Goal: Task Accomplishment & Management: Use online tool/utility

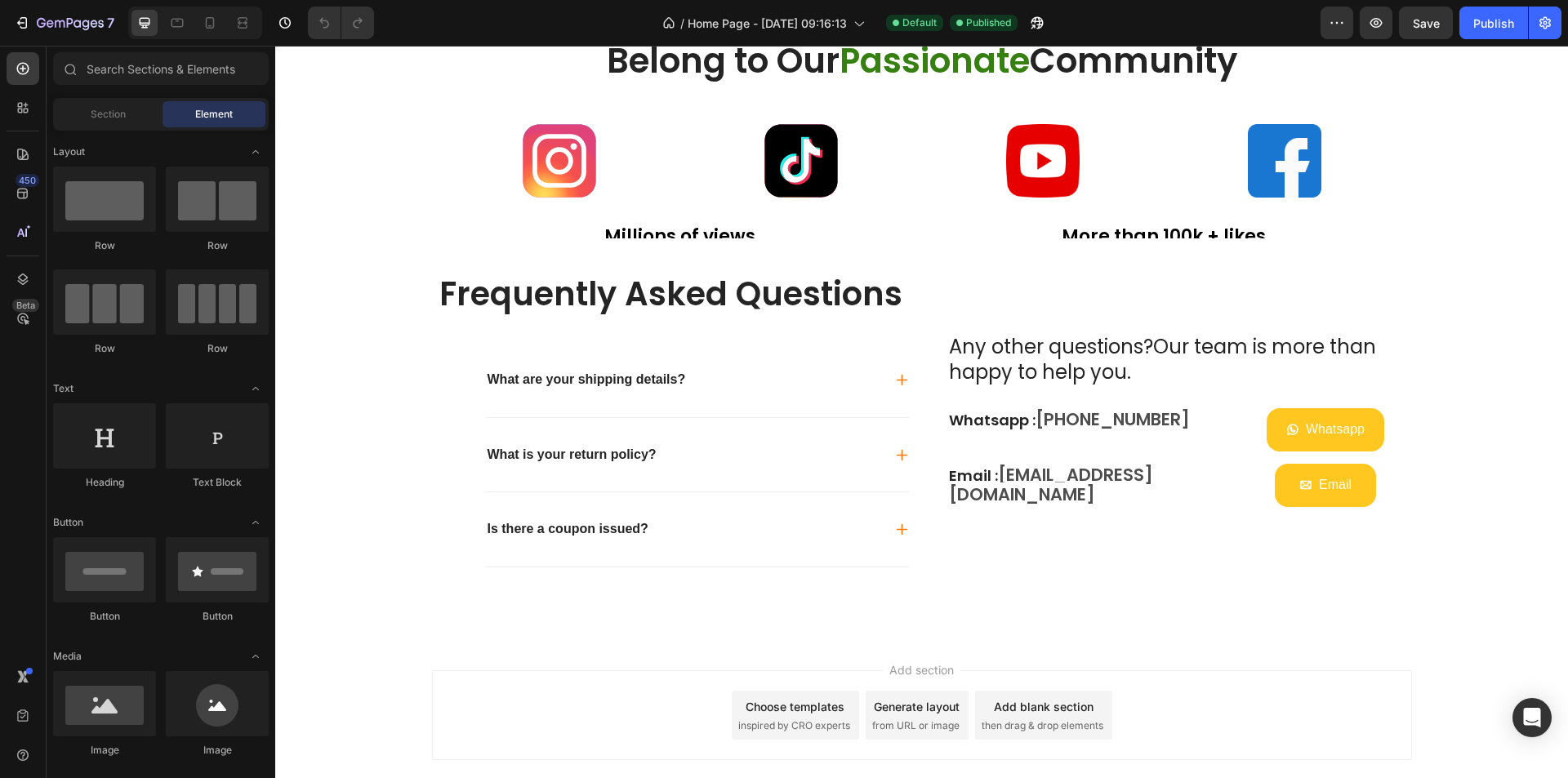
scroll to position [2876, 0]
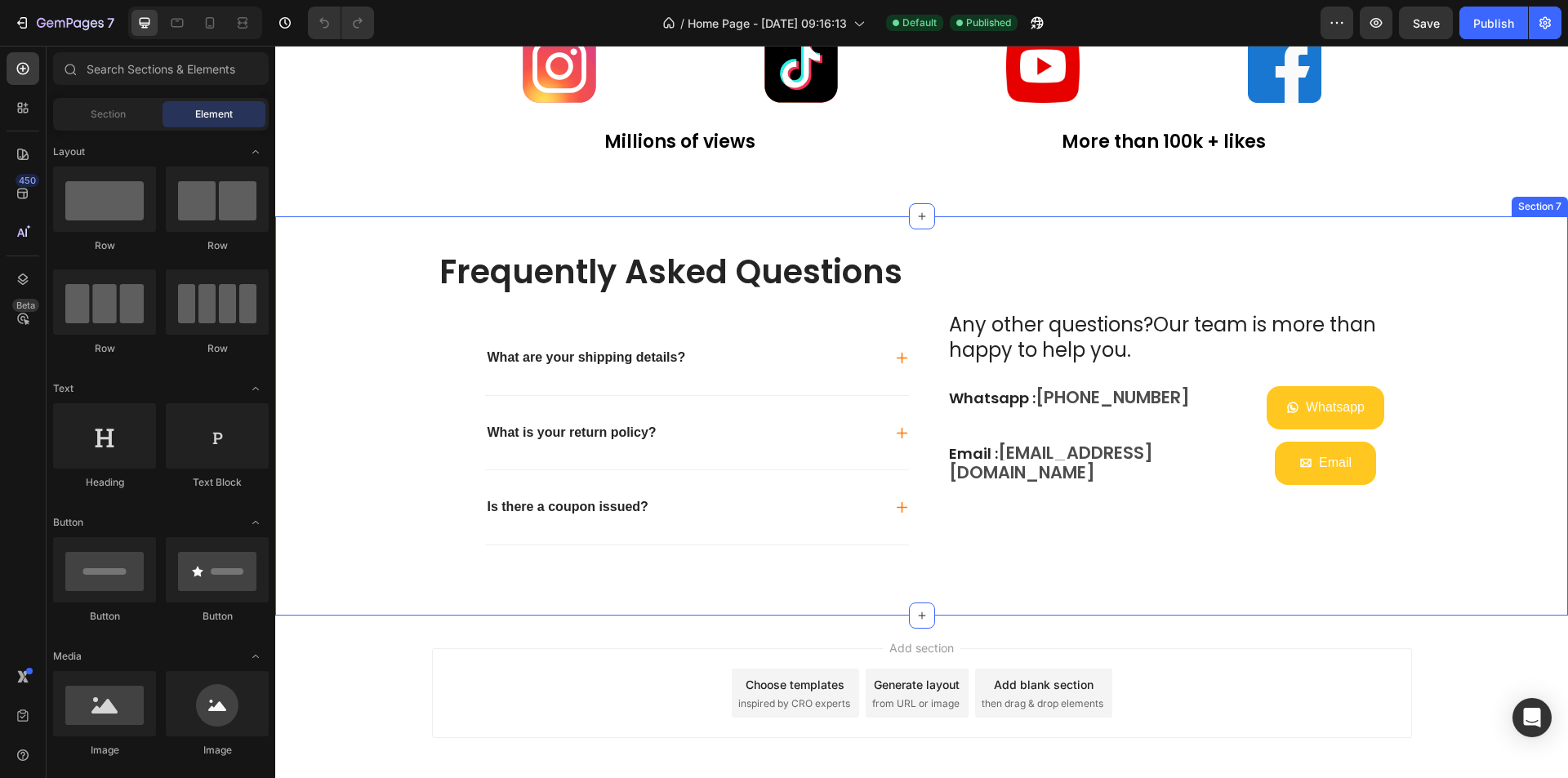
click at [845, 589] on div "Frequently Asked Questions Heading What are your shipping details? What is your…" at bounding box center [921, 416] width 1293 height 399
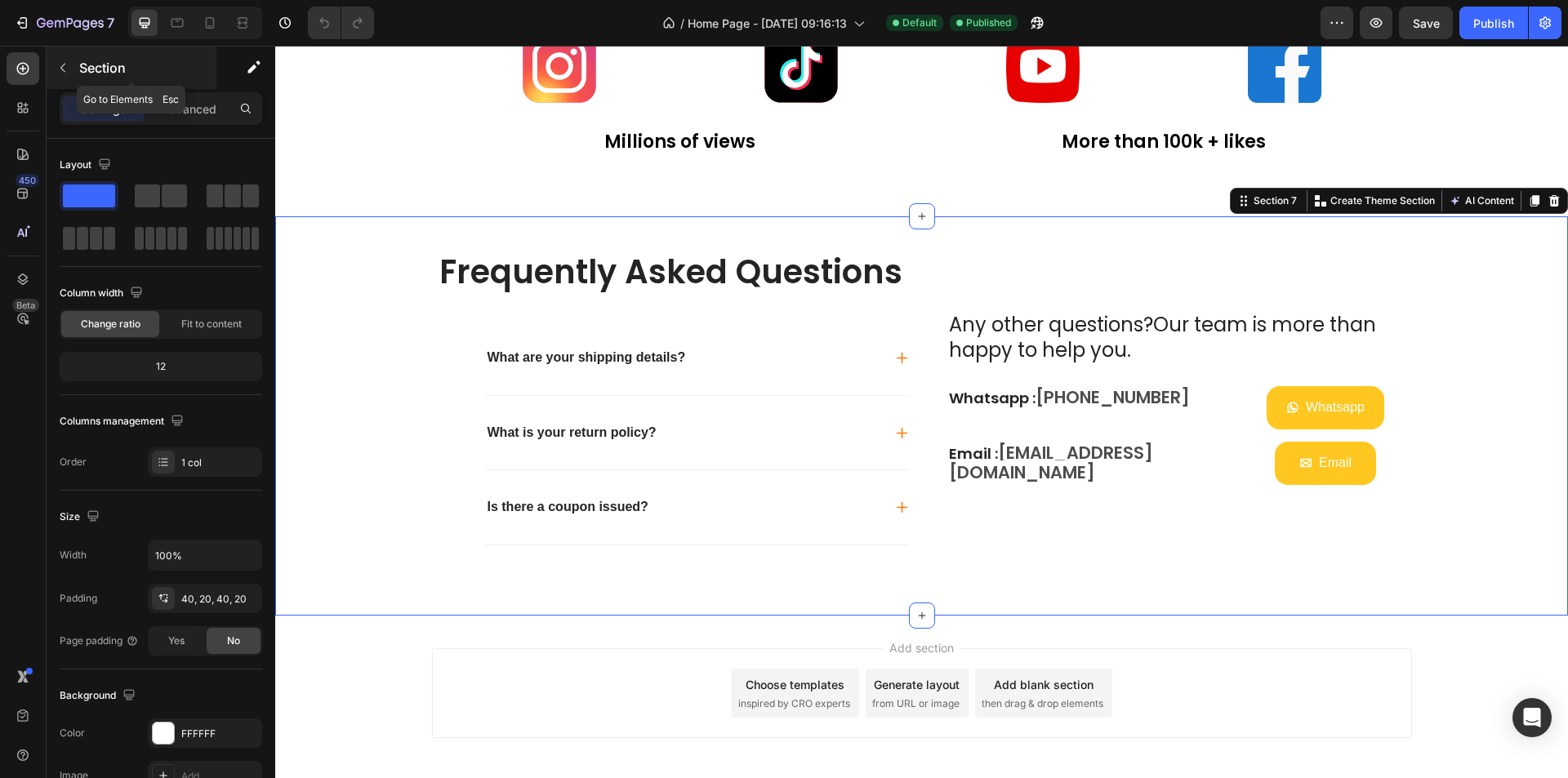
drag, startPoint x: 56, startPoint y: 60, endPoint x: 265, endPoint y: 383, distance: 384.7
click at [56, 60] on button "button" at bounding box center [63, 67] width 26 height 26
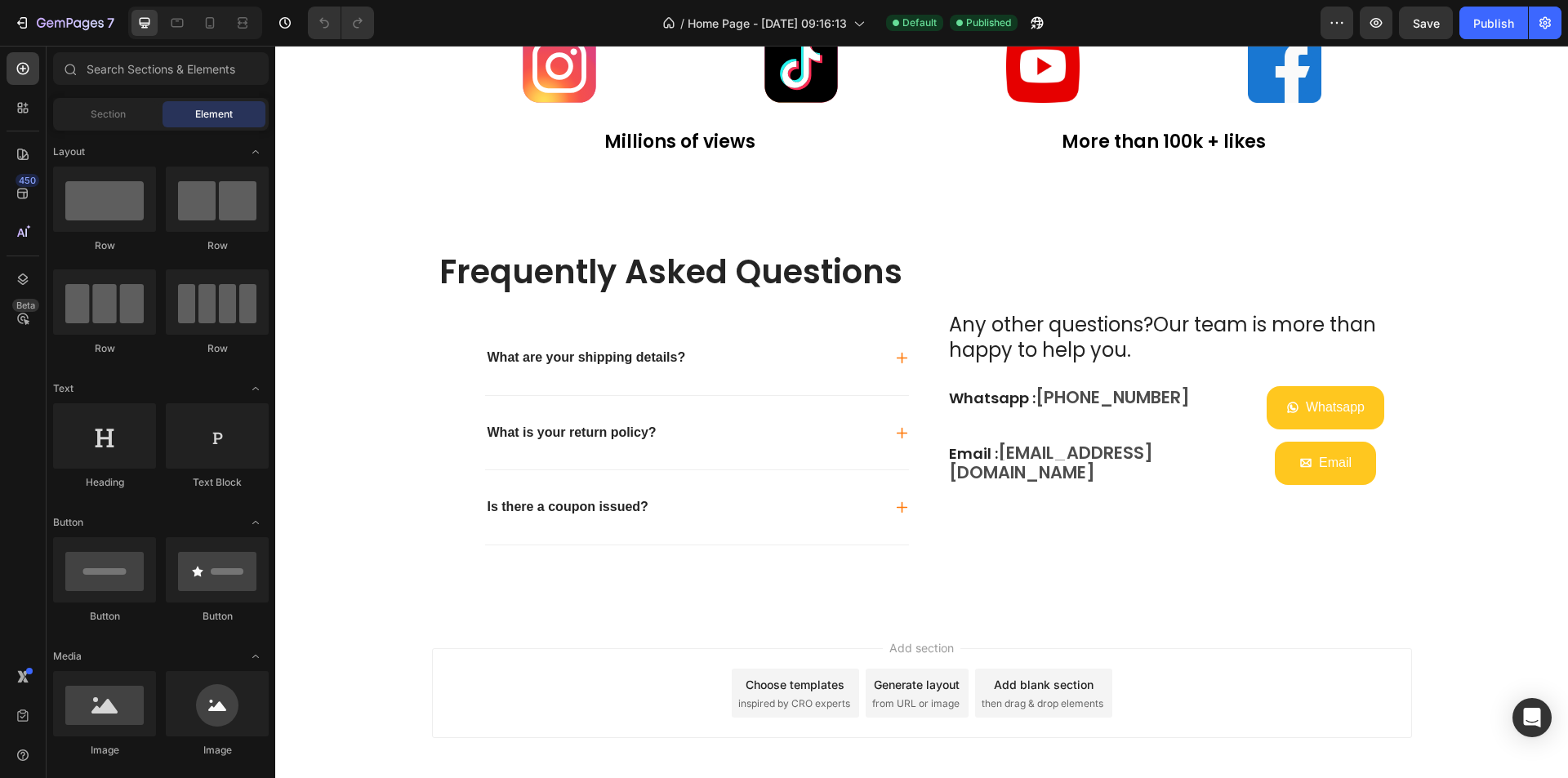
click at [1010, 690] on div "Add blank section" at bounding box center [1044, 684] width 99 height 17
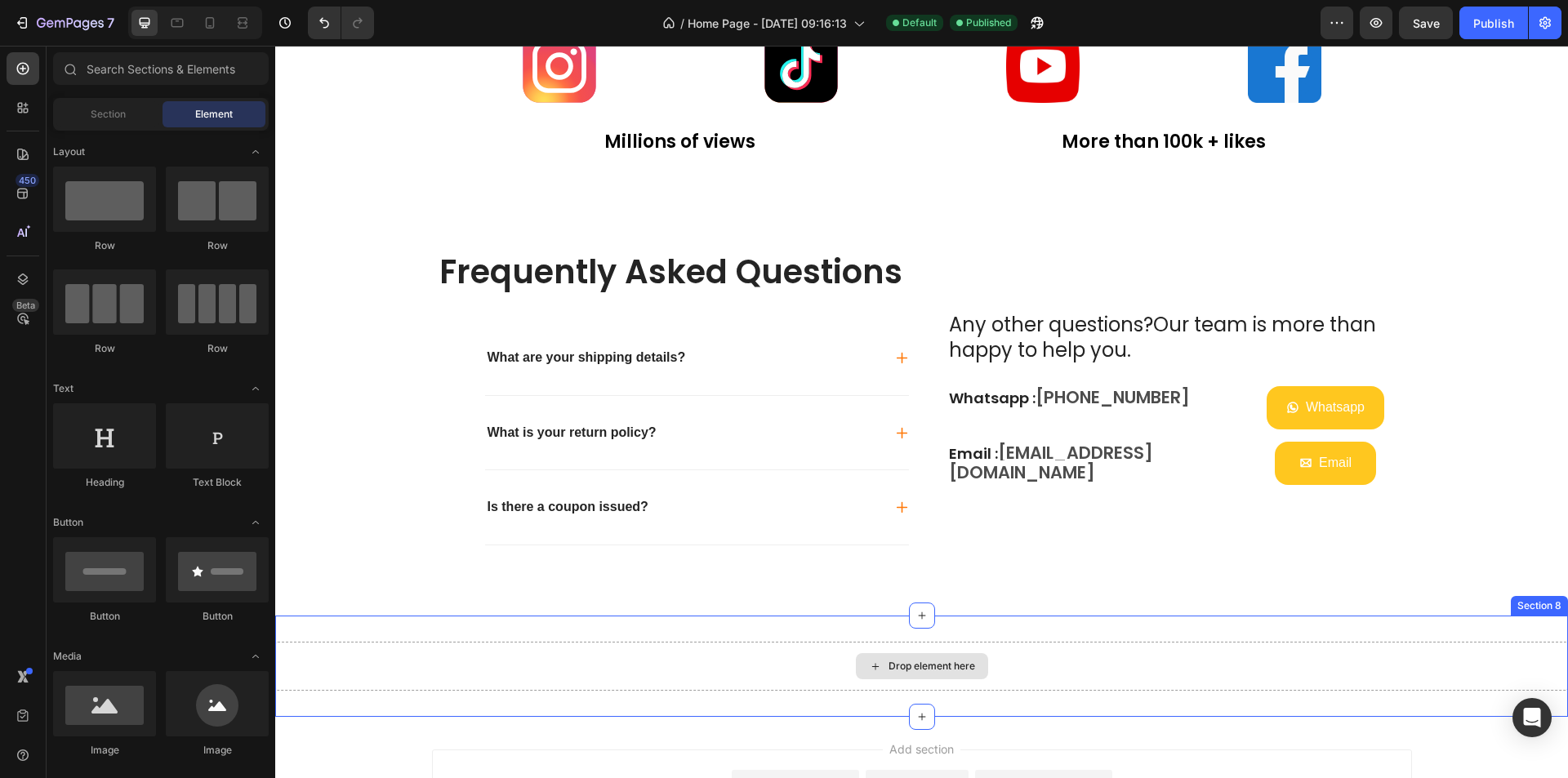
click at [929, 667] on div "Drop element here" at bounding box center [931, 666] width 87 height 13
click at [935, 663] on div "Drop element here" at bounding box center [931, 666] width 87 height 13
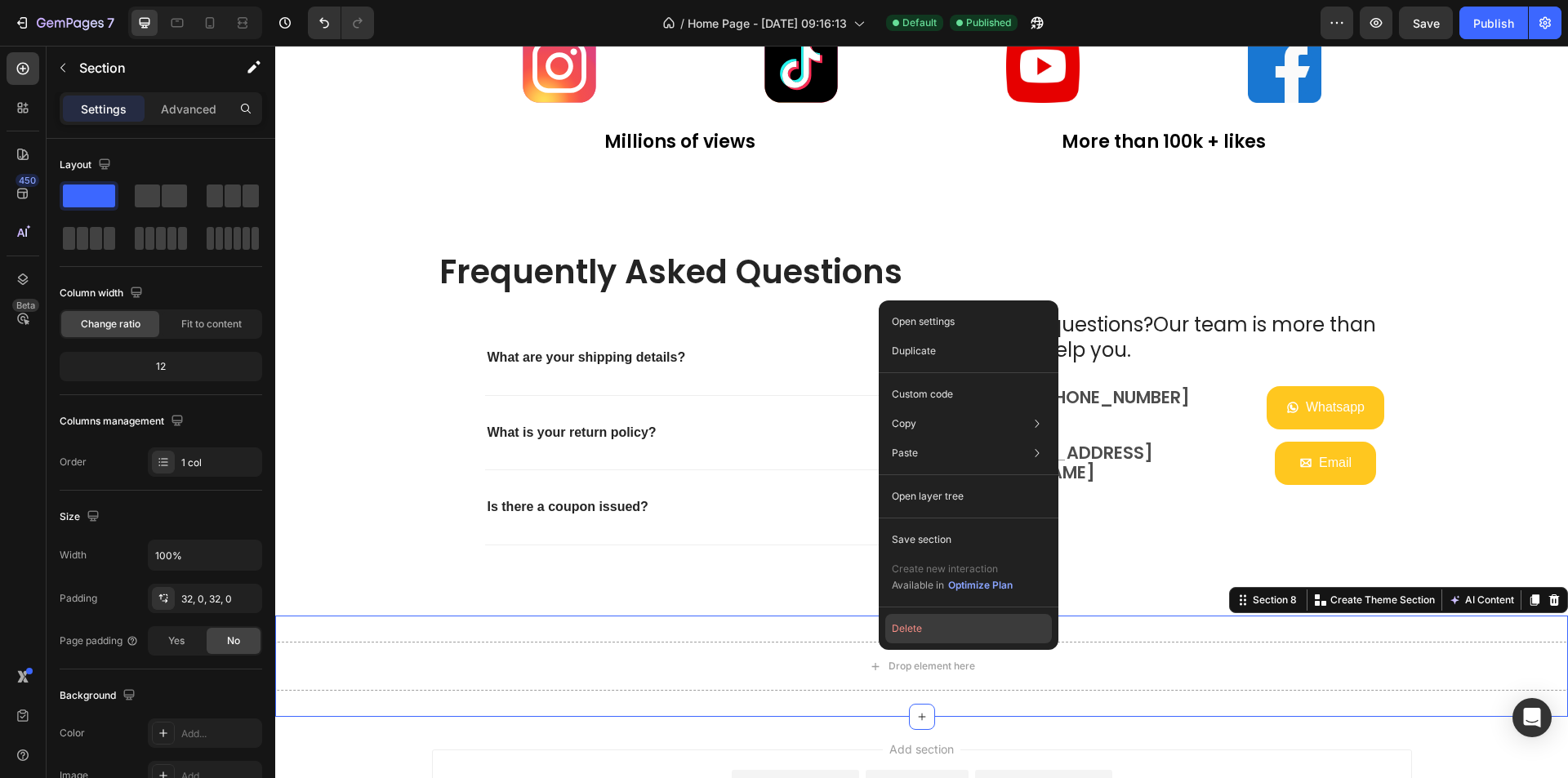
drag, startPoint x: 917, startPoint y: 632, endPoint x: 641, endPoint y: 586, distance: 279.8
click at [917, 632] on button "Delete" at bounding box center [969, 628] width 167 height 29
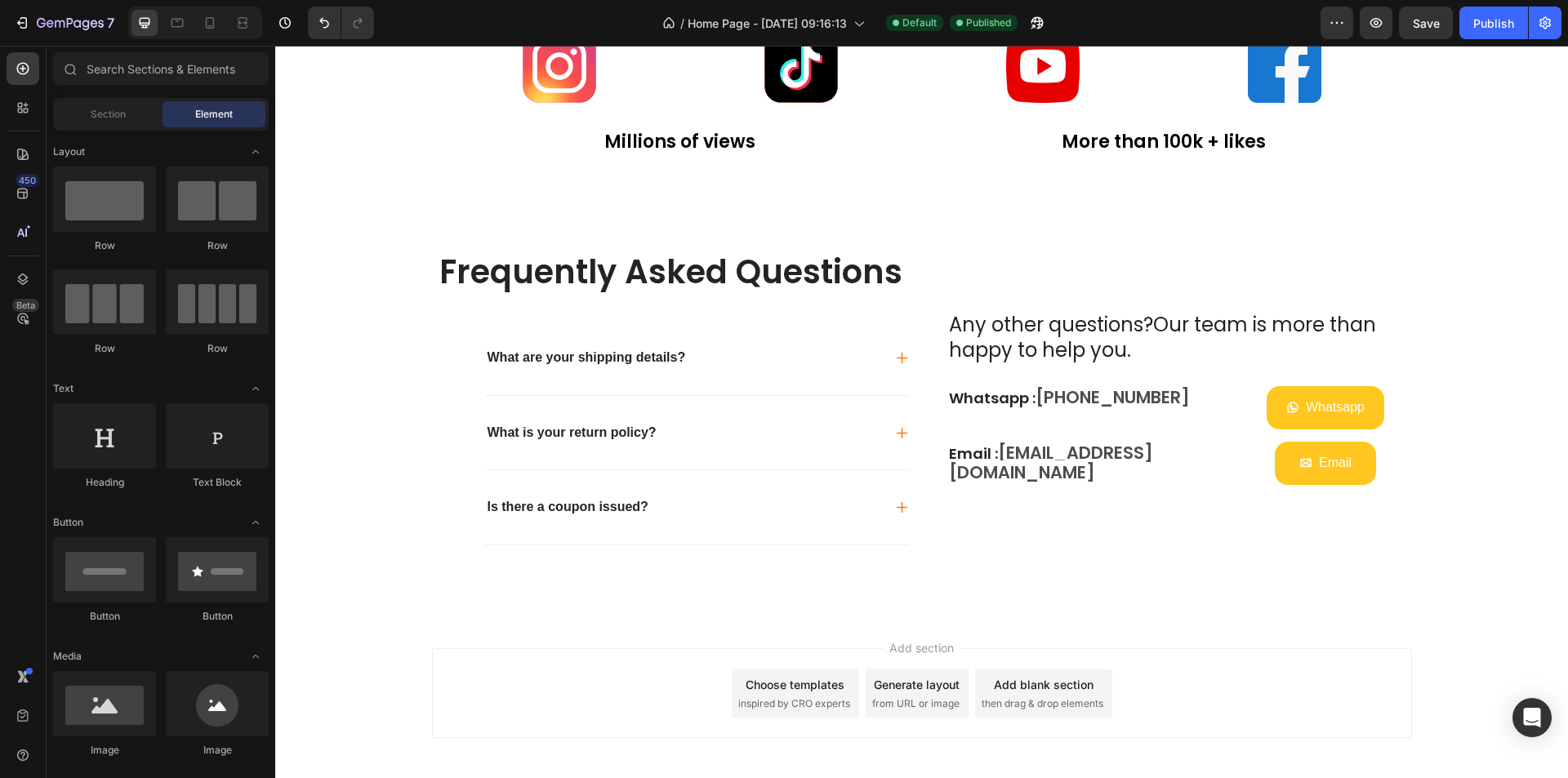
click at [781, 697] on span "inspired by CRO experts" at bounding box center [794, 704] width 112 height 15
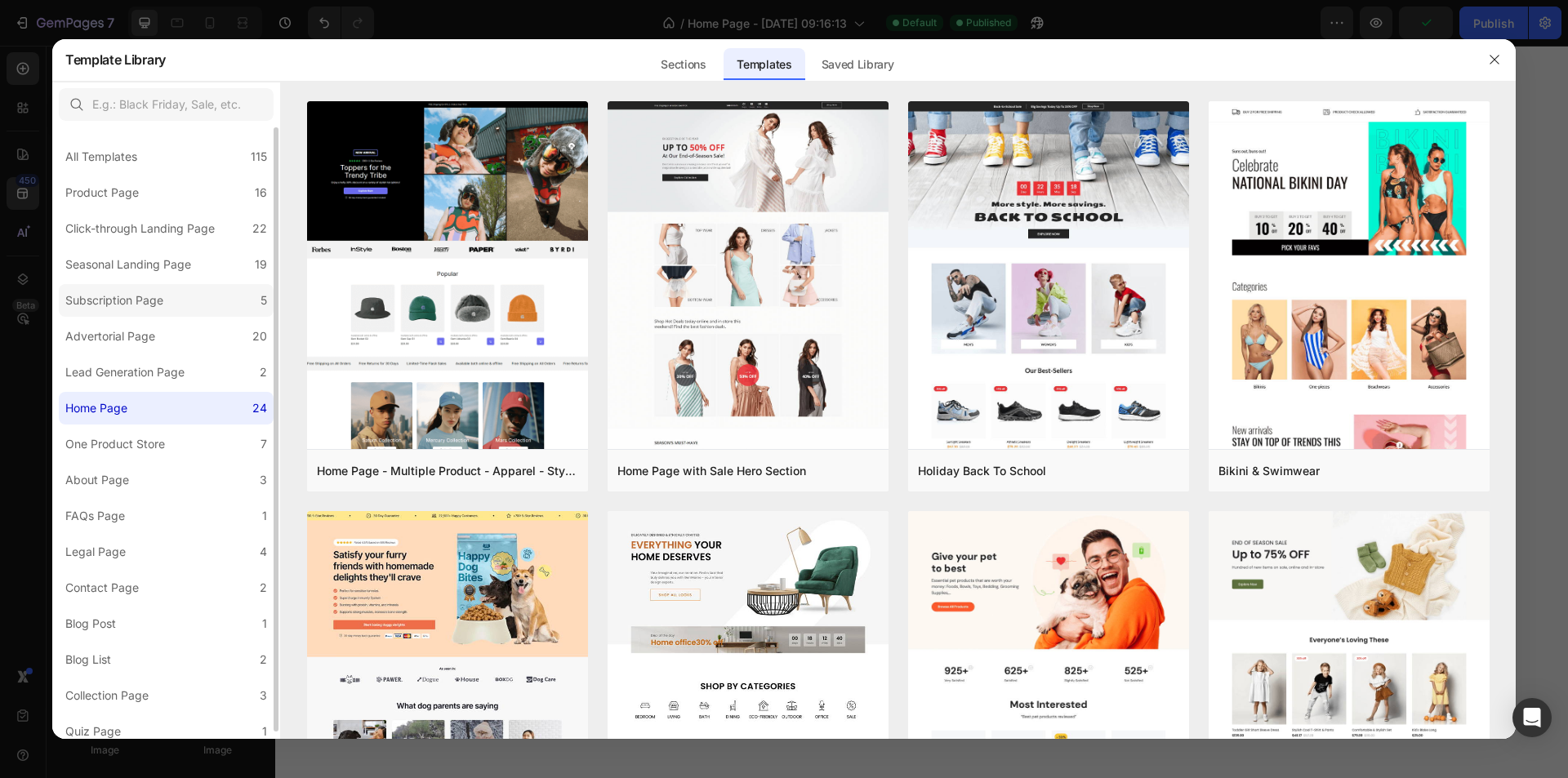
scroll to position [8, 0]
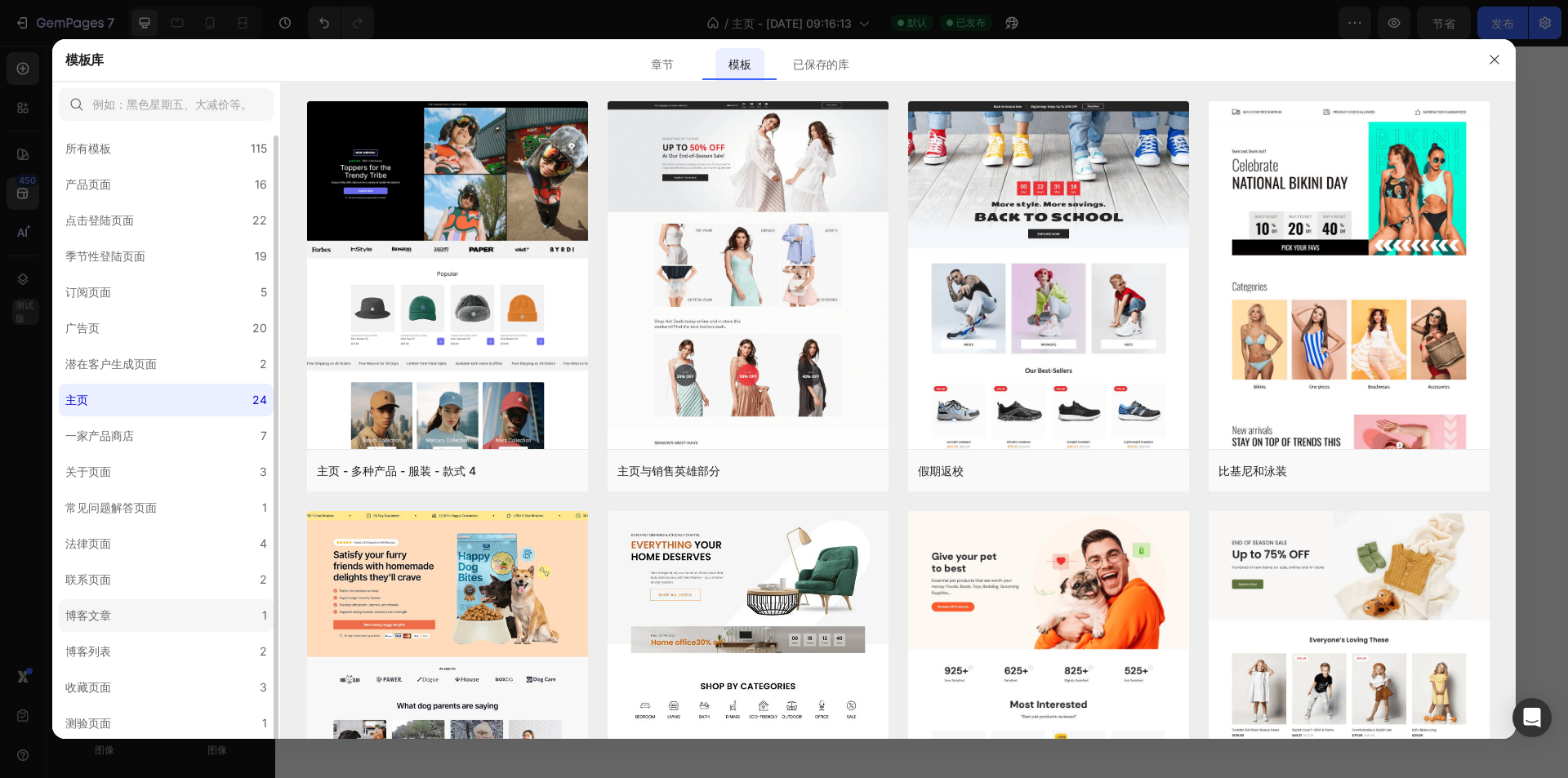
click at [136, 615] on label "博客文章 1" at bounding box center [165, 616] width 214 height 33
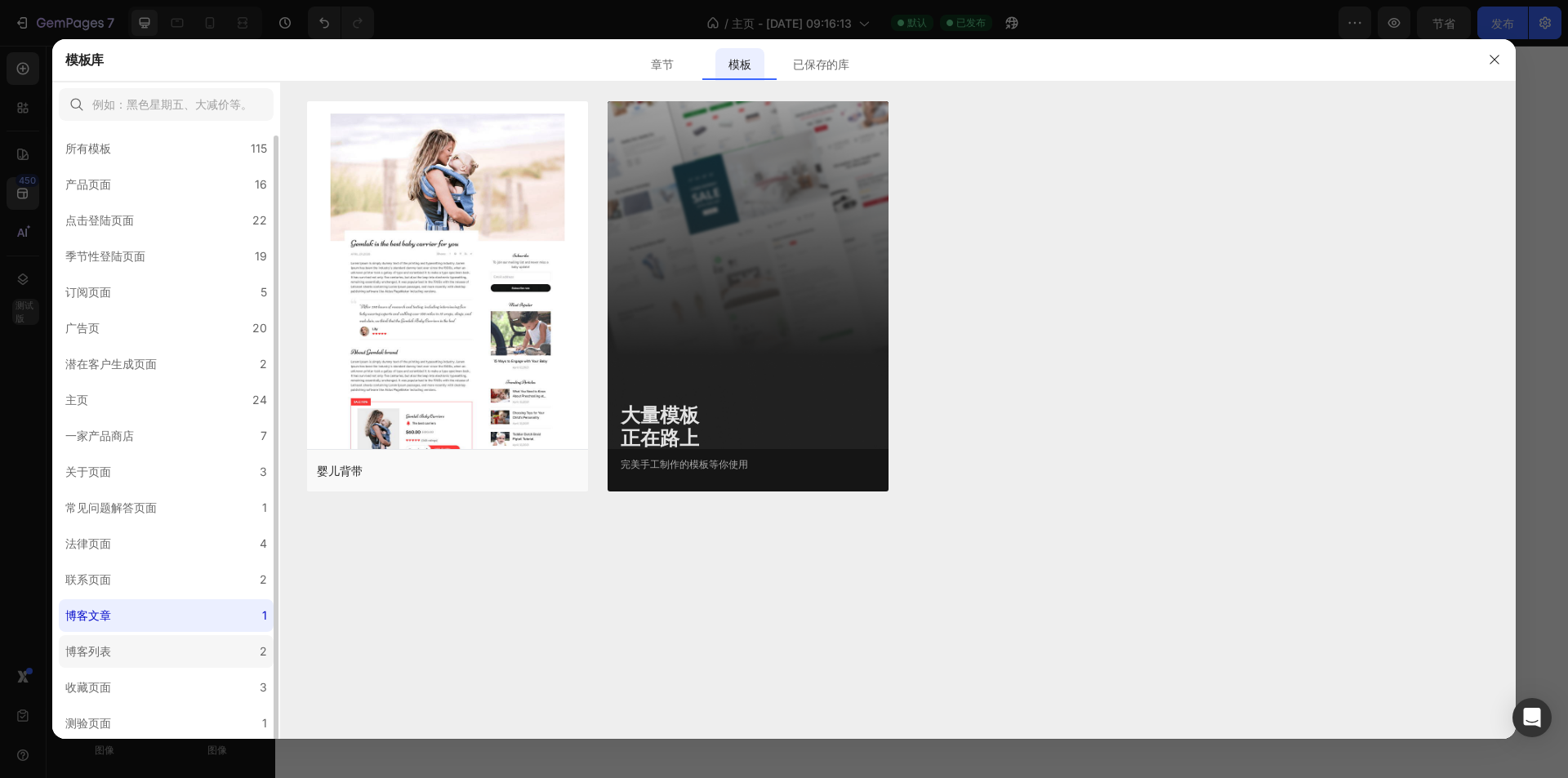
click at [137, 646] on label "博客列表 2" at bounding box center [165, 652] width 214 height 33
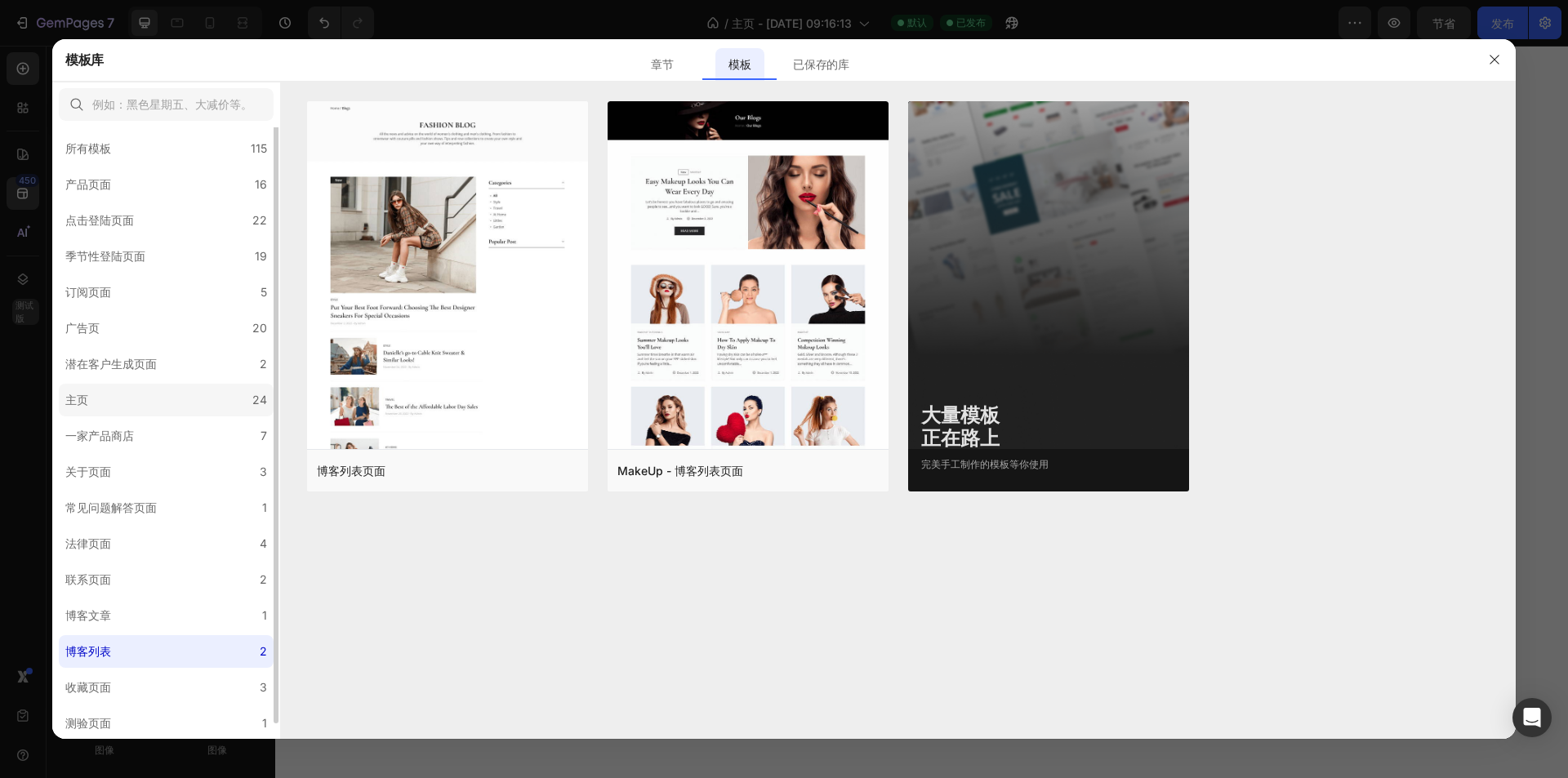
scroll to position [0, 0]
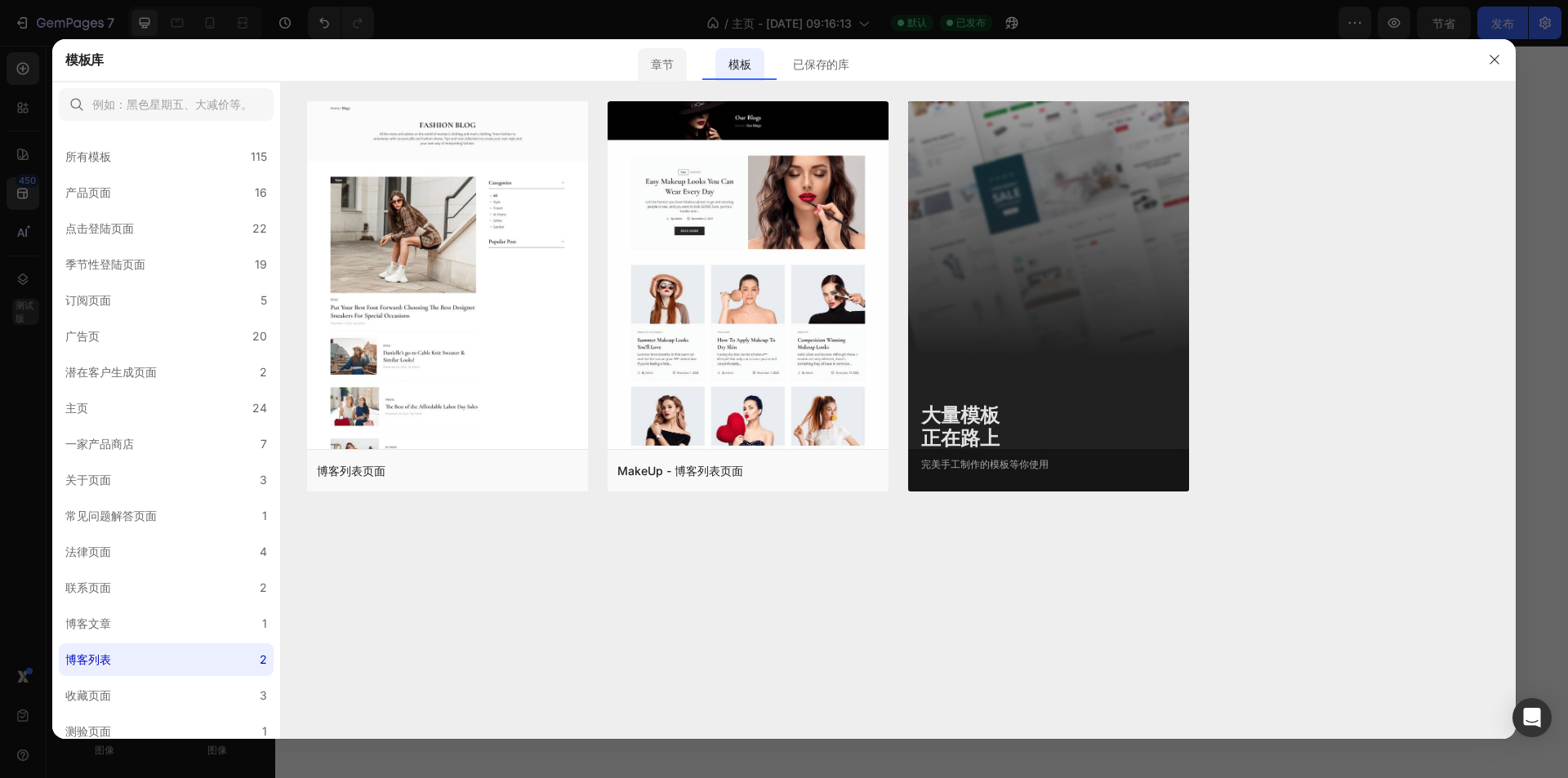
click at [670, 65] on font "章节" at bounding box center [662, 64] width 22 height 14
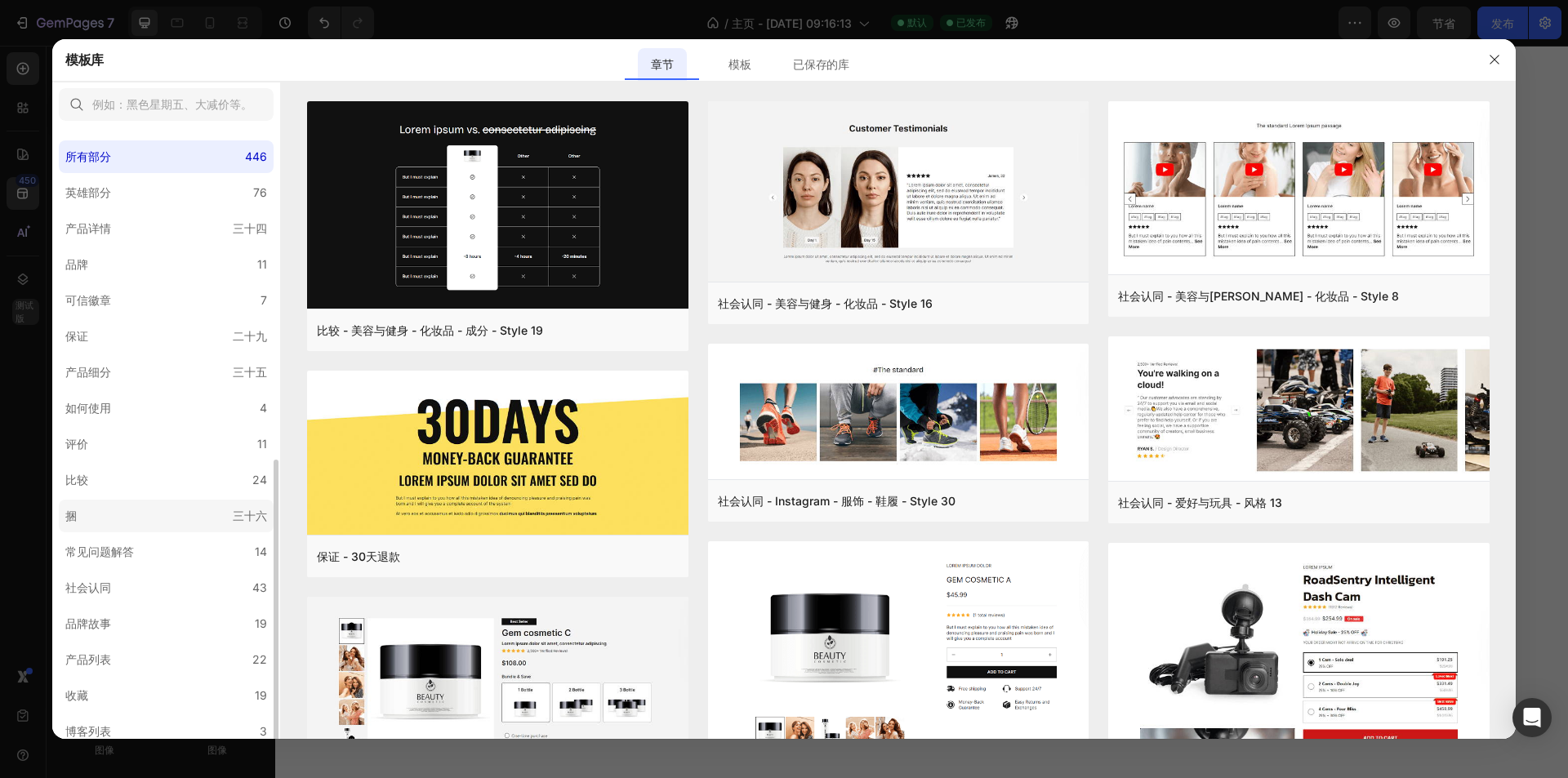
scroll to position [188, 0]
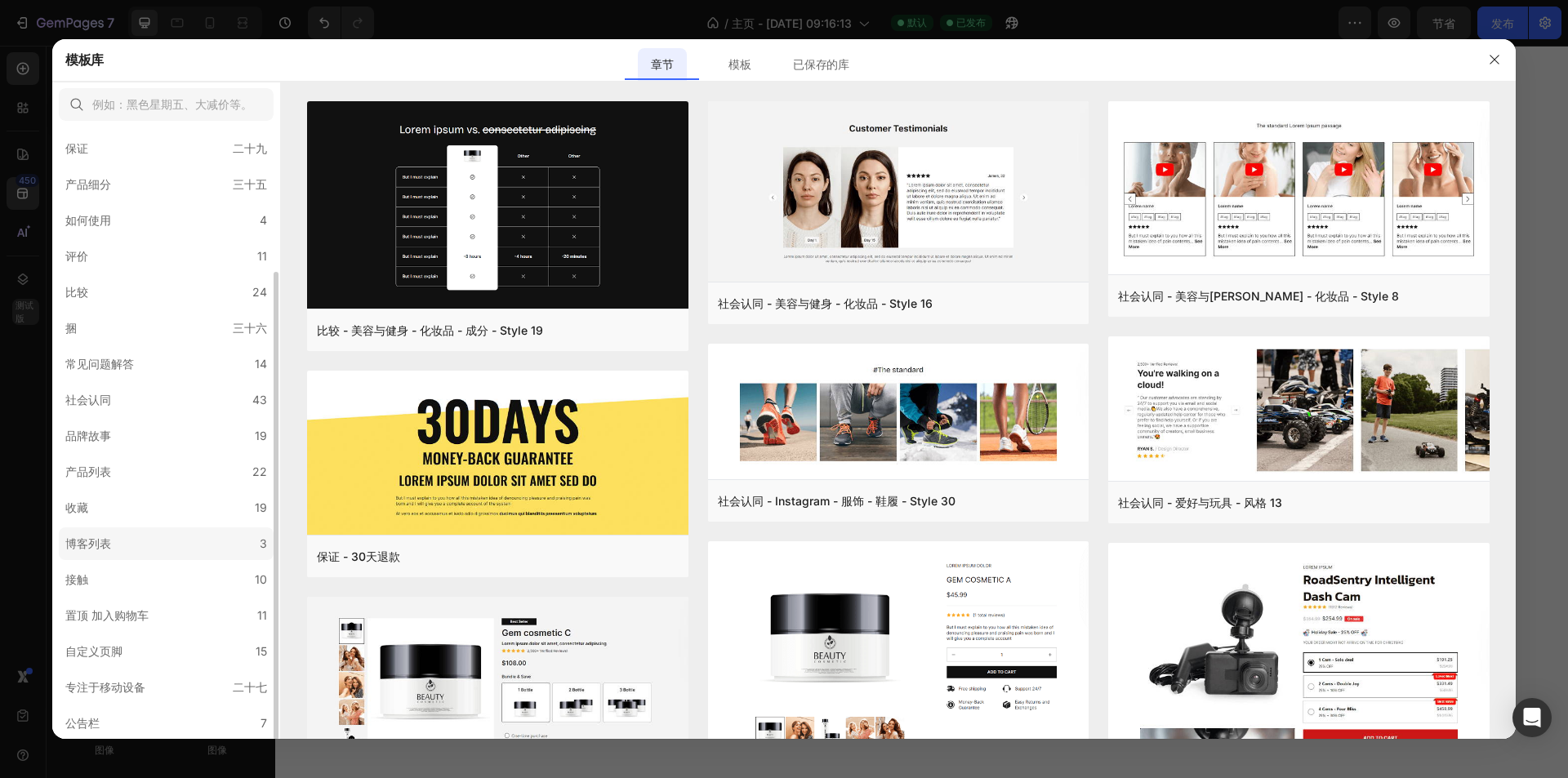
click at [152, 541] on label "博客列表 3" at bounding box center [165, 544] width 214 height 33
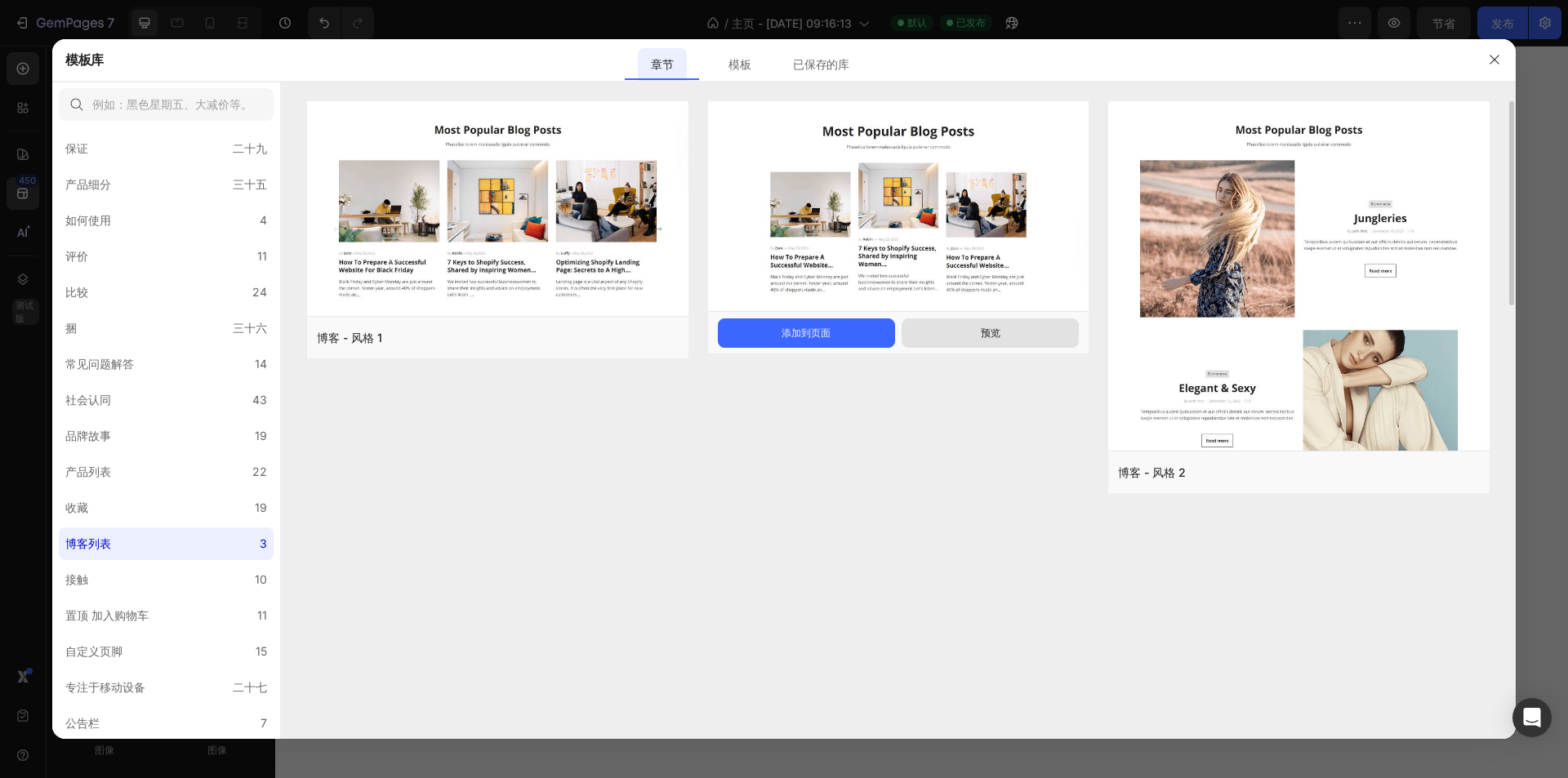
click at [948, 331] on button "预览" at bounding box center [990, 333] width 177 height 29
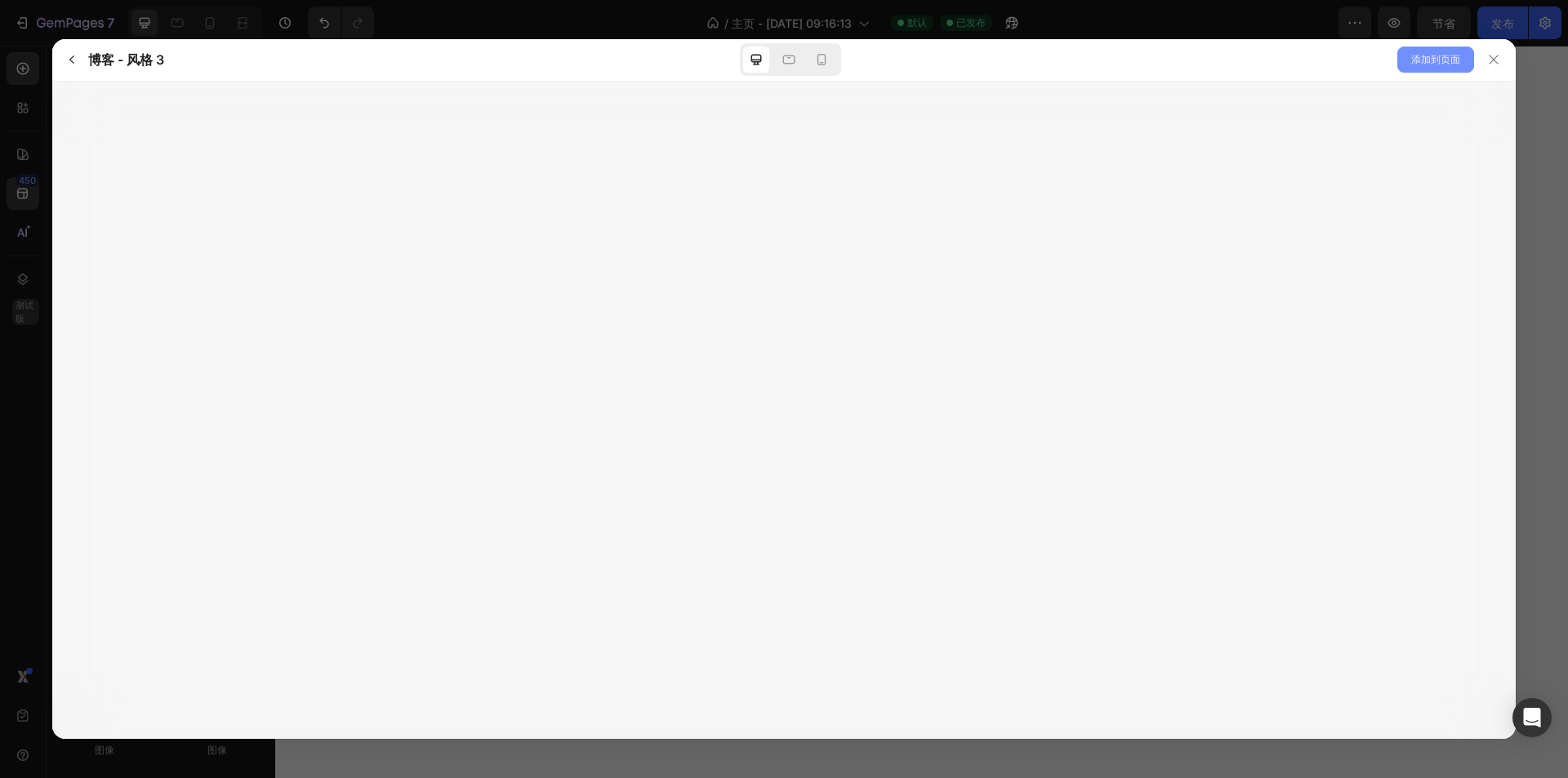
click at [1422, 67] on span "添加到页面" at bounding box center [1436, 59] width 49 height 19
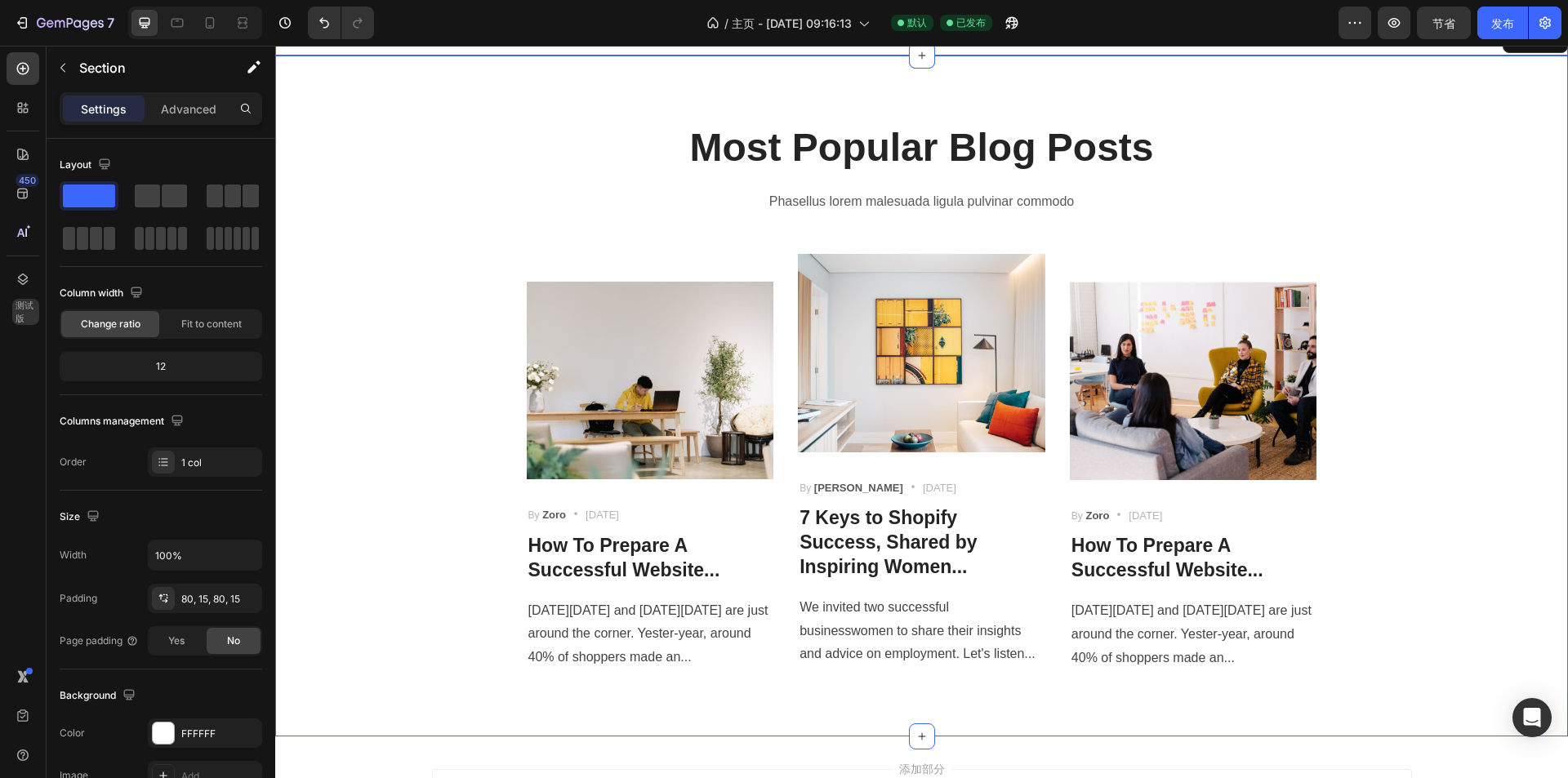
scroll to position [3445, 0]
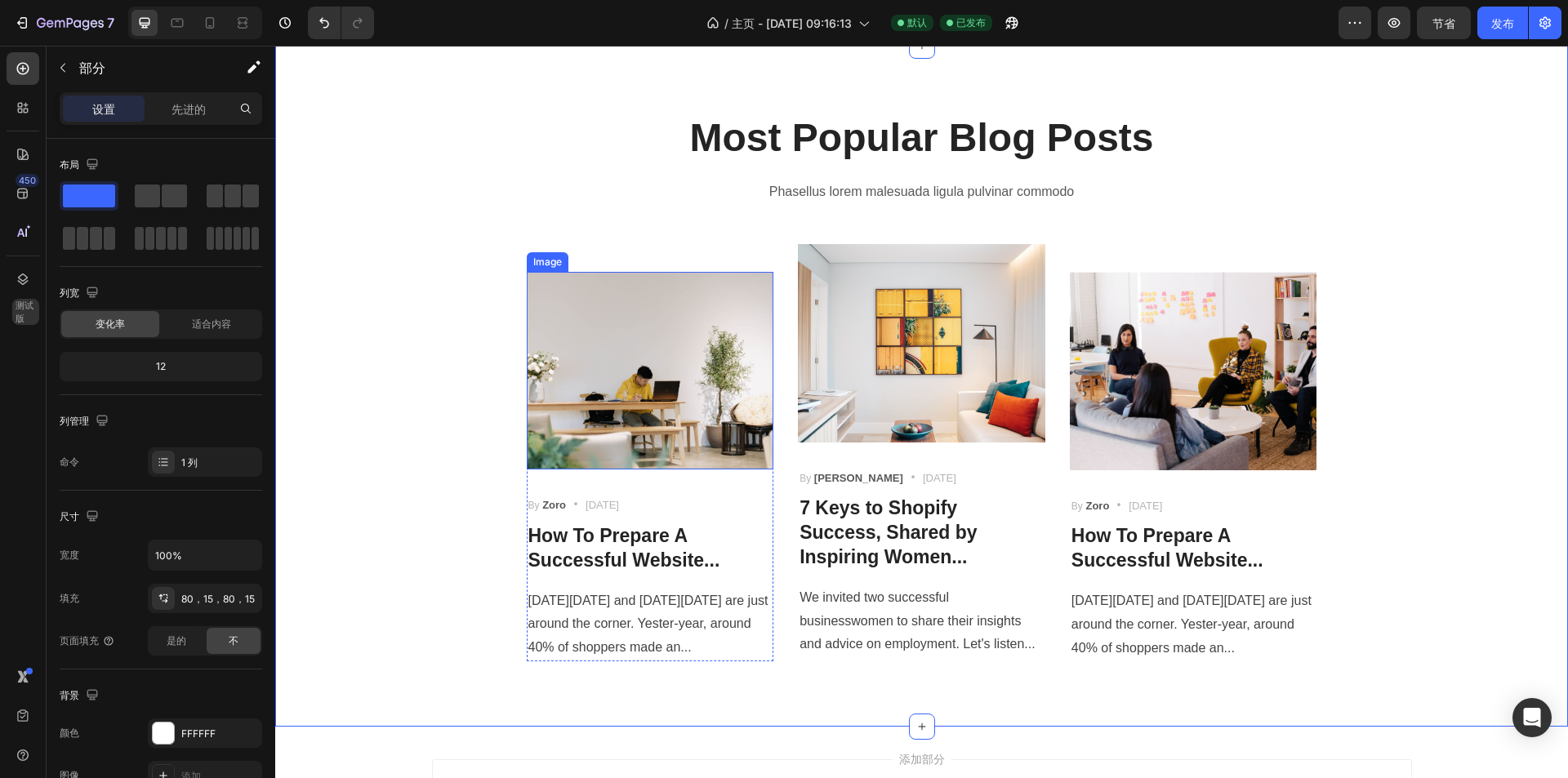
click at [663, 355] on img at bounding box center [649, 370] width 247 height 198
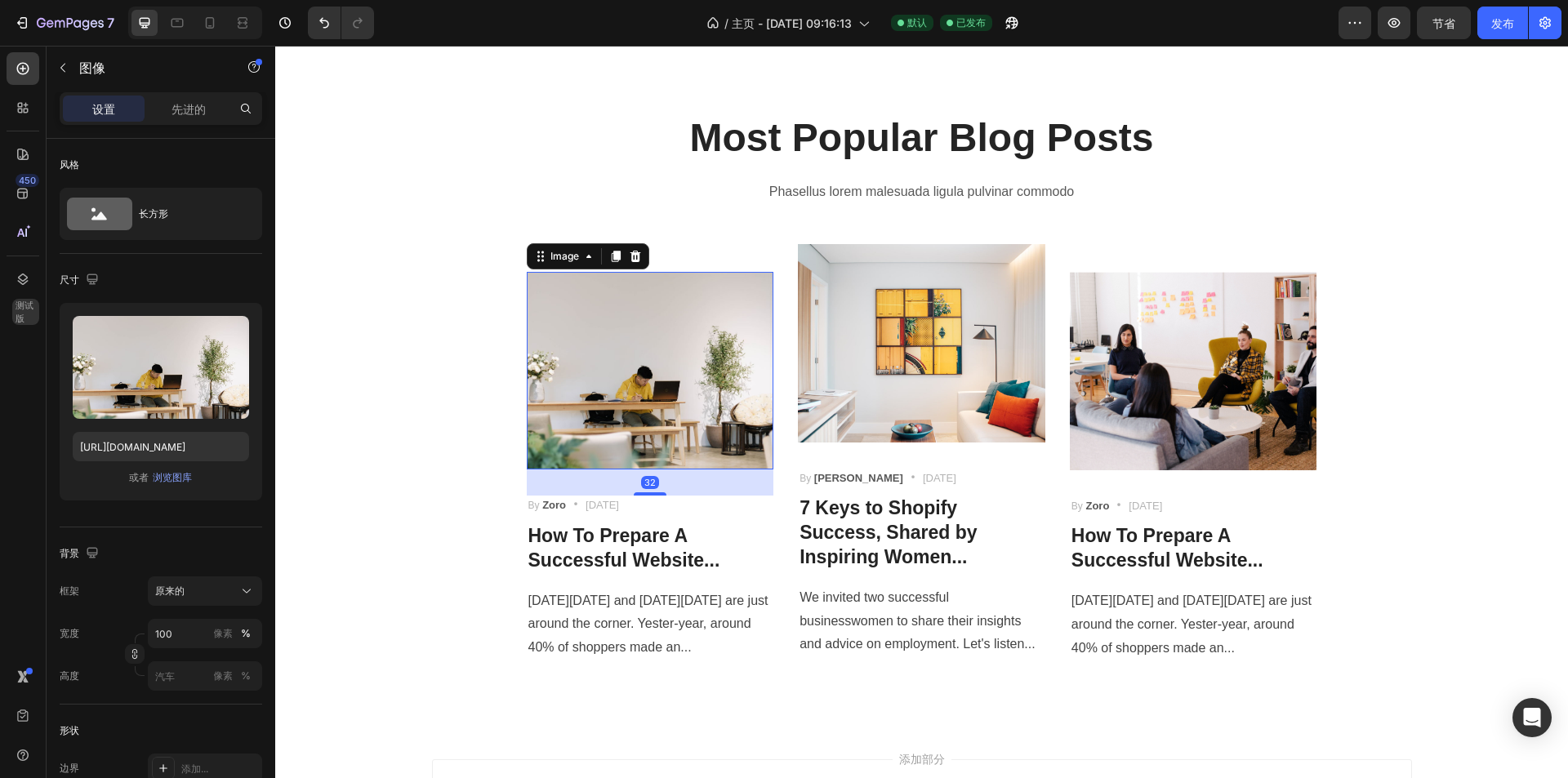
click at [659, 378] on img at bounding box center [649, 370] width 247 height 198
click at [597, 531] on p "How To Prepare A Successful Website..." at bounding box center [650, 549] width 244 height 49
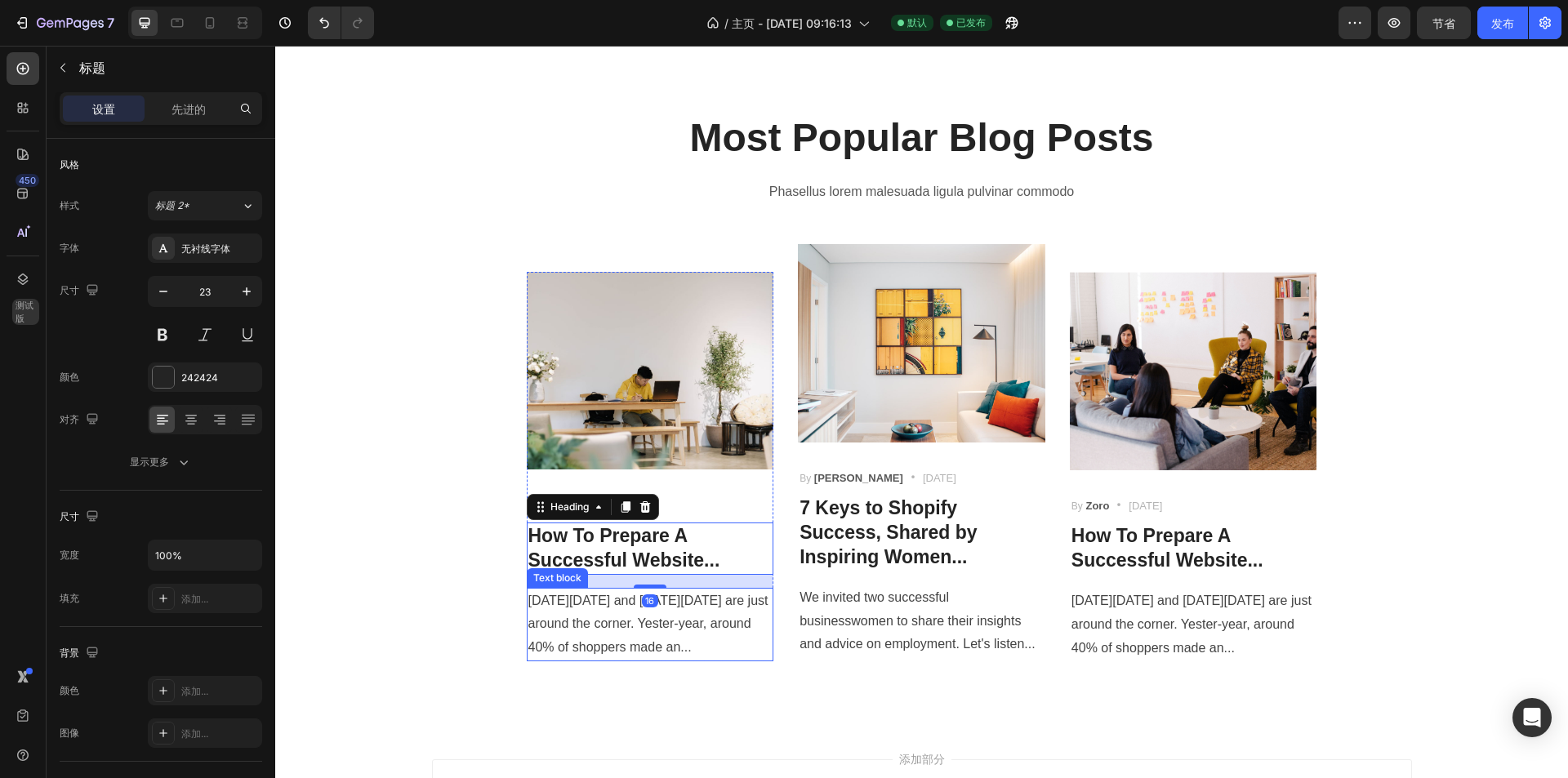
click at [705, 607] on p "[DATE][DATE] and [DATE][DATE] are just around the corner. Yester-year, around 4…" at bounding box center [650, 624] width 244 height 70
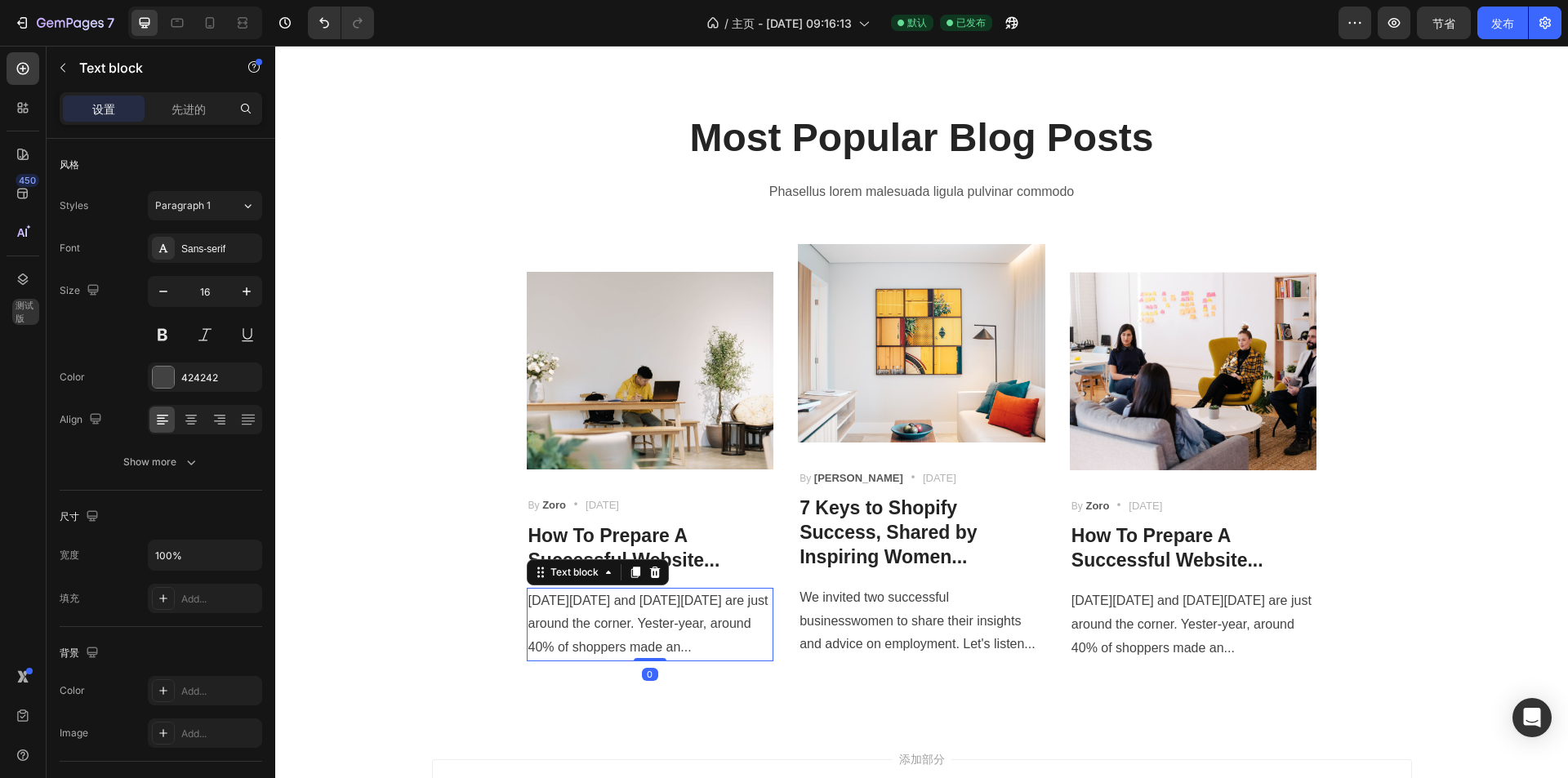
click at [703, 541] on p "How To Prepare A Successful Website..." at bounding box center [650, 549] width 244 height 49
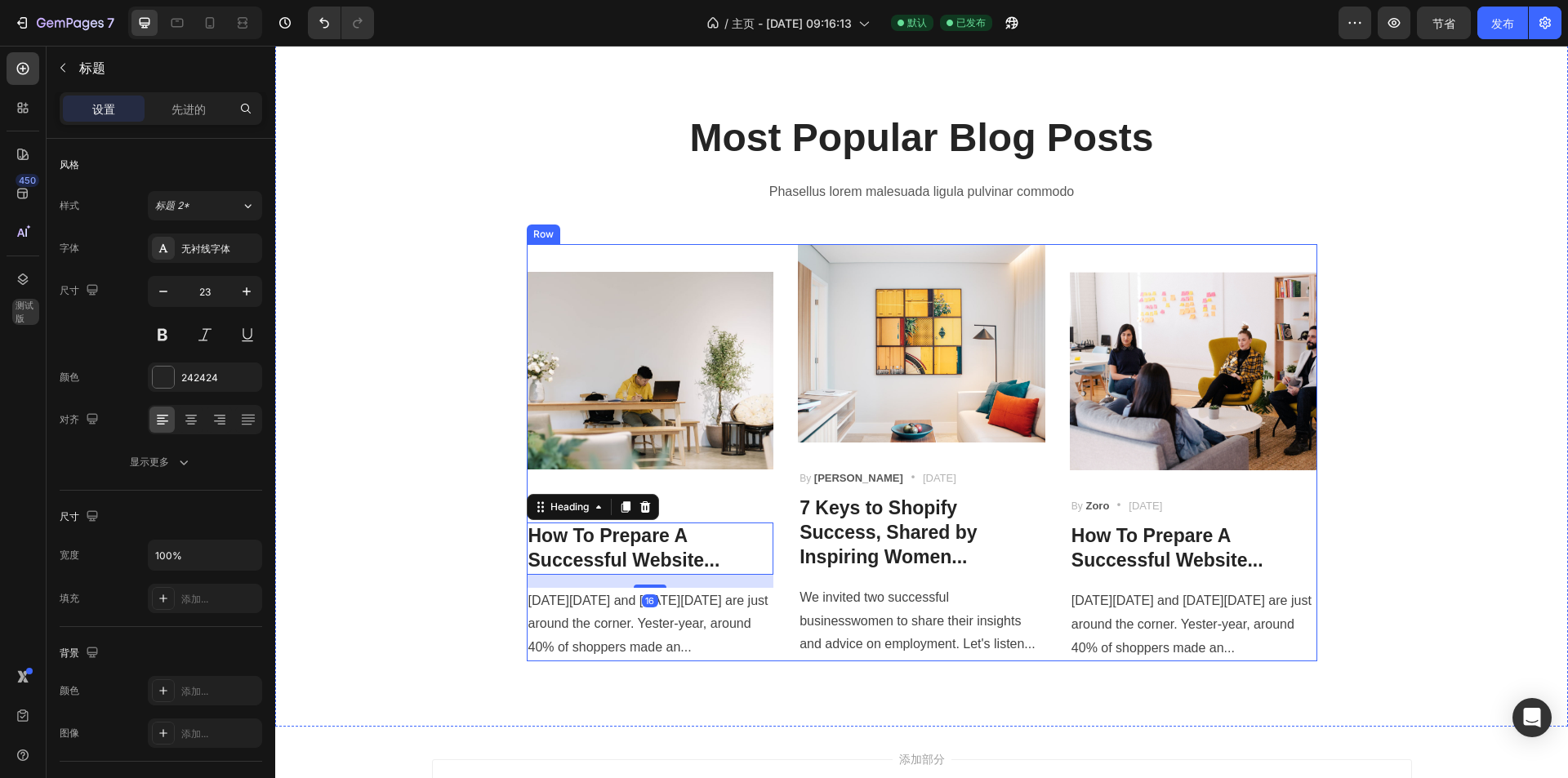
click at [755, 254] on div "Image By Zoro Text block Icon [DATE] Text block Row How To Prepare A Successful…" at bounding box center [649, 453] width 247 height 418
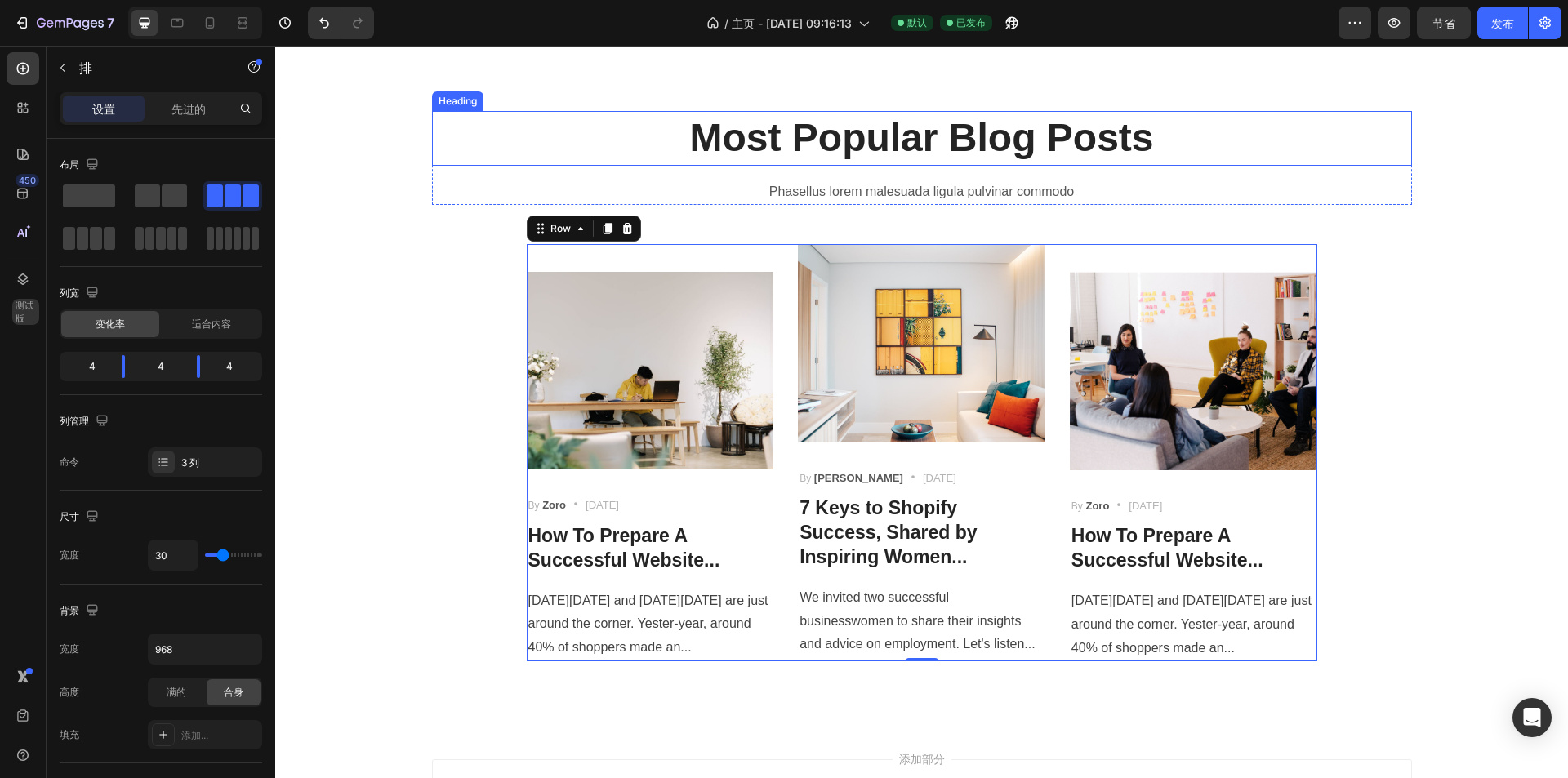
click at [488, 152] on p "Most Popular Blog Posts" at bounding box center [921, 139] width 977 height 51
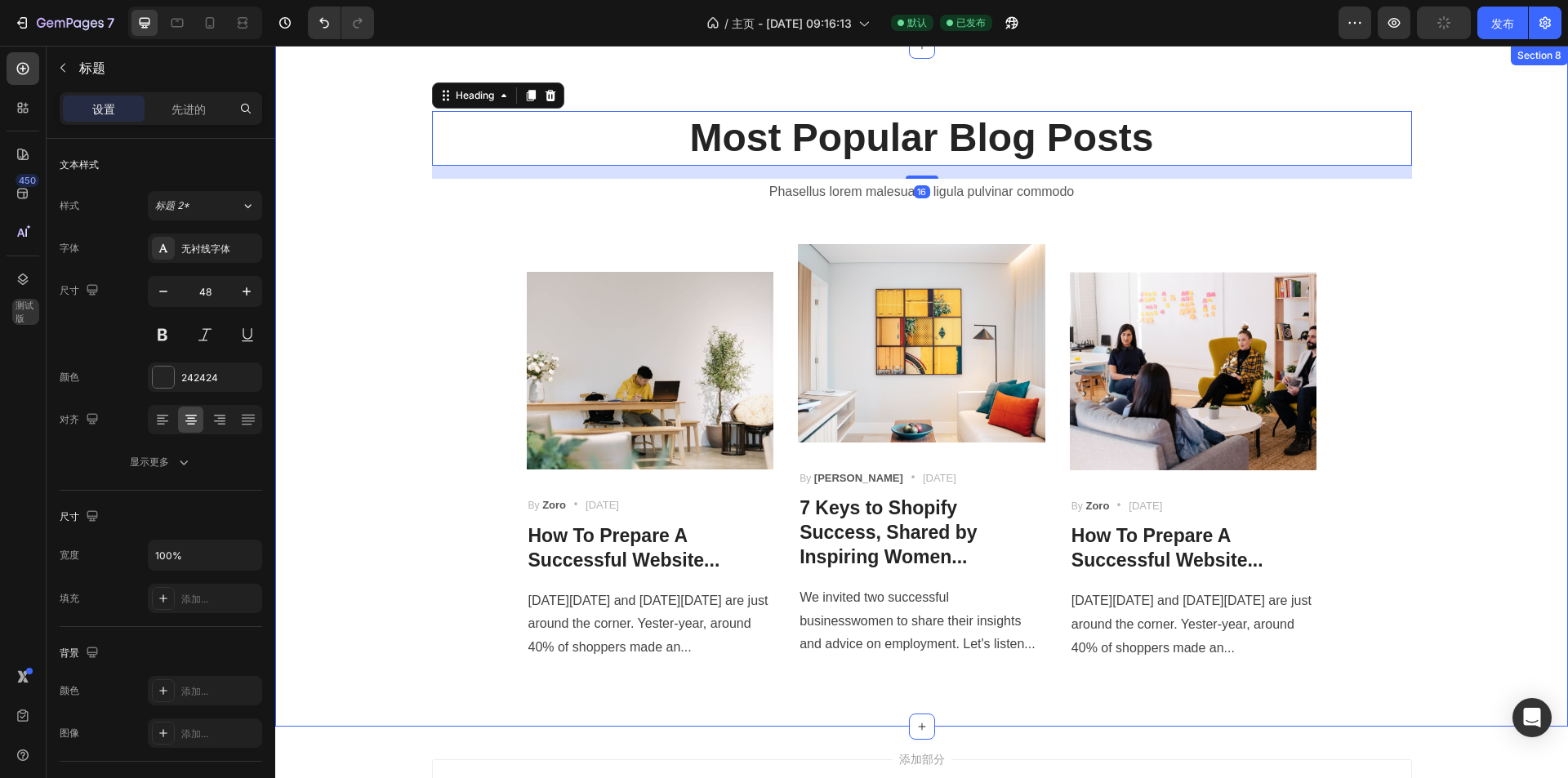
click at [362, 214] on div "Most Popular Blog Posts Heading 16 Phasellus lorem malesuada ligula pulvinar co…" at bounding box center [921, 386] width 1268 height 550
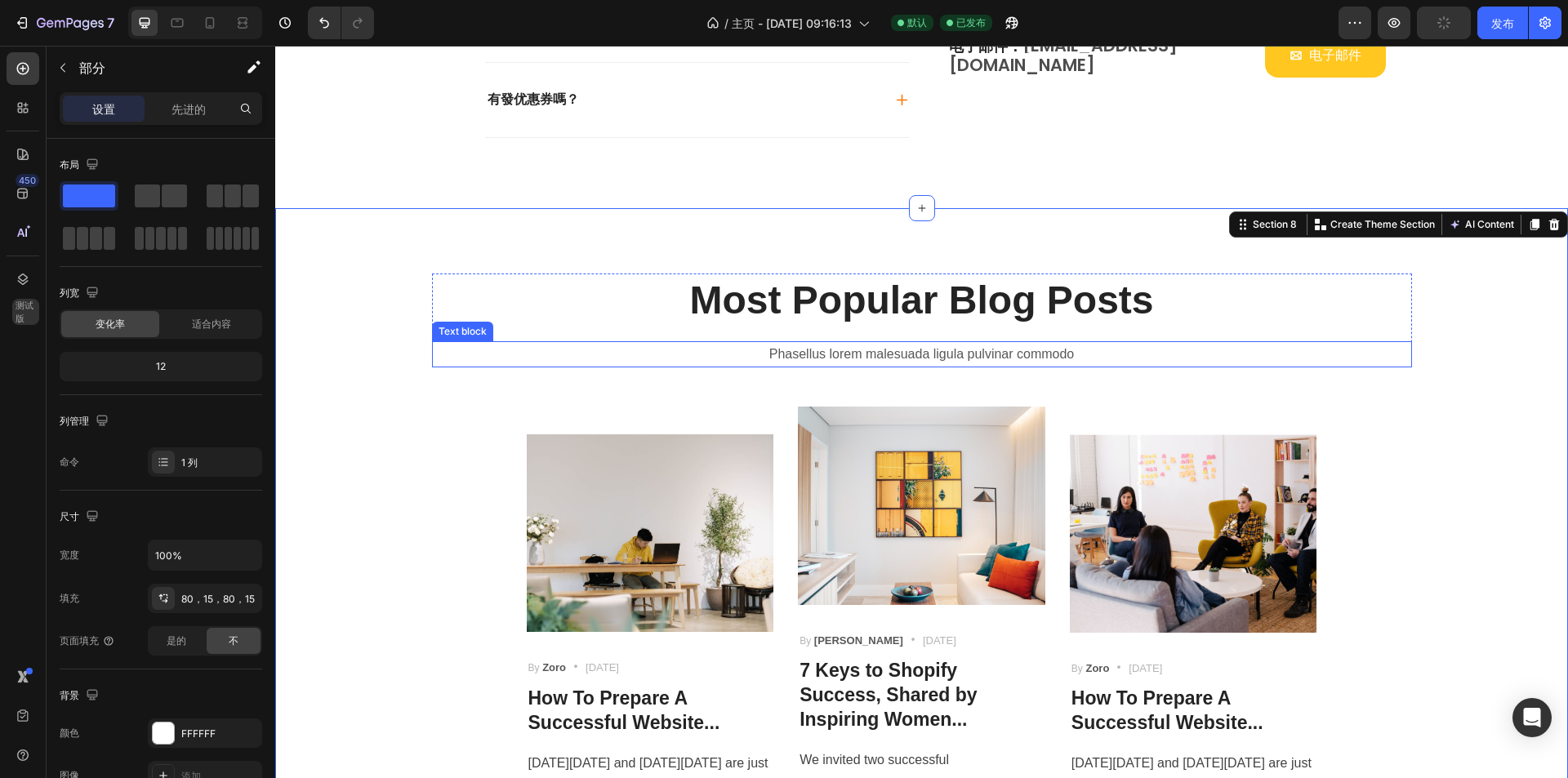
scroll to position [3282, 0]
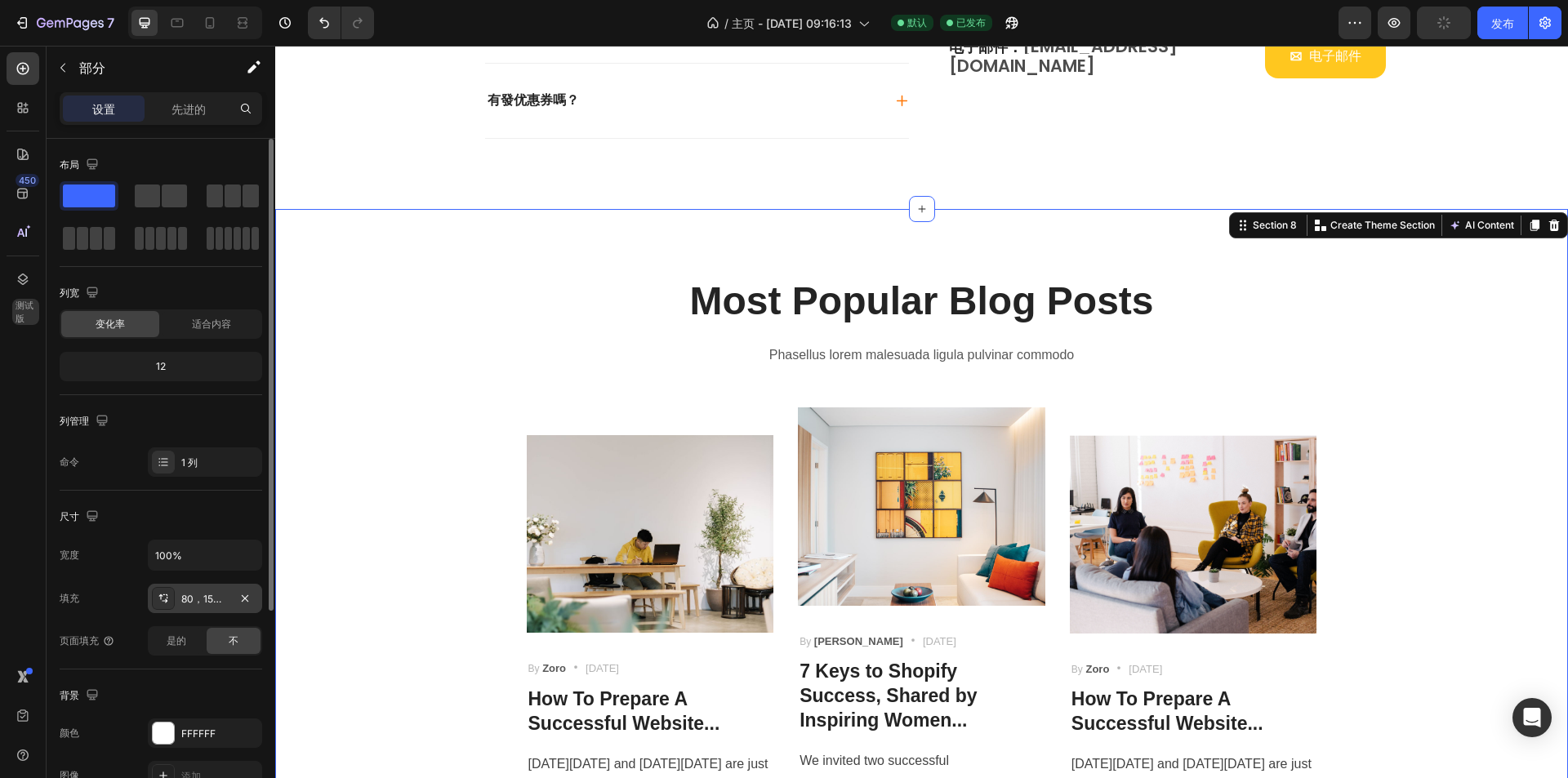
click at [199, 599] on font "80，15，80，15" at bounding box center [218, 598] width 74 height 12
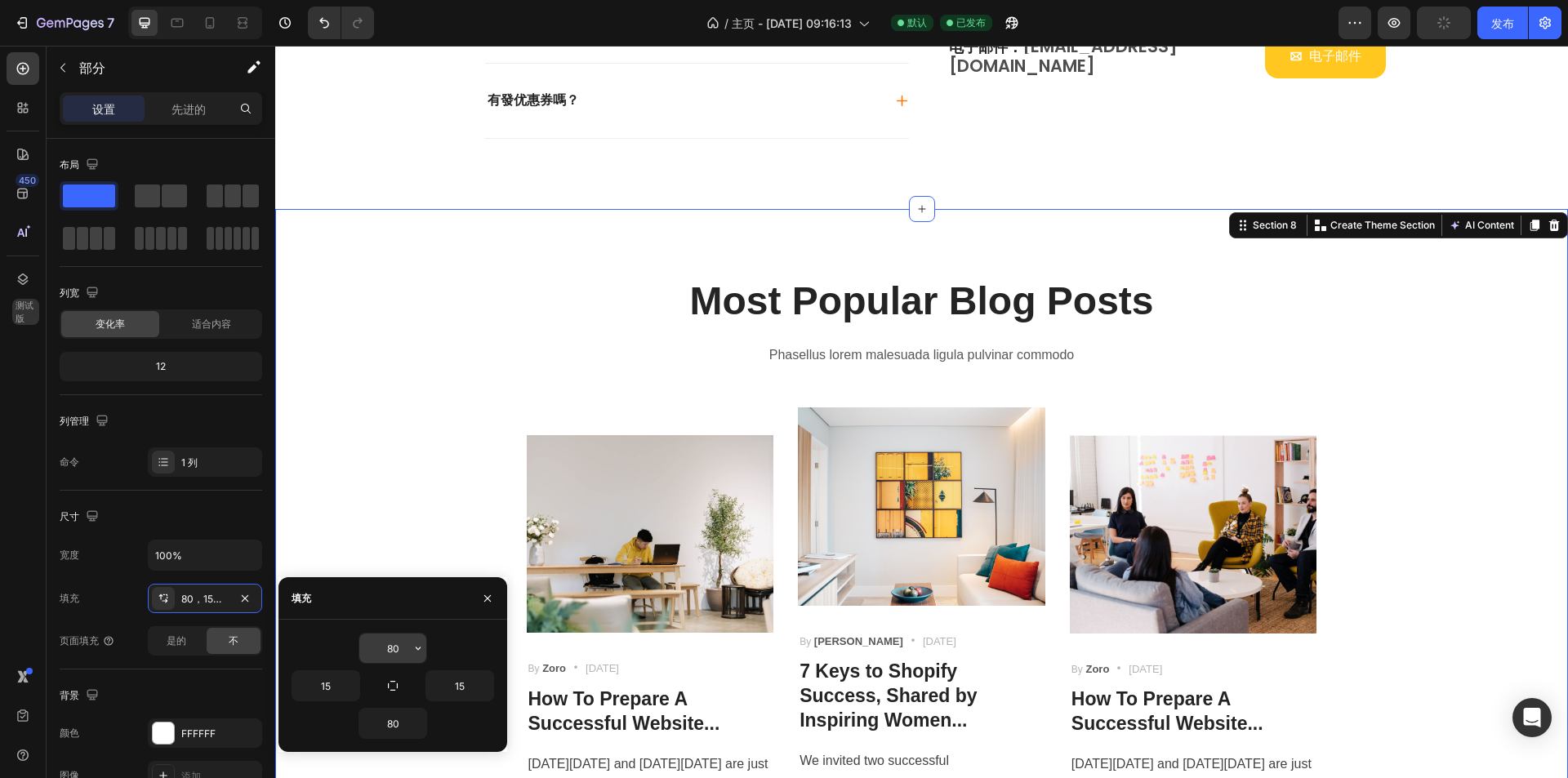
click at [400, 648] on input "80" at bounding box center [392, 648] width 67 height 29
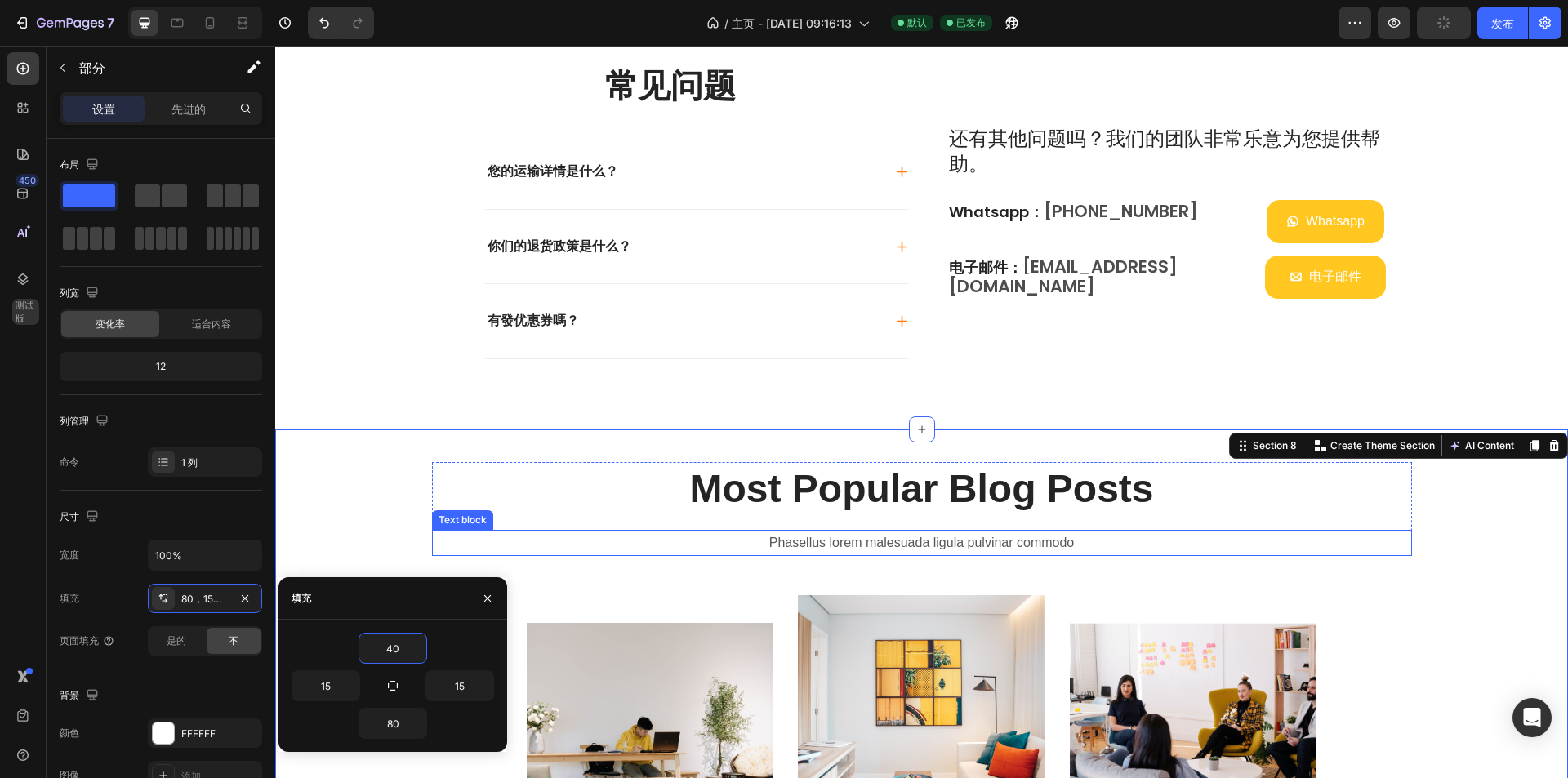
scroll to position [3037, 0]
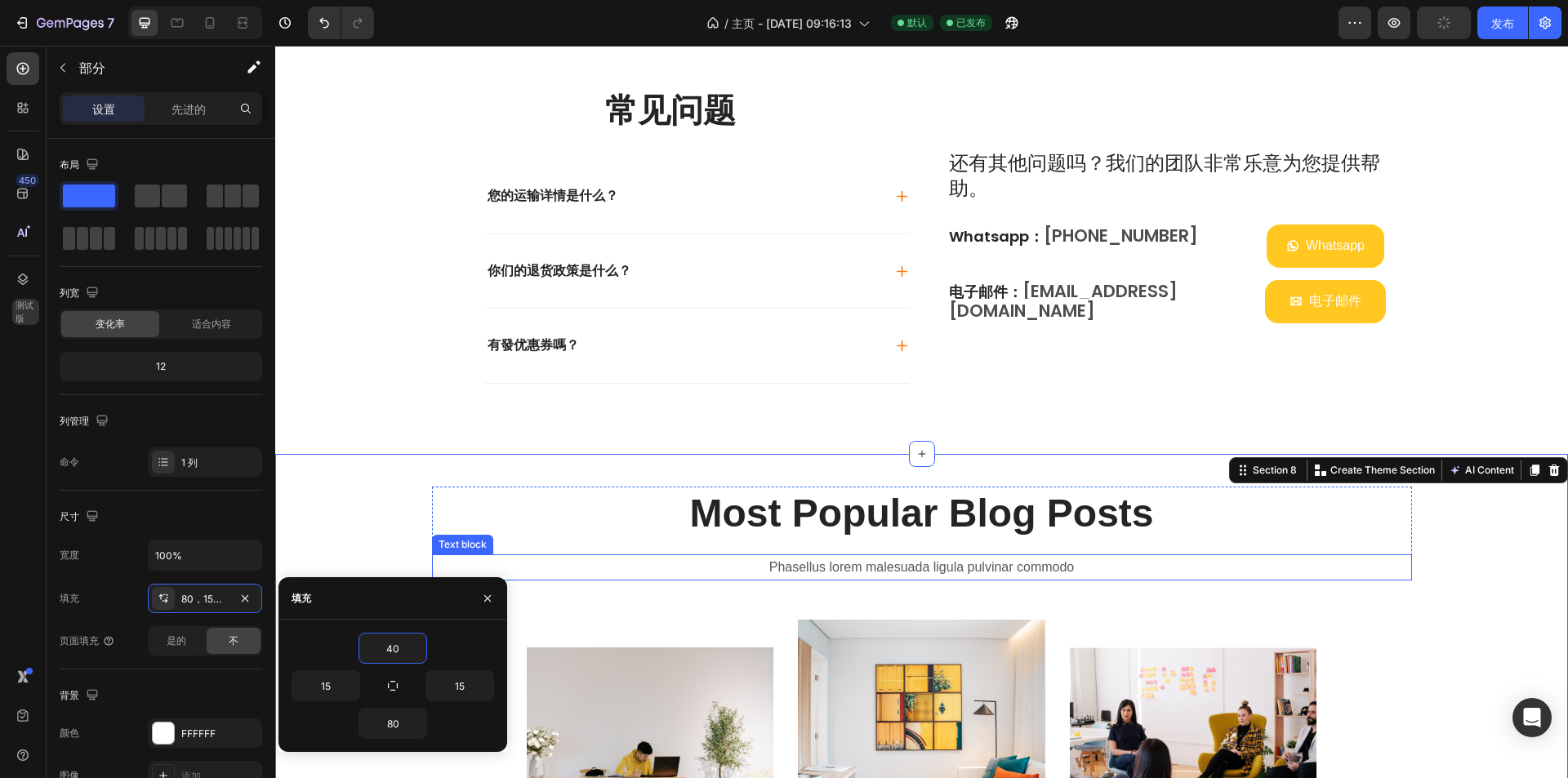
type input "4"
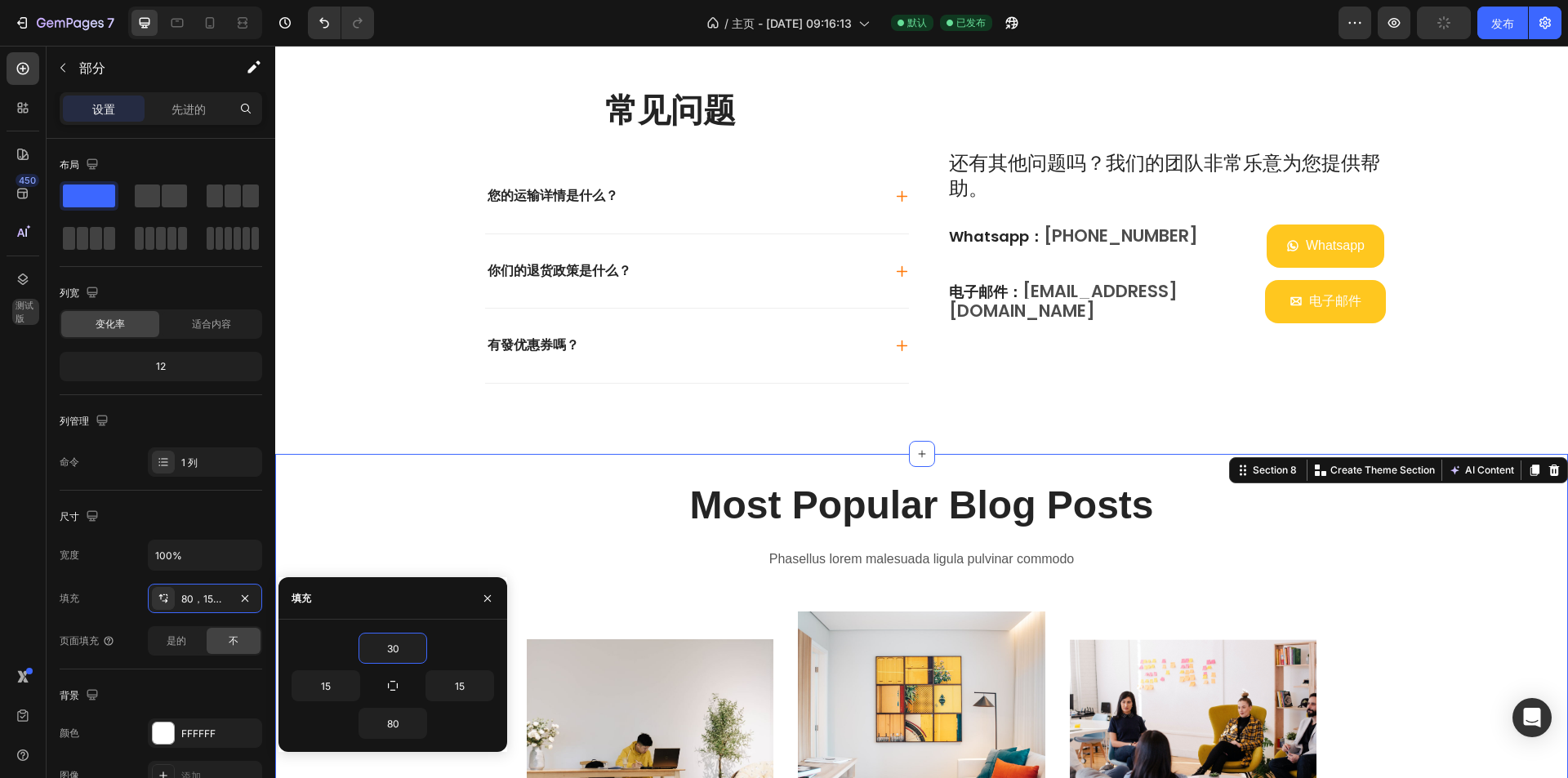
type input "30"
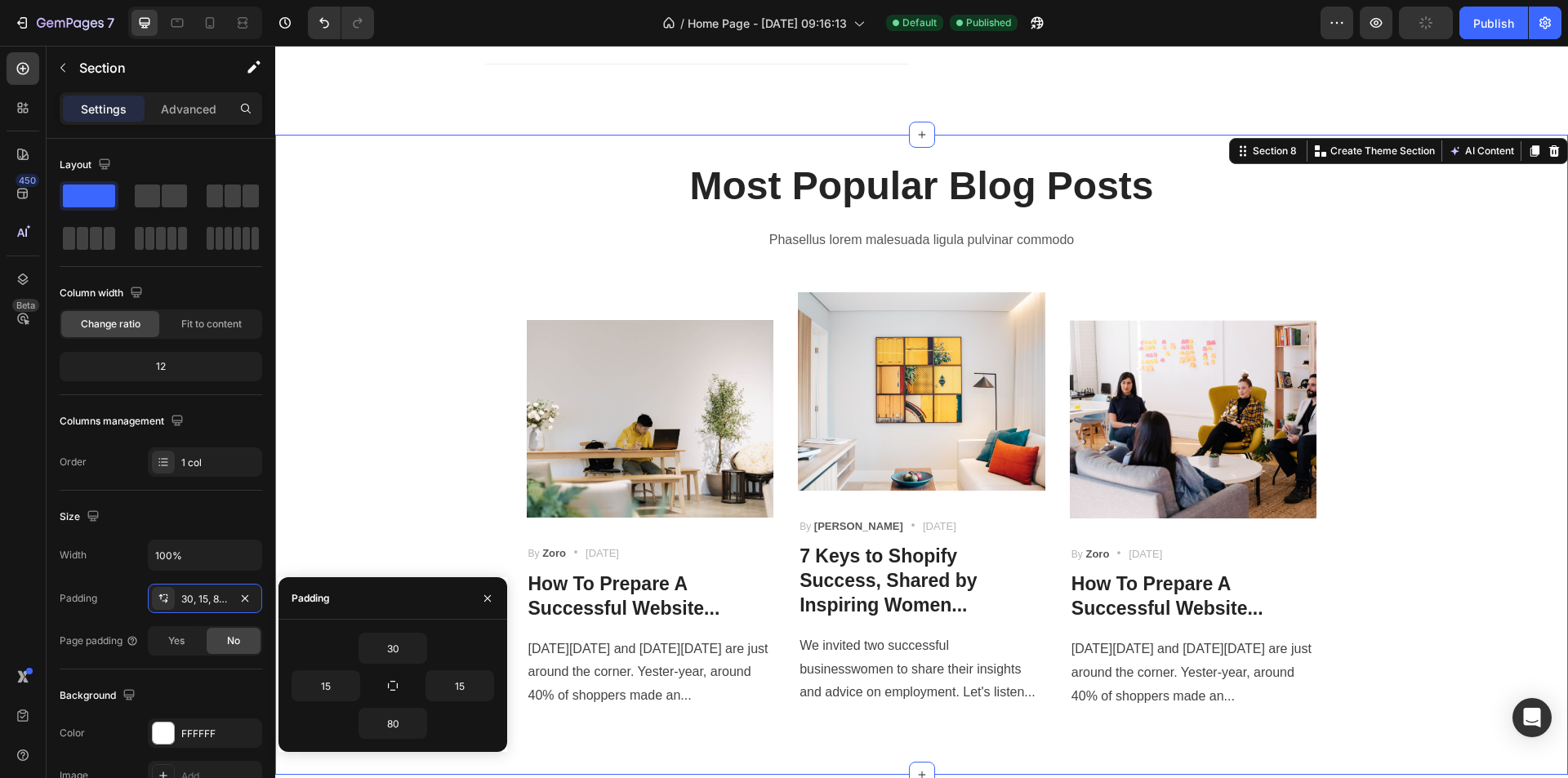
scroll to position [3445, 0]
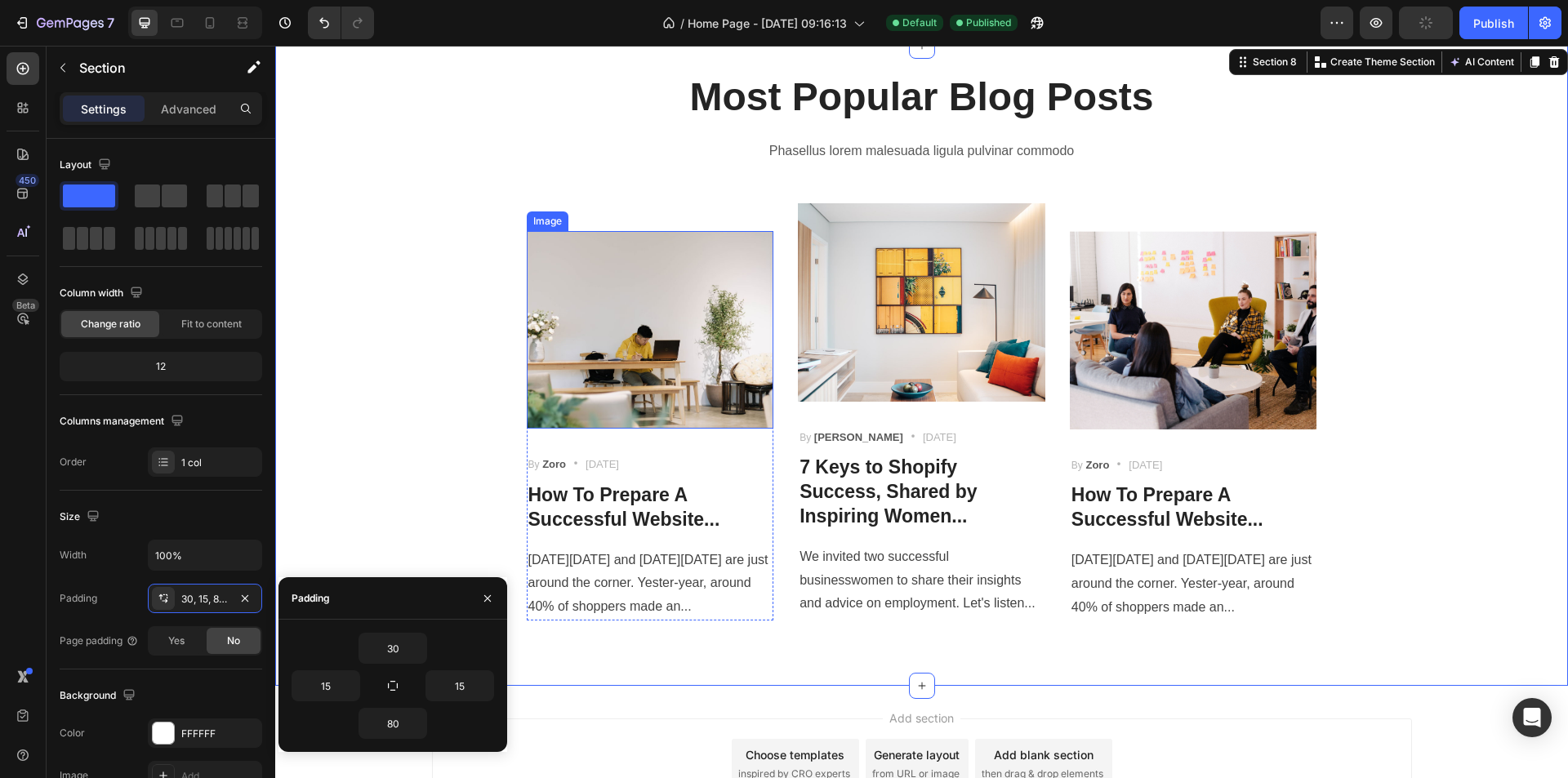
click at [711, 395] on img at bounding box center [649, 329] width 247 height 198
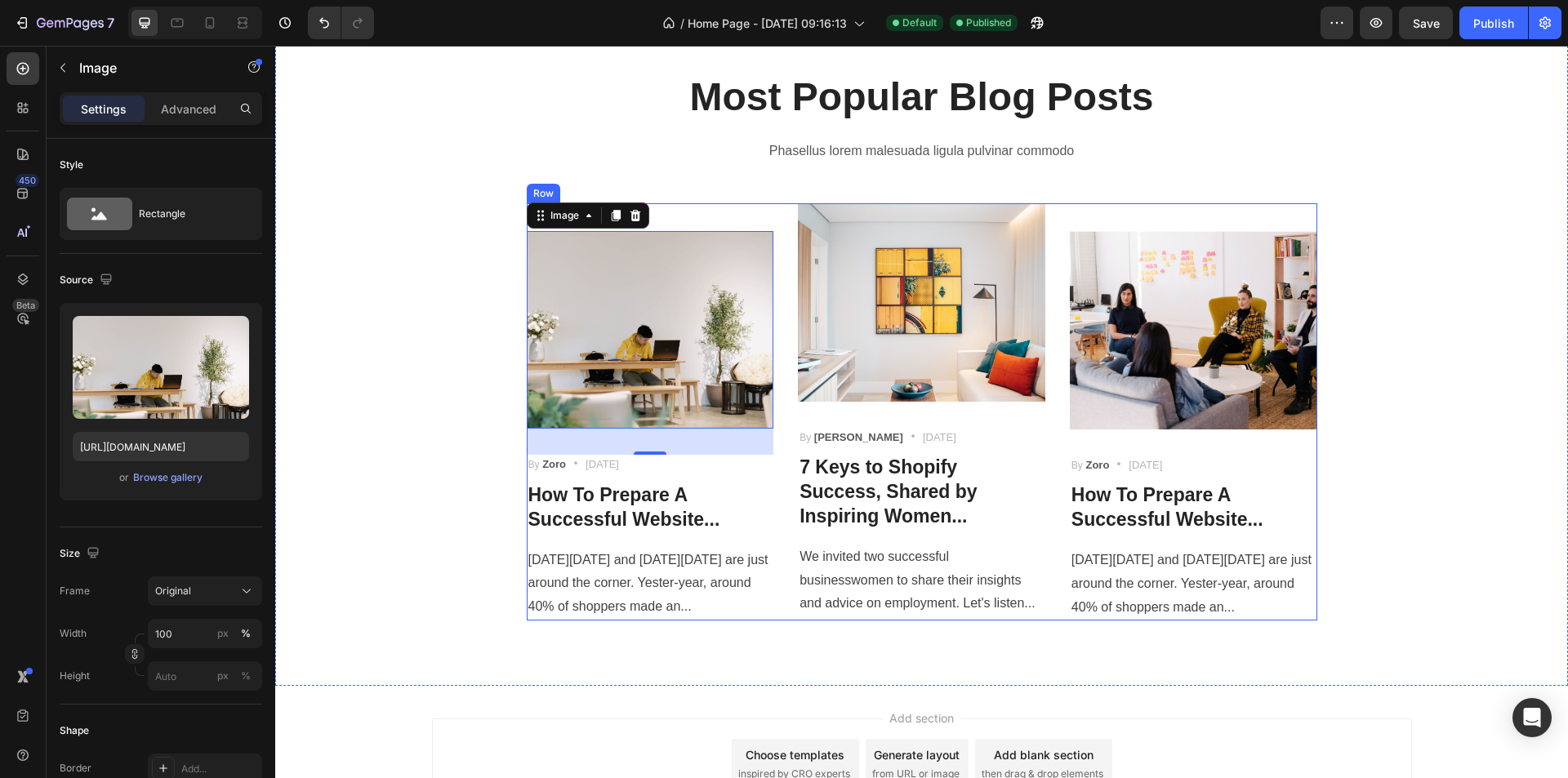
click at [774, 213] on div "Image 32 By Zoro Text block Icon [DATE] Text block Row How To Prepare A Success…" at bounding box center [921, 412] width 791 height 418
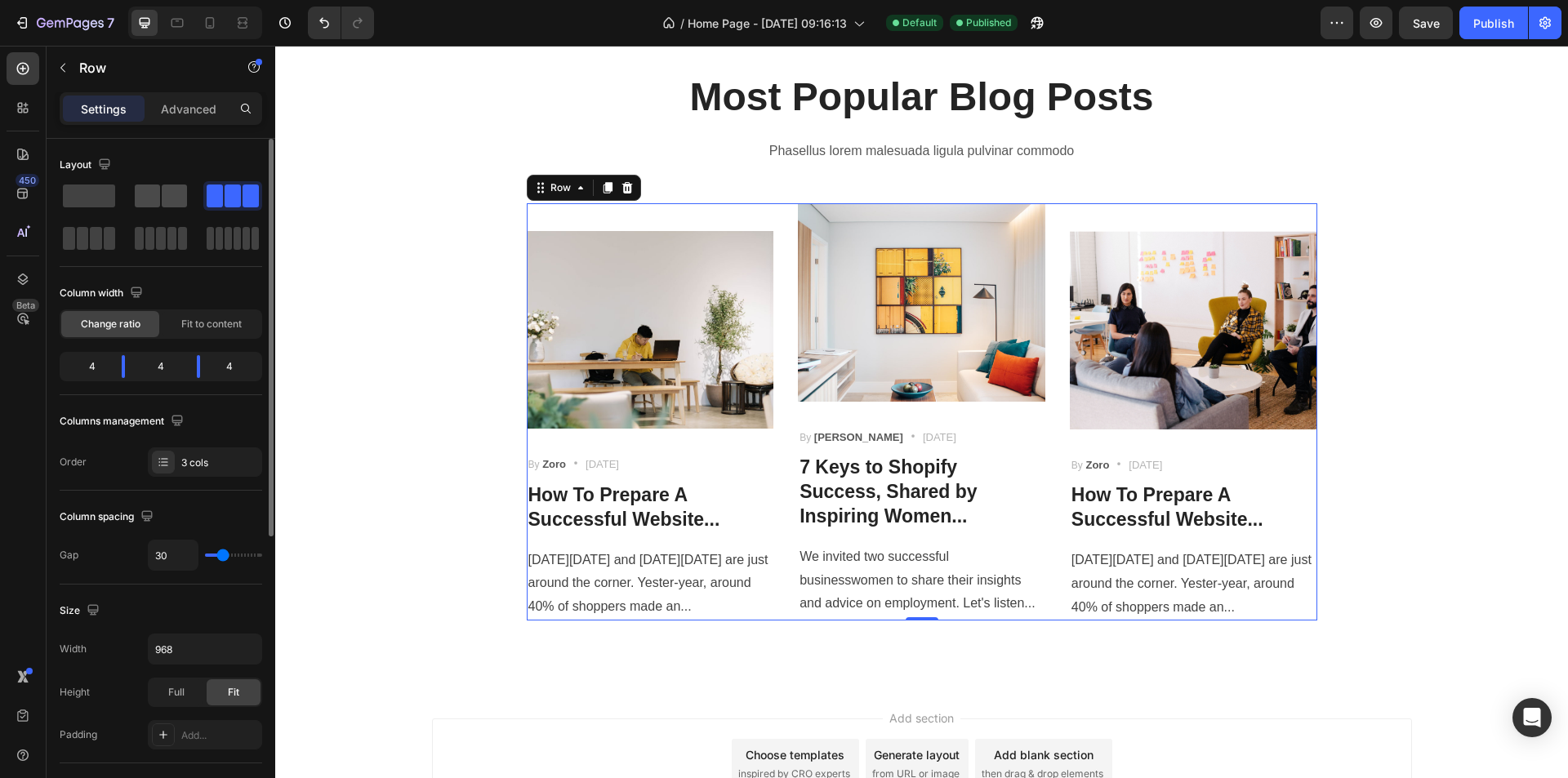
click at [150, 186] on span at bounding box center [148, 195] width 26 height 23
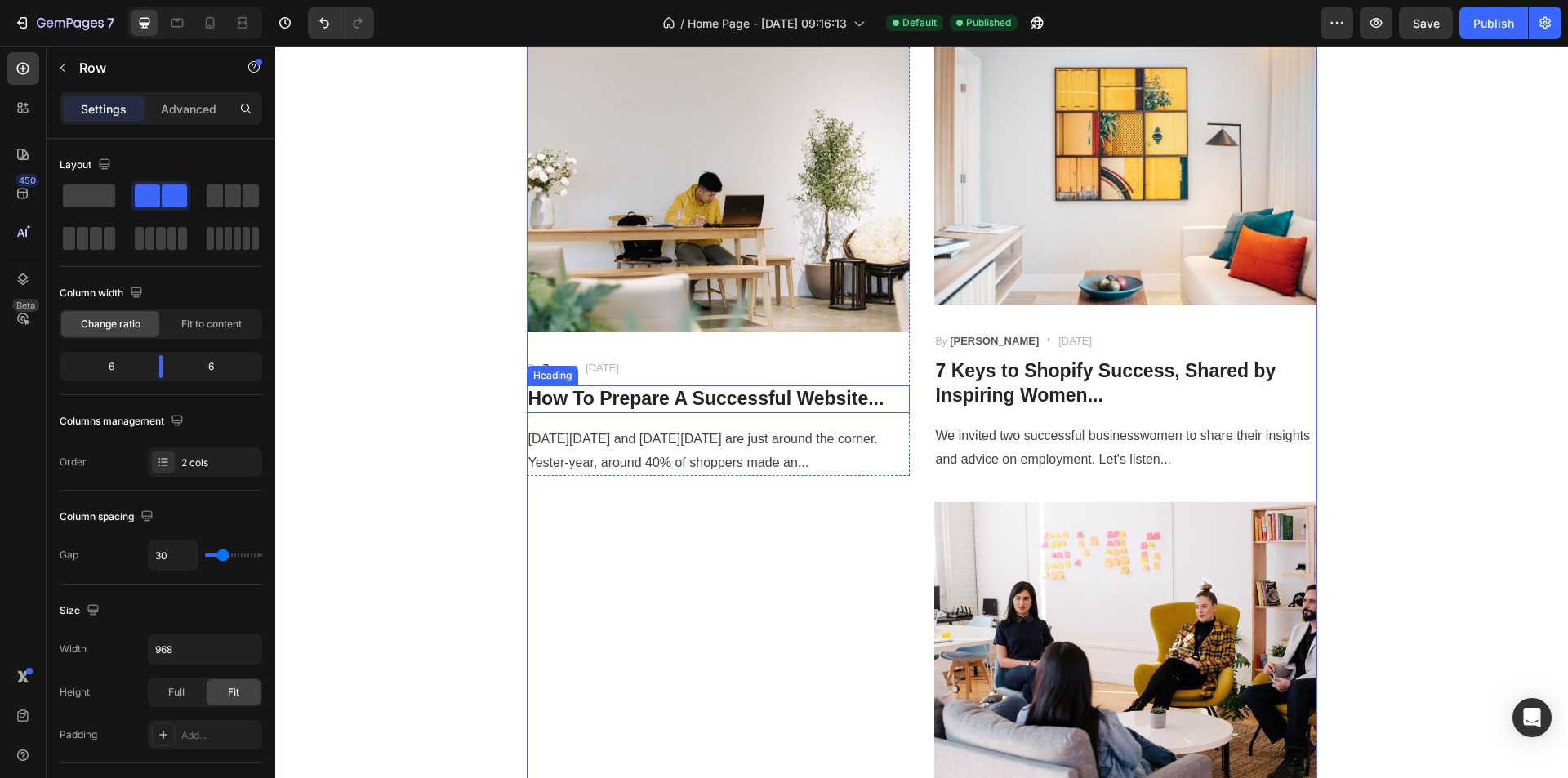
scroll to position [3690, 0]
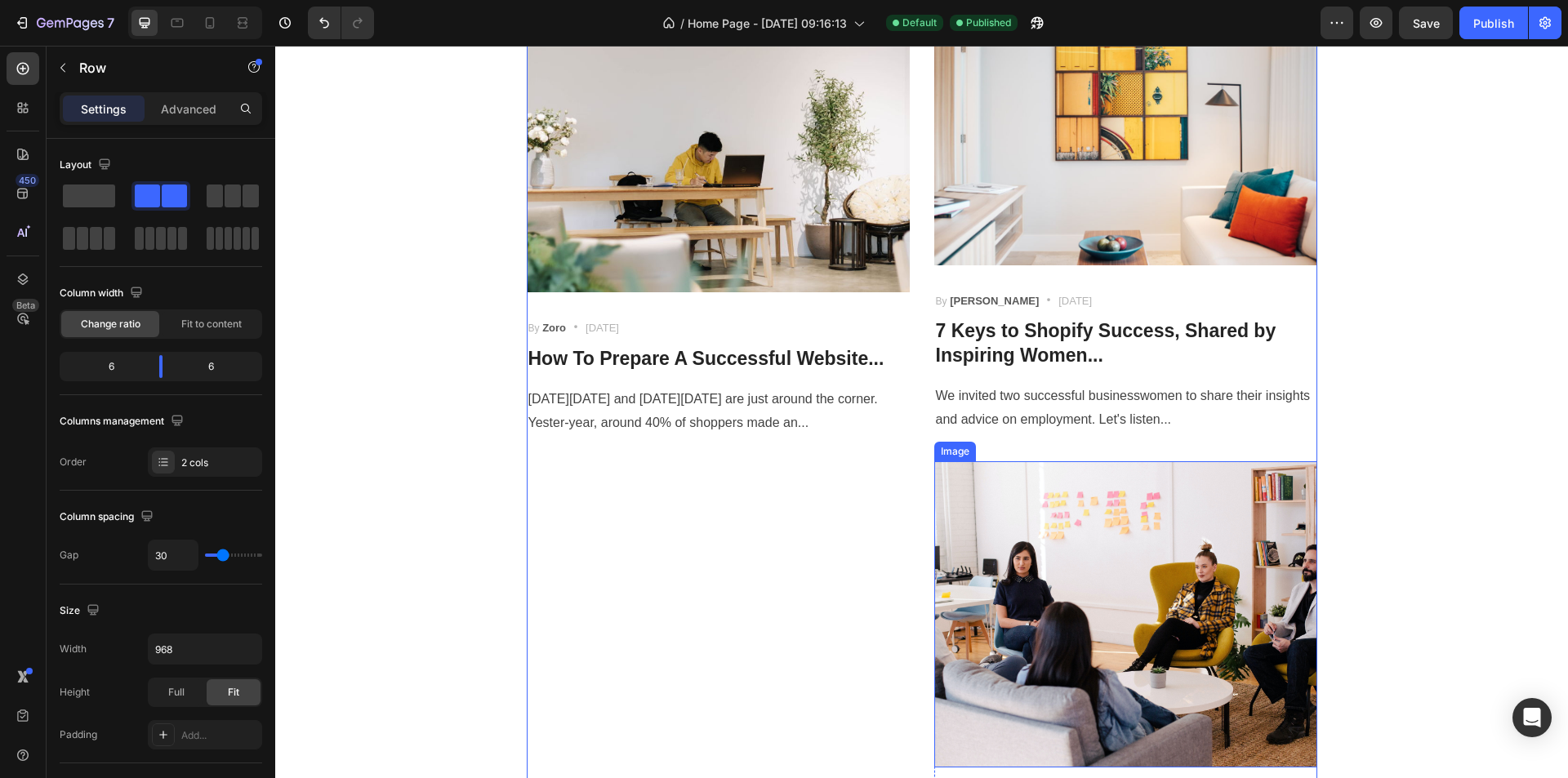
click at [965, 492] on img at bounding box center [1126, 615] width 383 height 306
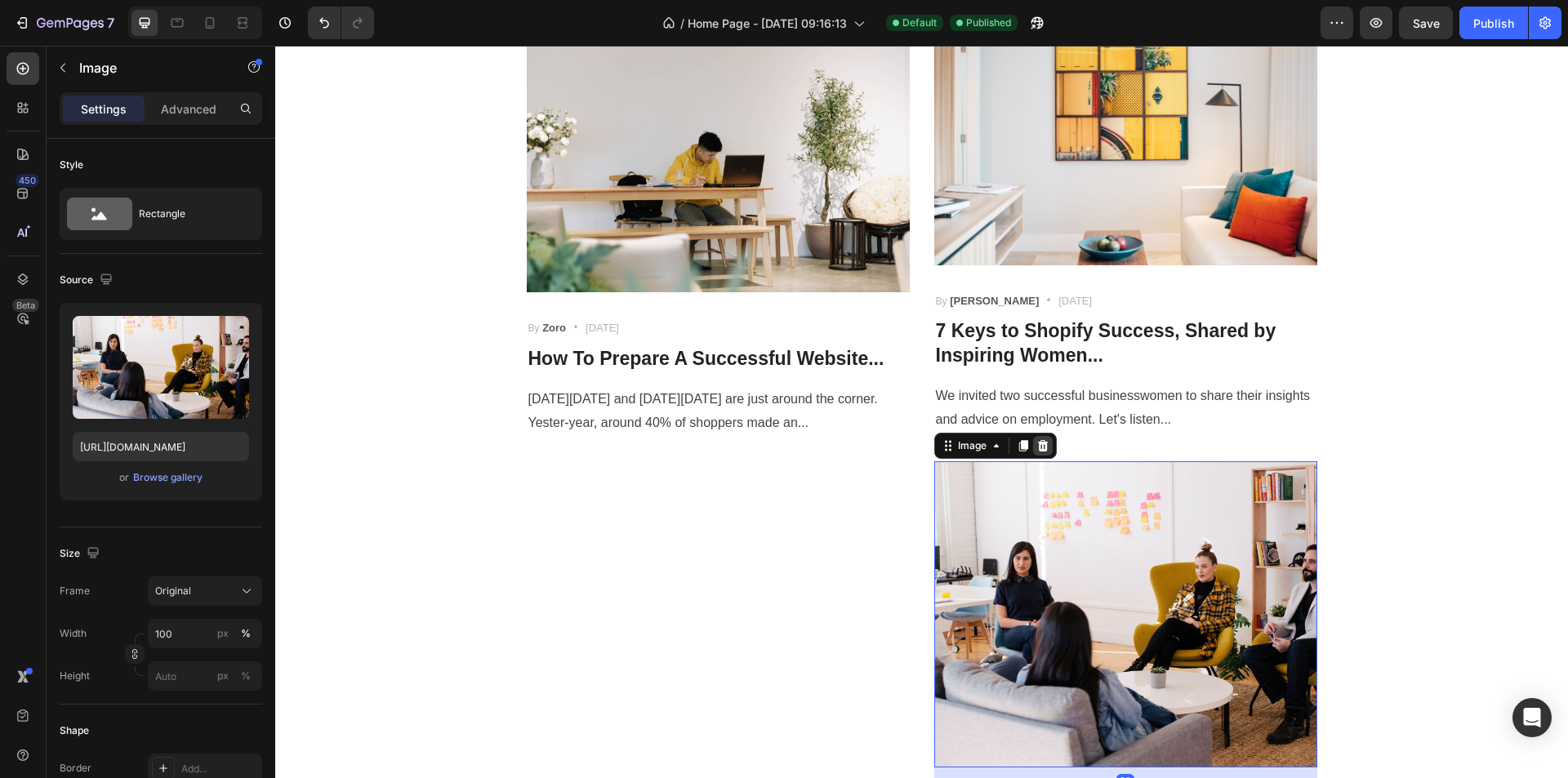
click at [1037, 445] on icon at bounding box center [1043, 445] width 11 height 12
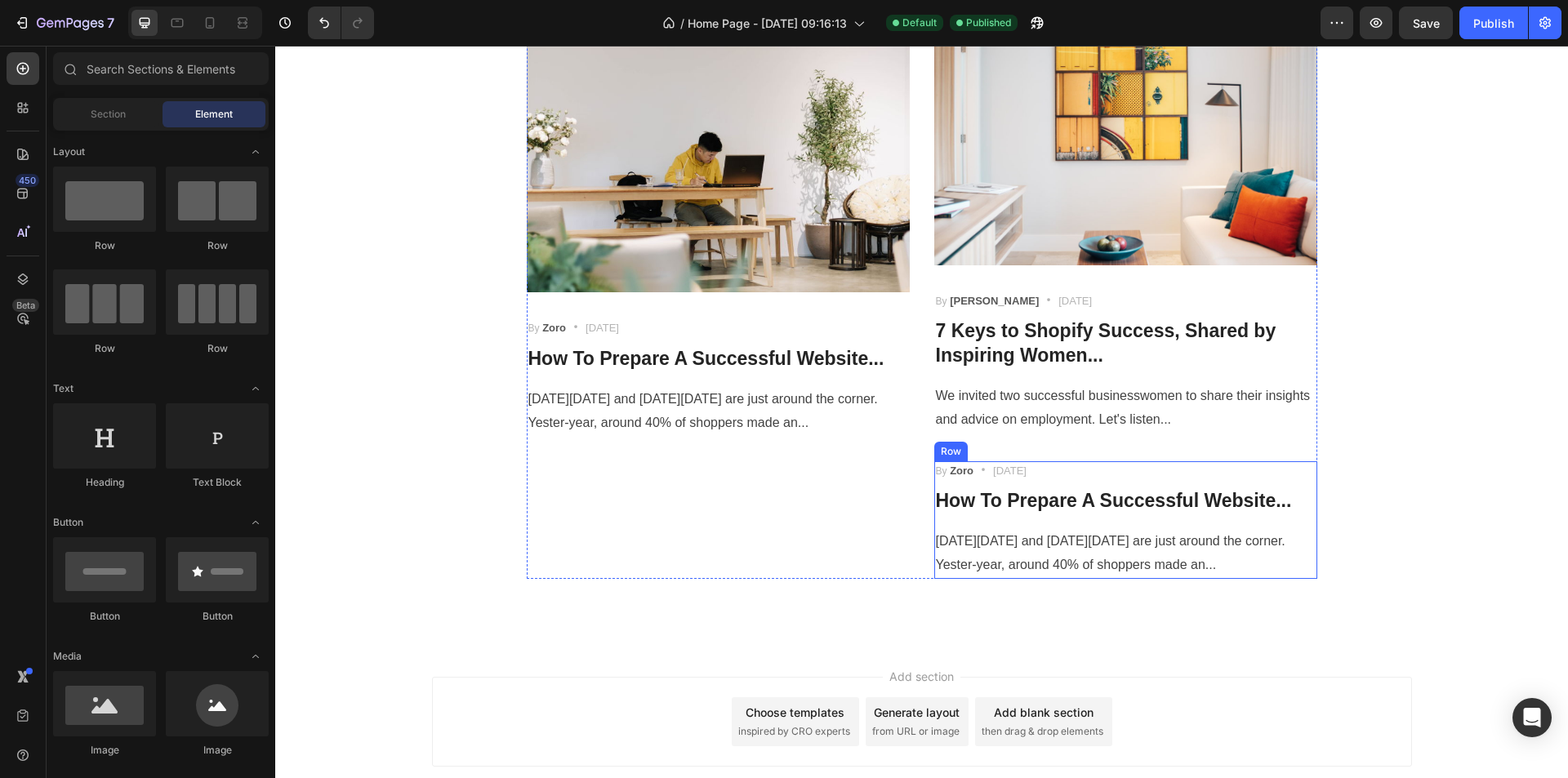
click at [980, 482] on div "By Zoro Text block Icon [DATE] Text block Row How To Prepare A Successful Websi…" at bounding box center [1126, 520] width 383 height 118
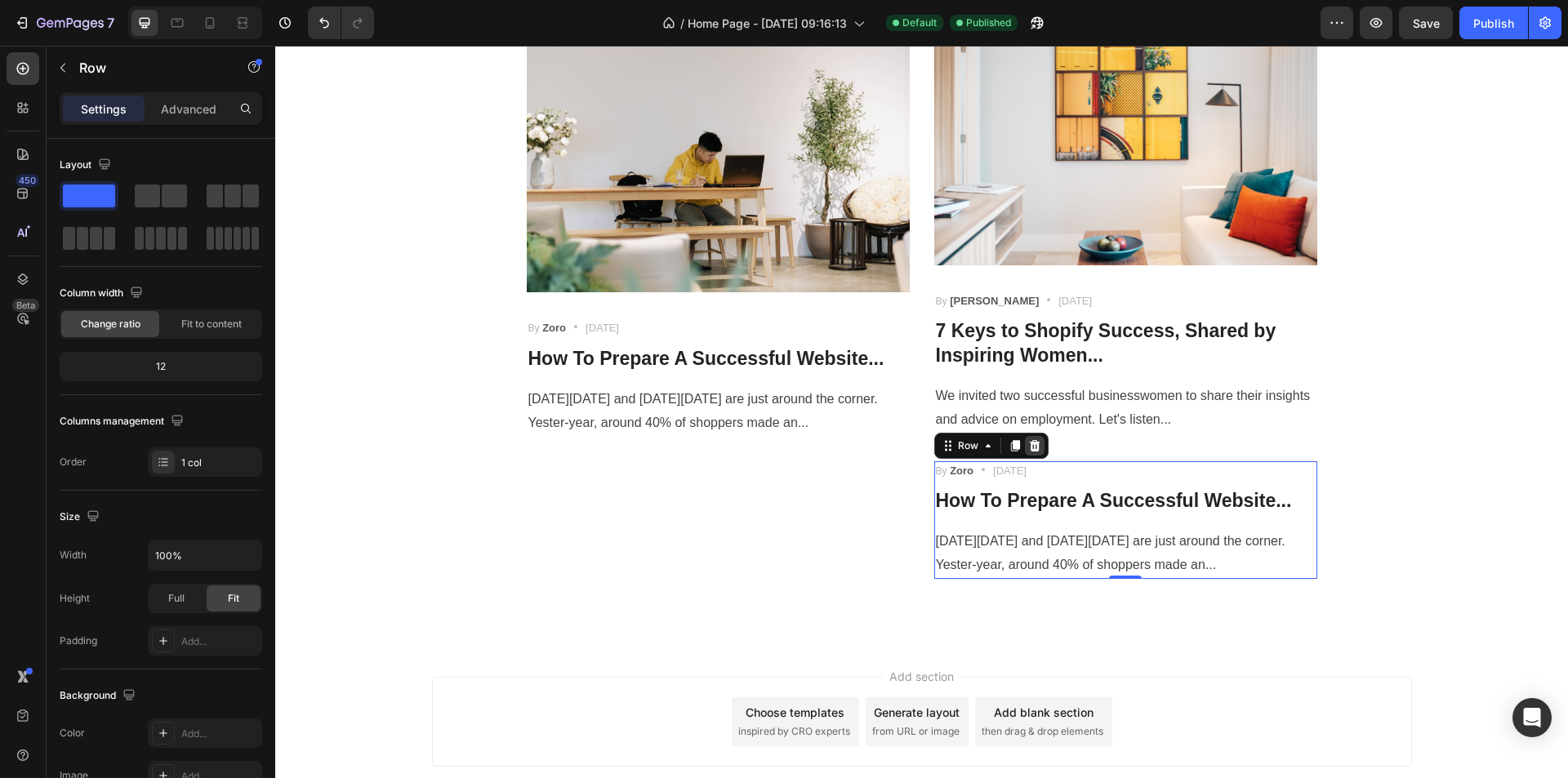
click at [1031, 448] on icon at bounding box center [1034, 445] width 11 height 12
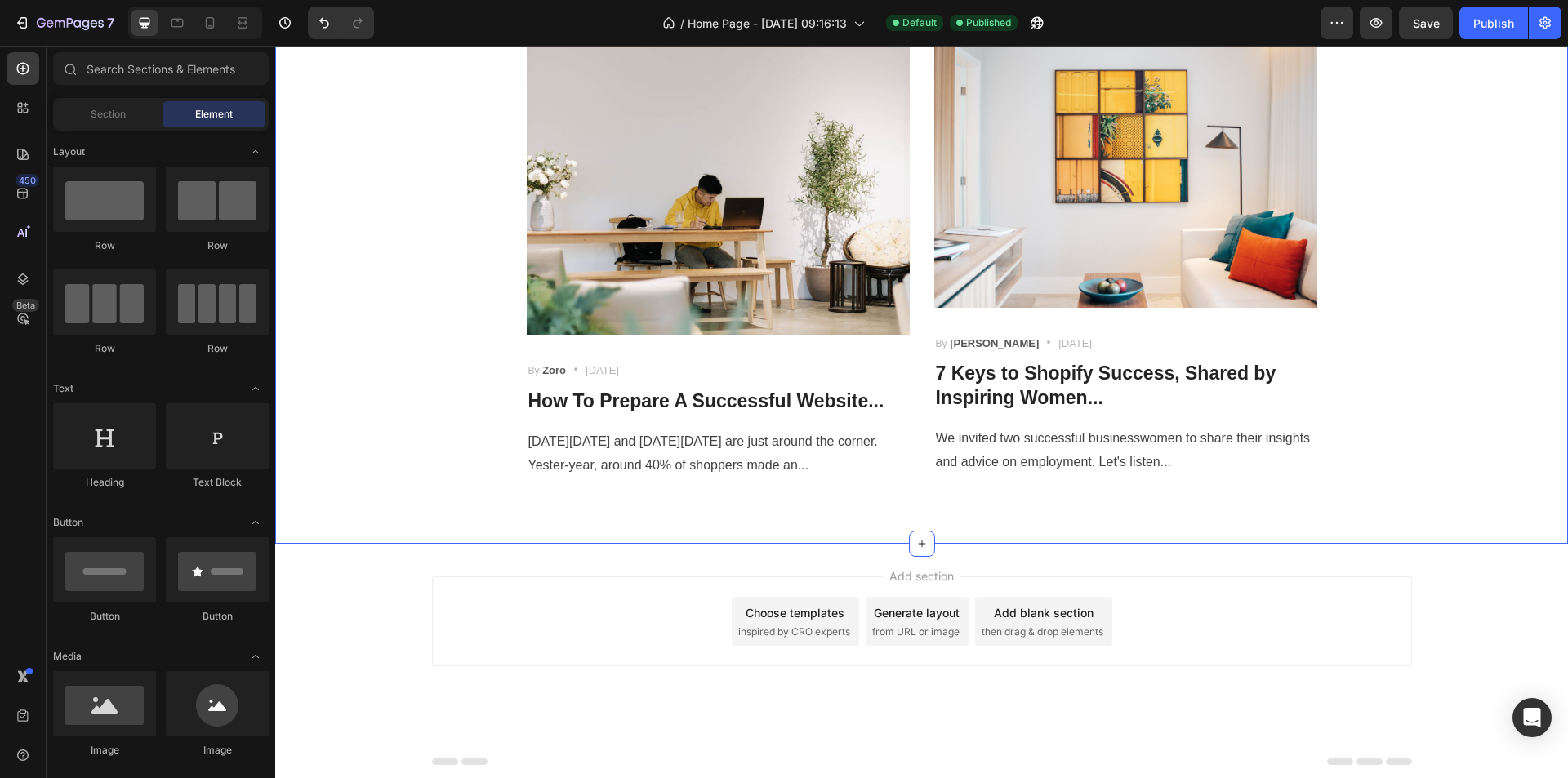
click at [919, 495] on div "Most Popular Blog Posts Heading Phasellus lorem malesuada ligula pulvinar commo…" at bounding box center [921, 193] width 1293 height 700
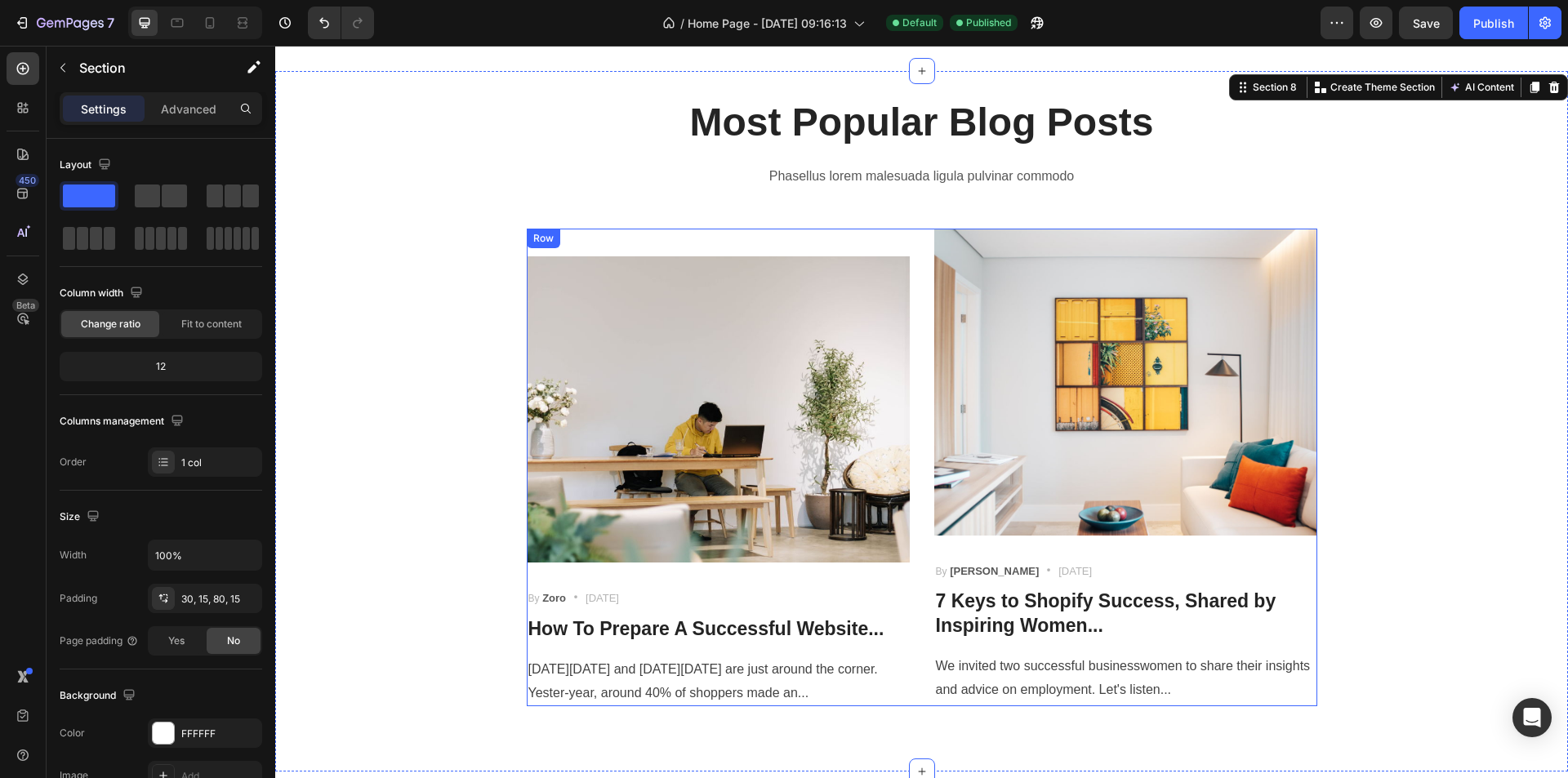
scroll to position [3403, 0]
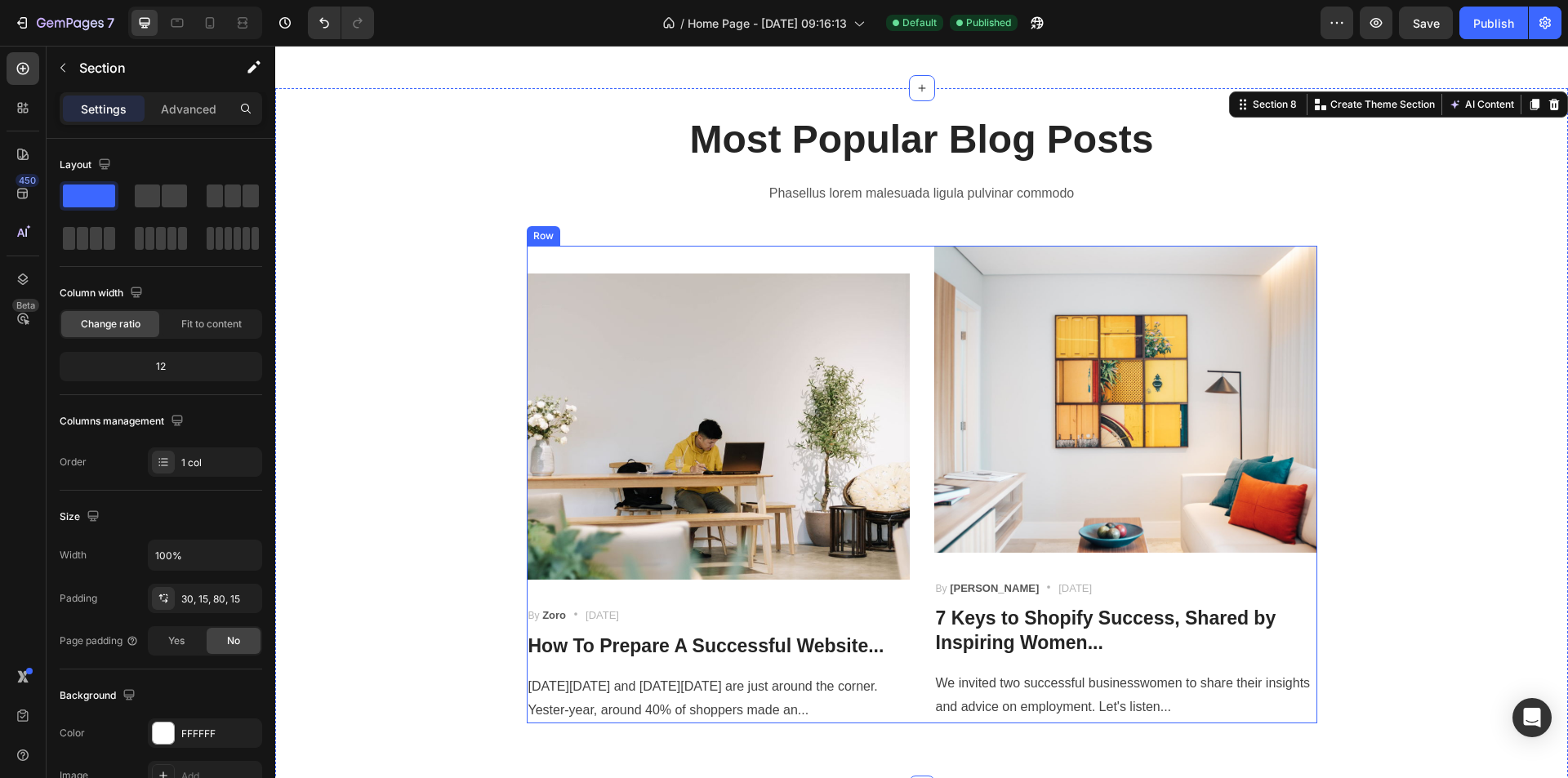
click at [923, 256] on div "Image By Zoro Text block Icon [DATE] Text block Row How To Prepare A Successful…" at bounding box center [921, 484] width 791 height 478
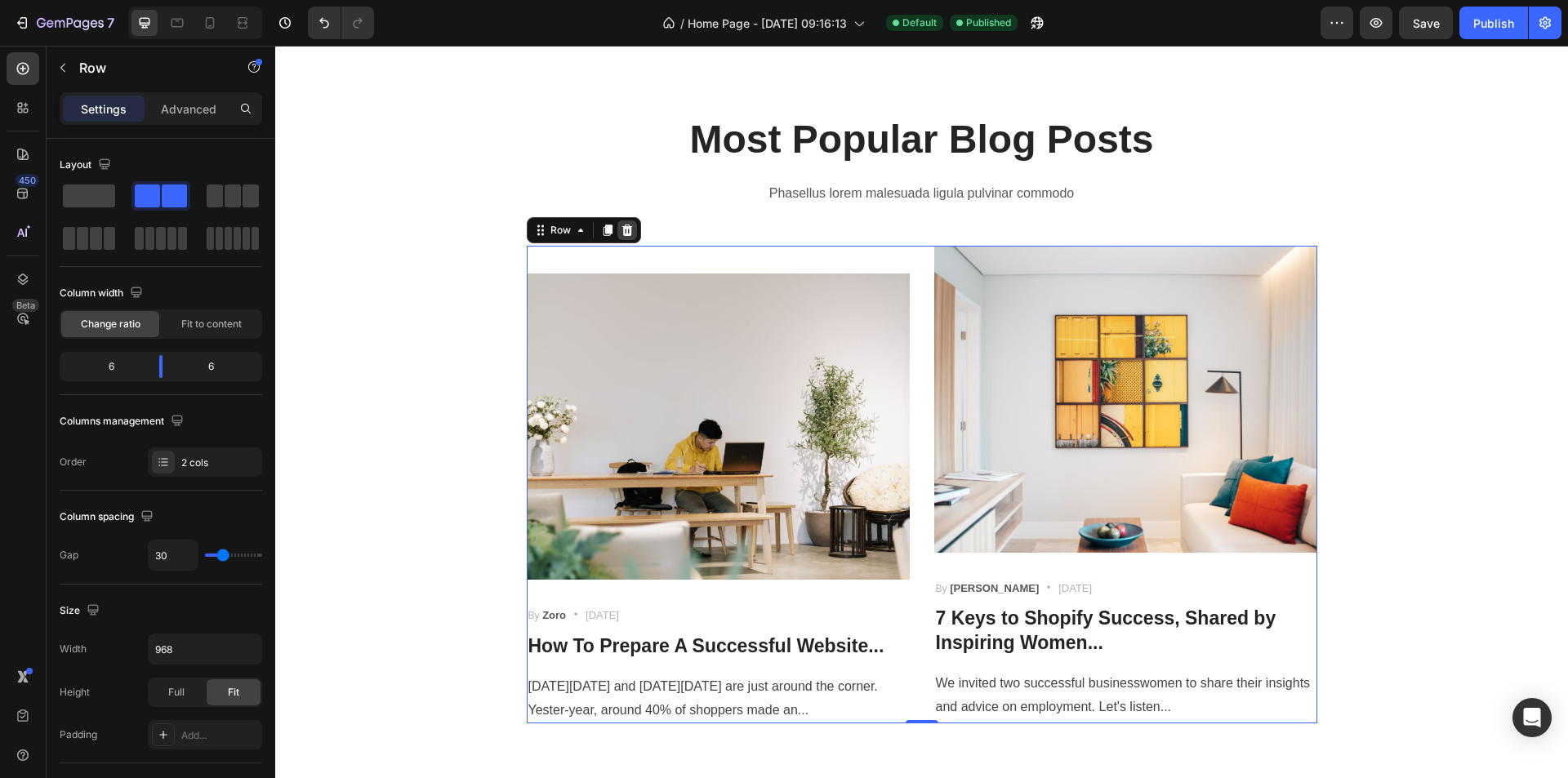
click at [621, 232] on icon at bounding box center [627, 230] width 11 height 12
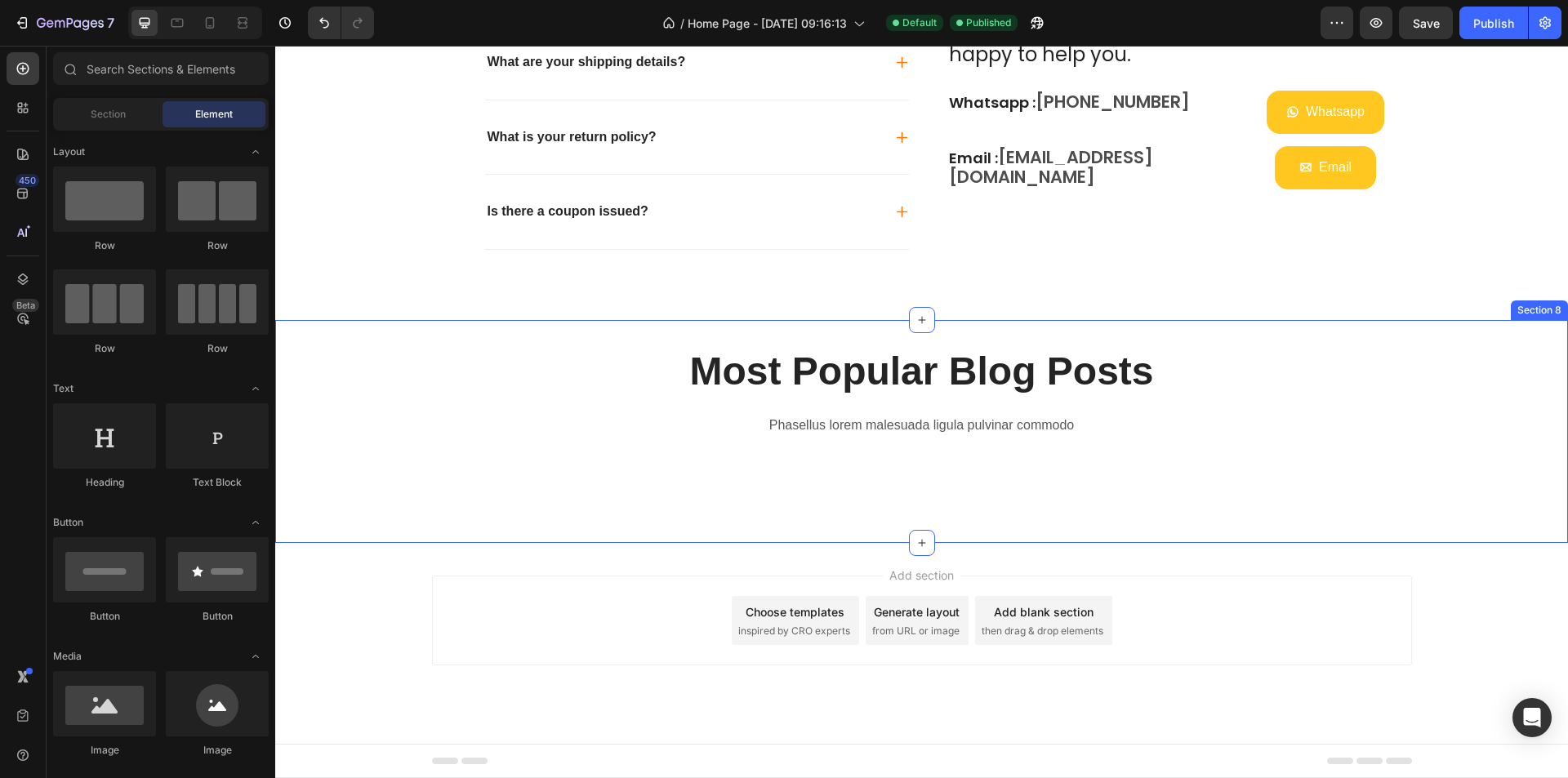
click at [870, 479] on div "Most Popular Blog Posts Heading Phasellus lorem malesuada ligula pulvinar commo…" at bounding box center [921, 431] width 1293 height 223
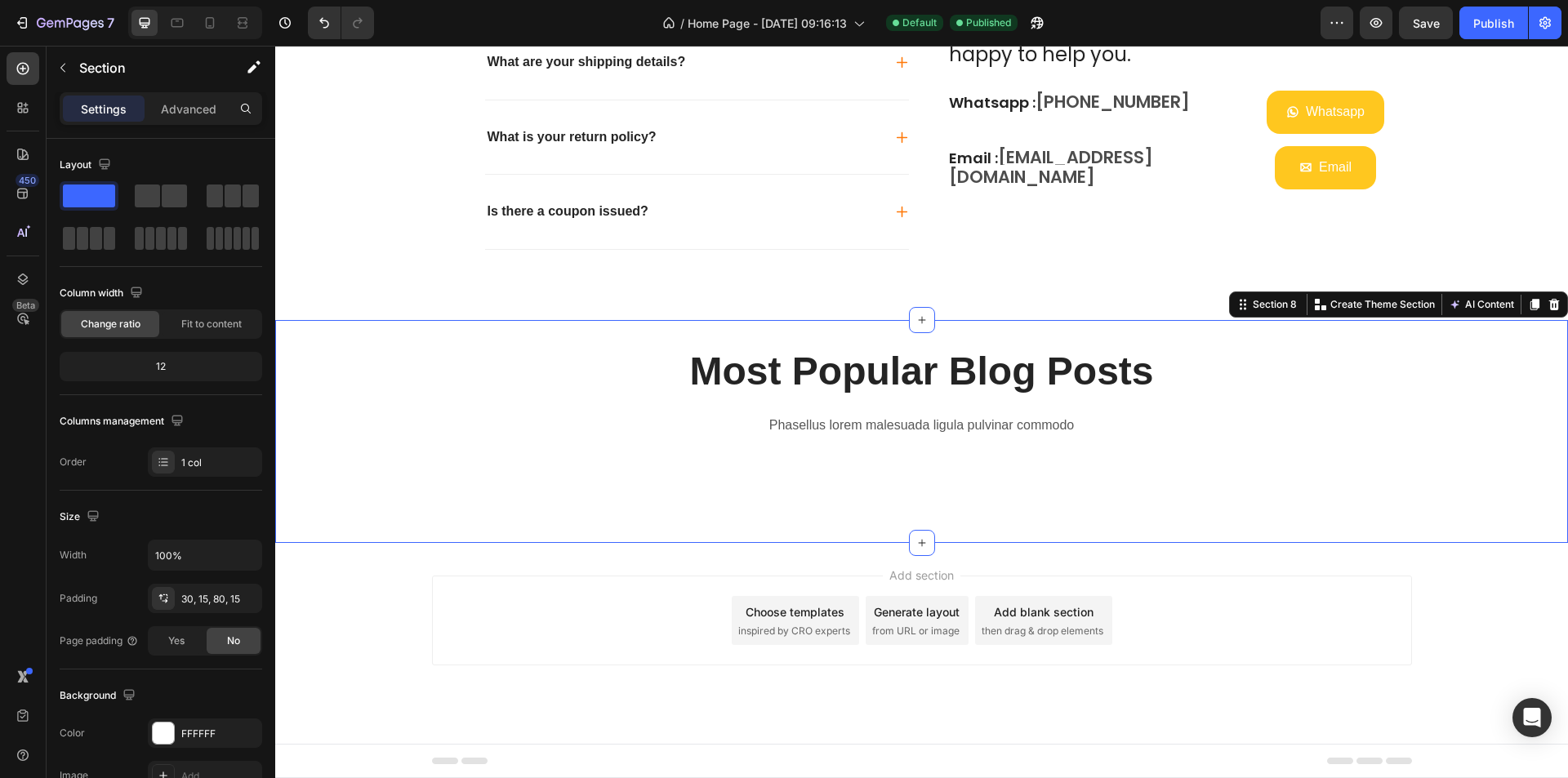
click at [771, 607] on div "Choose templates" at bounding box center [794, 612] width 99 height 17
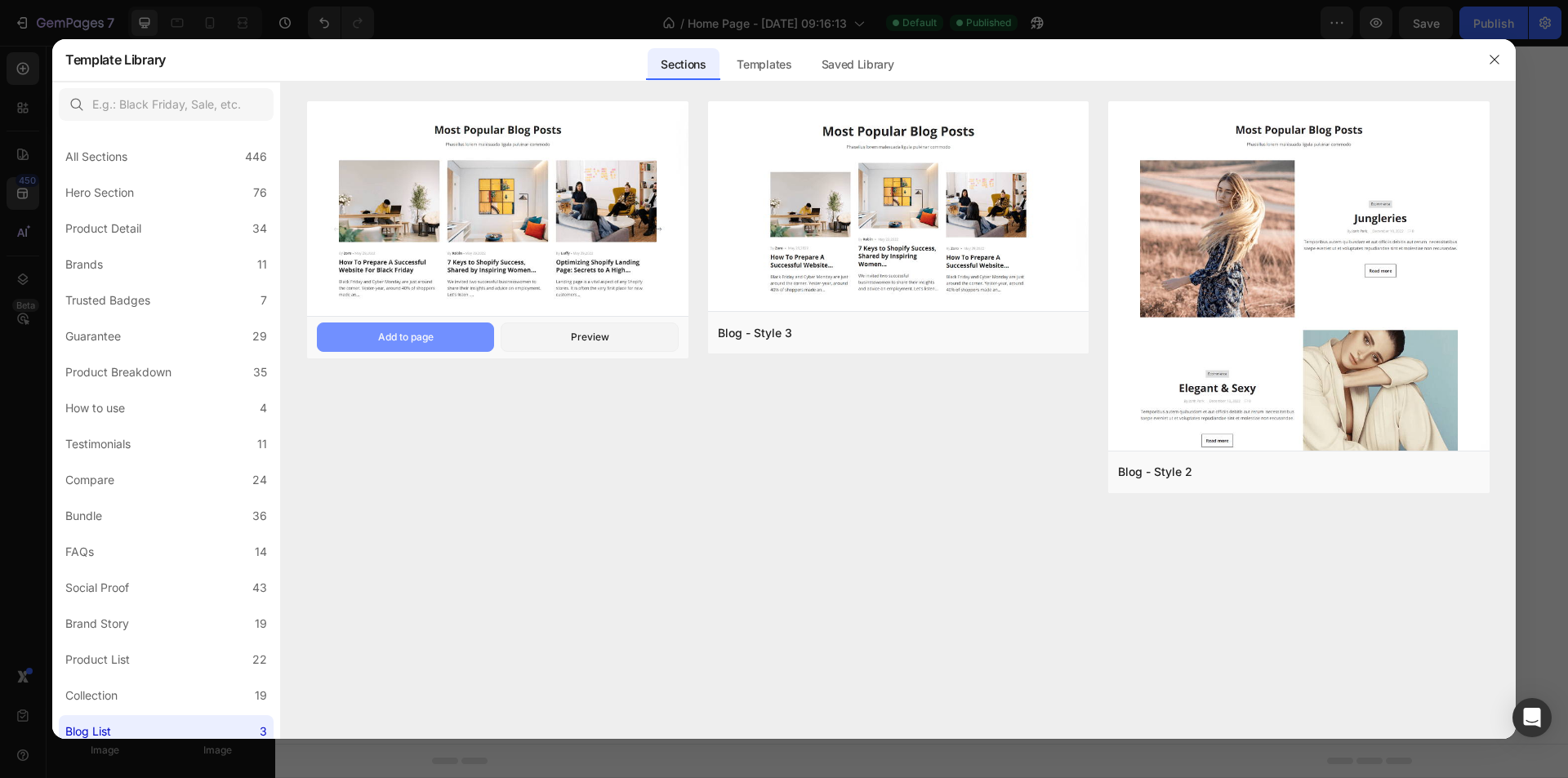
click at [434, 332] on button "Add to page" at bounding box center [405, 337] width 177 height 29
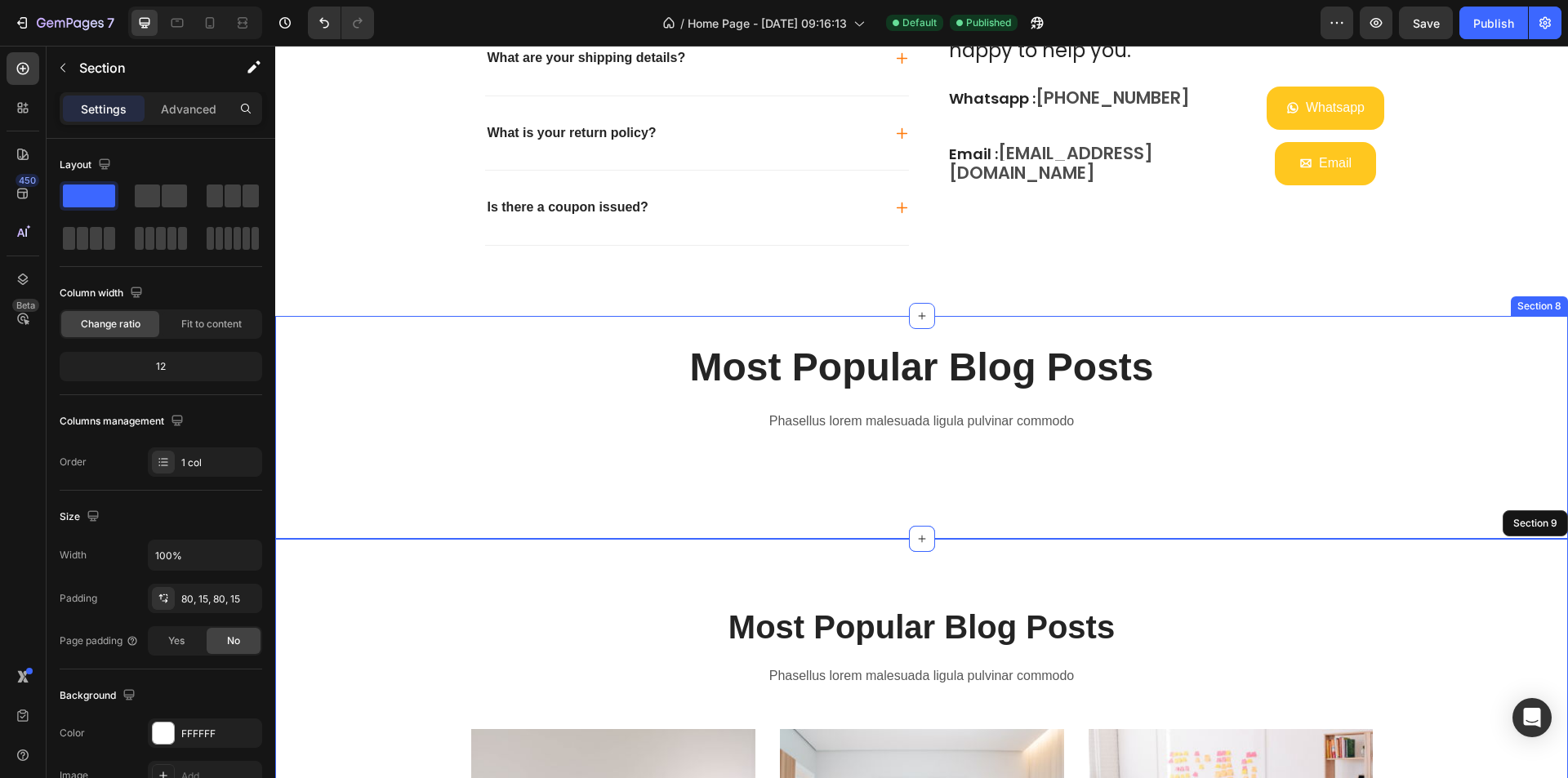
scroll to position [3046, 0]
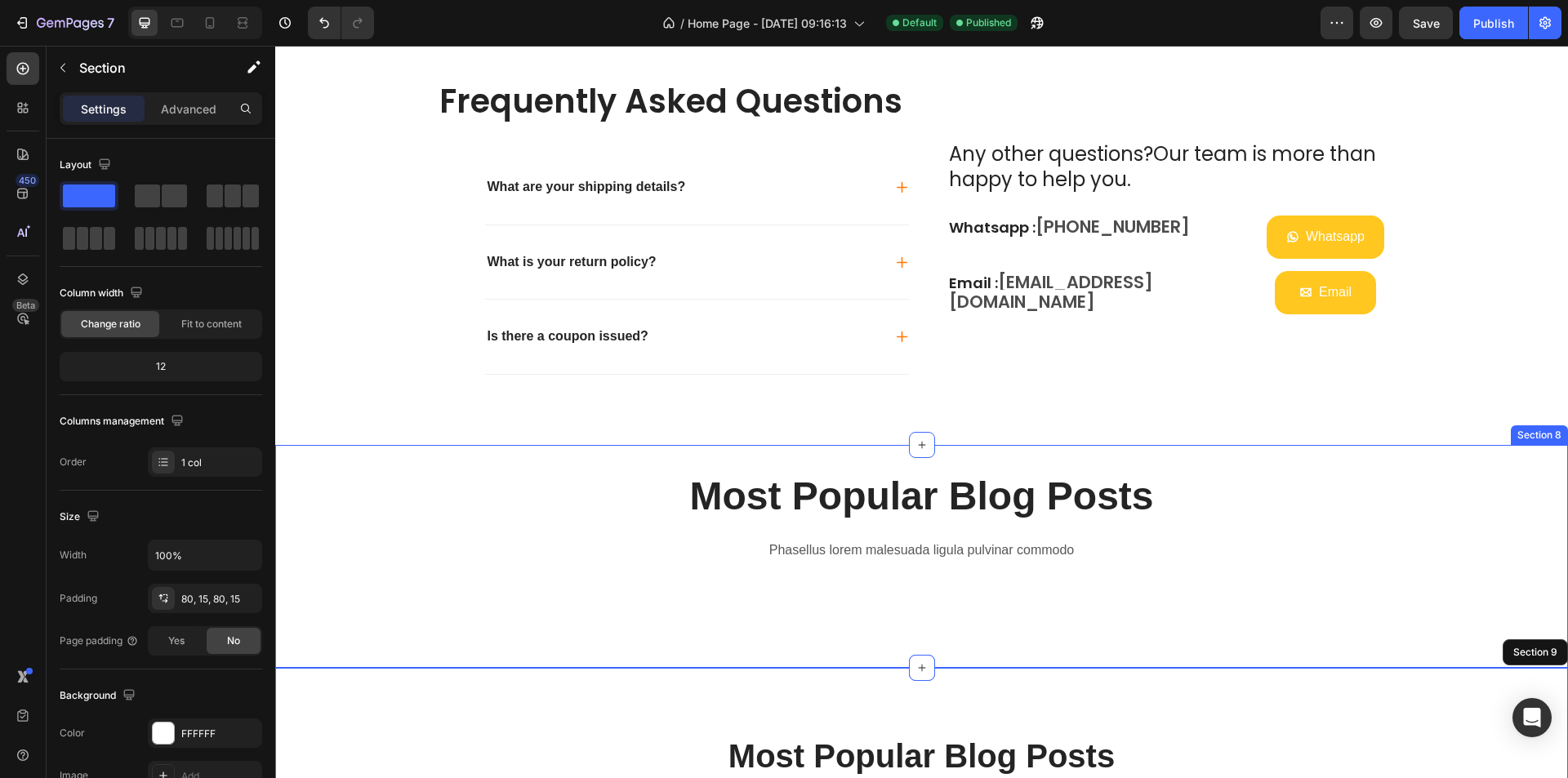
click at [1160, 466] on div "Most Popular Blog Posts Heading Phasellus lorem malesuada ligula pulvinar commo…" at bounding box center [921, 556] width 1293 height 223
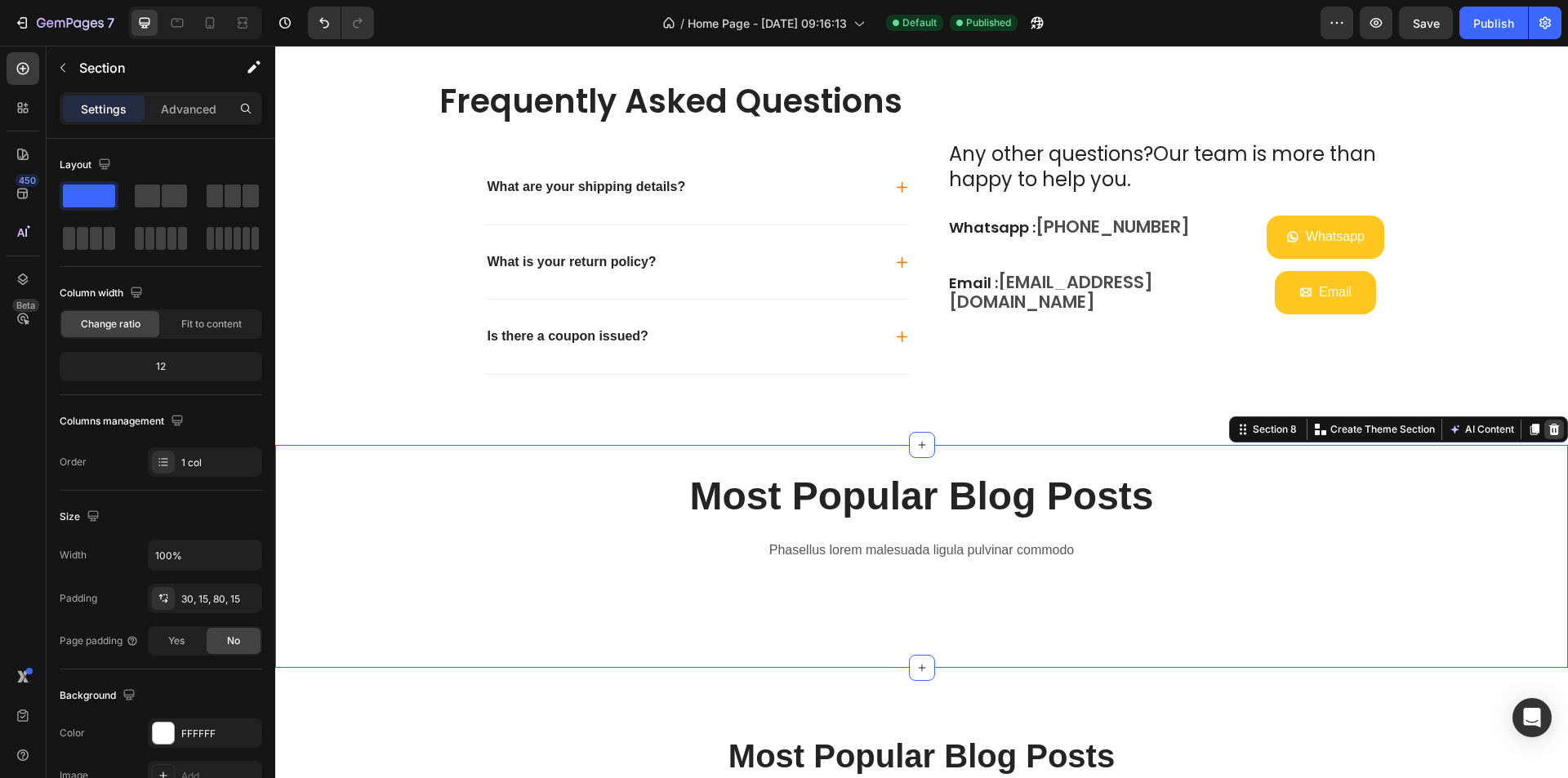
click at [1548, 429] on icon at bounding box center [1554, 430] width 13 height 13
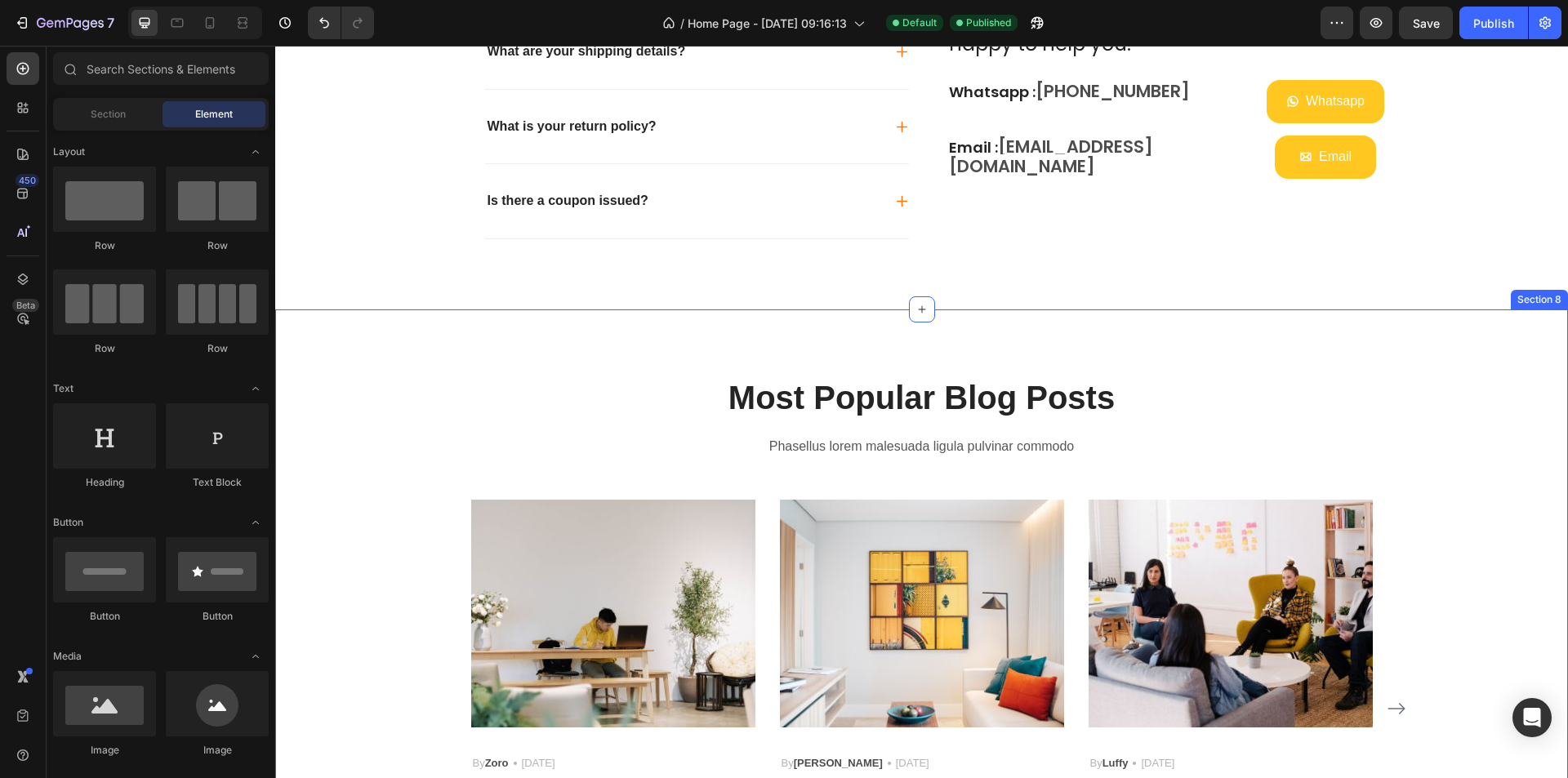
scroll to position [3373, 0]
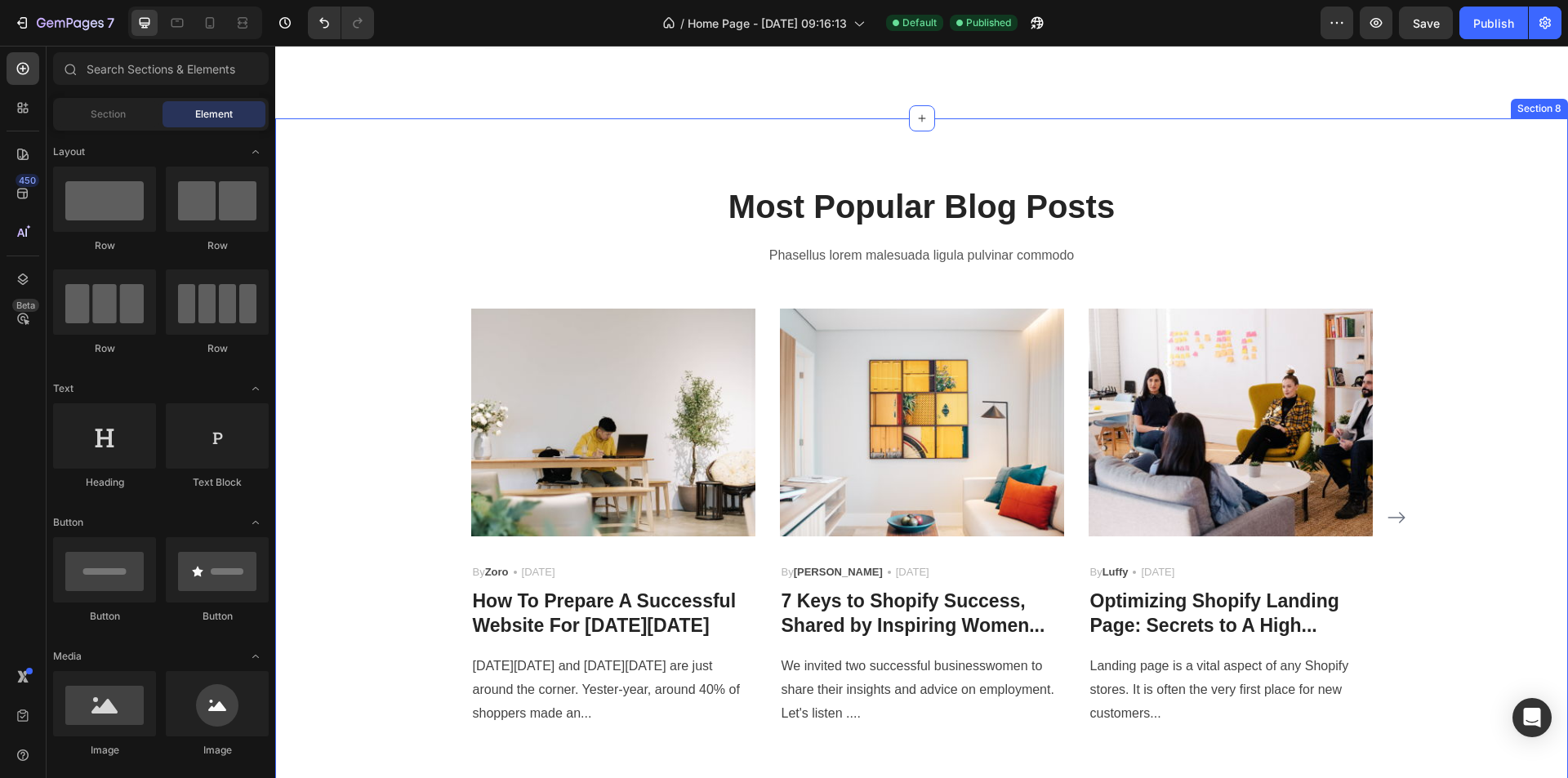
click at [995, 168] on div "Most Popular Blog Posts Heading Phasellus lorem malesuada ligula pulvinar commo…" at bounding box center [921, 455] width 1293 height 674
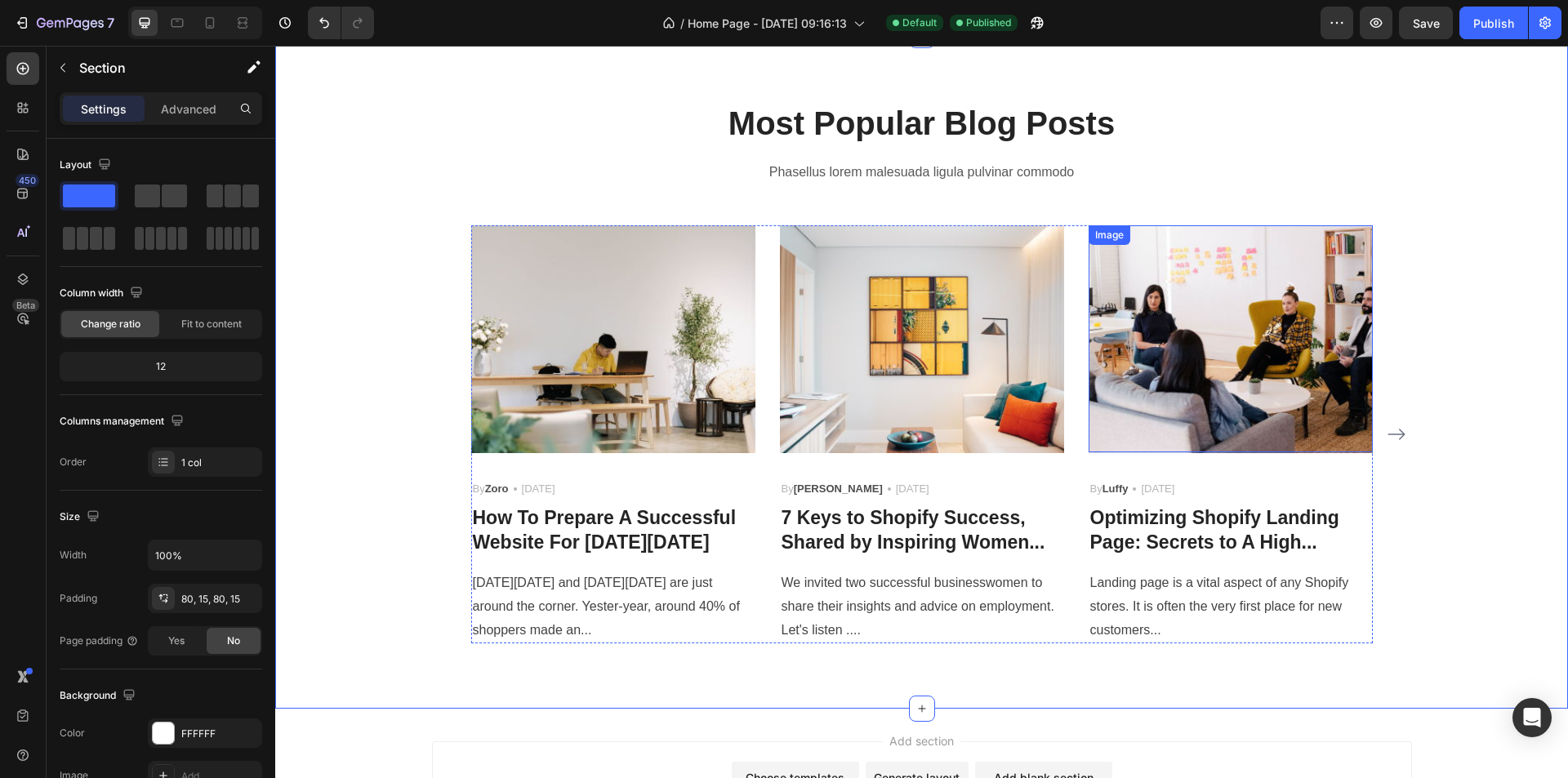
scroll to position [3536, 0]
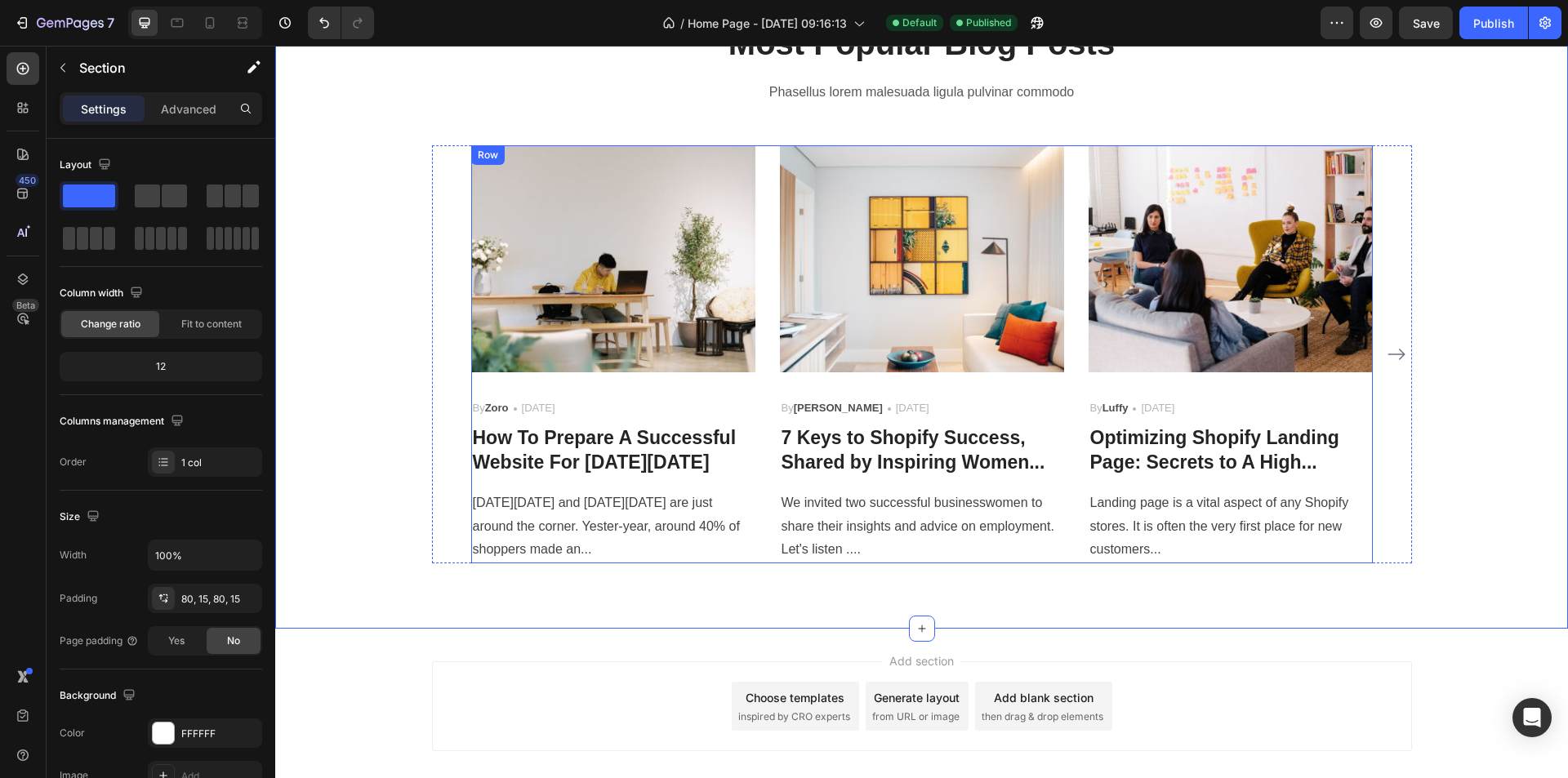
click at [768, 157] on div "Image By Zoro Text block Icon [DATE] Text block Row How To Prepare A Successful…" at bounding box center [922, 354] width 901 height 418
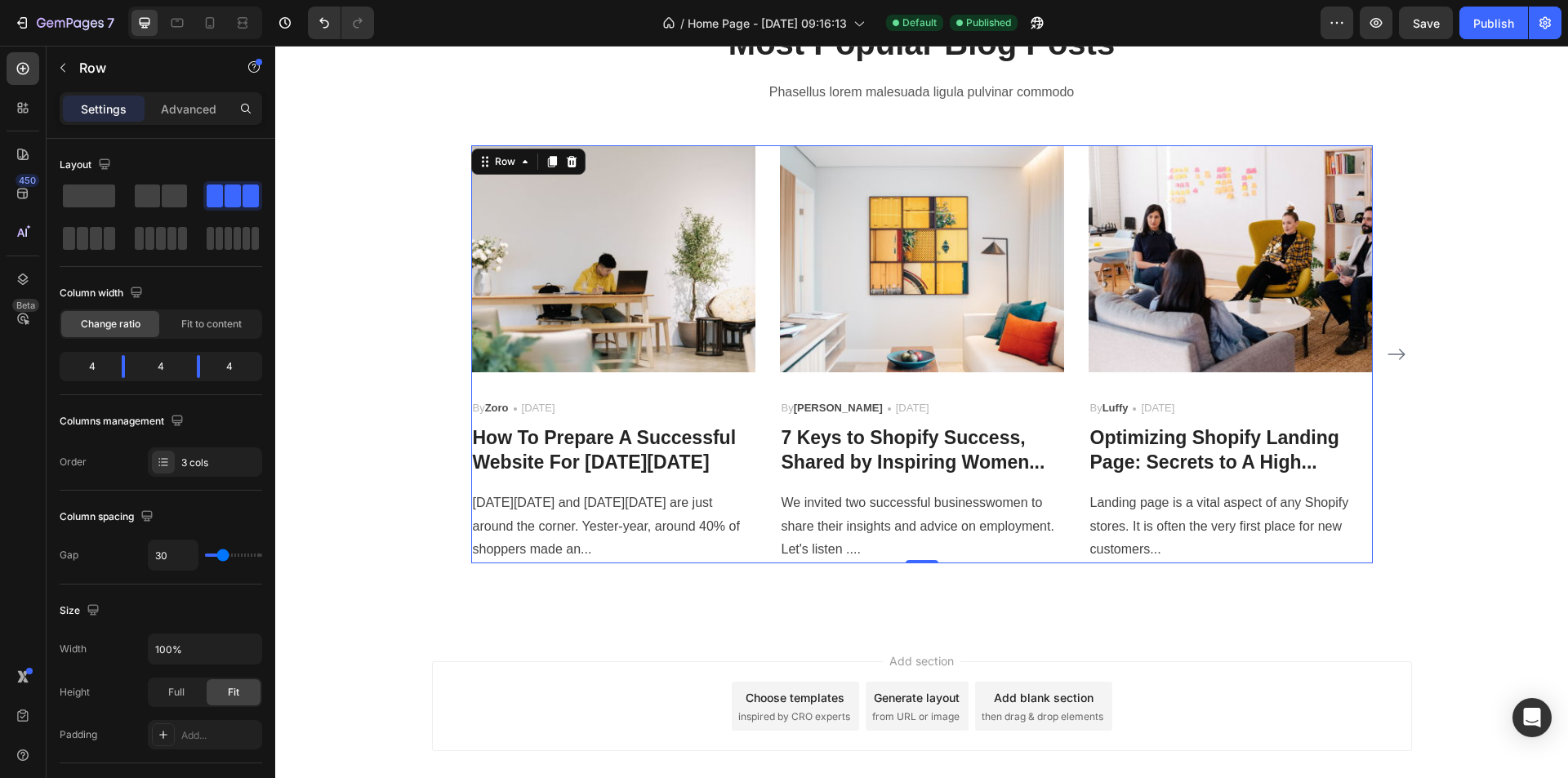
click at [1079, 393] on div "Image By Zoro Text block Icon [DATE] Text block Row How To Prepare A Successful…" at bounding box center [922, 354] width 901 height 418
click at [209, 472] on div "3 cols" at bounding box center [204, 462] width 114 height 29
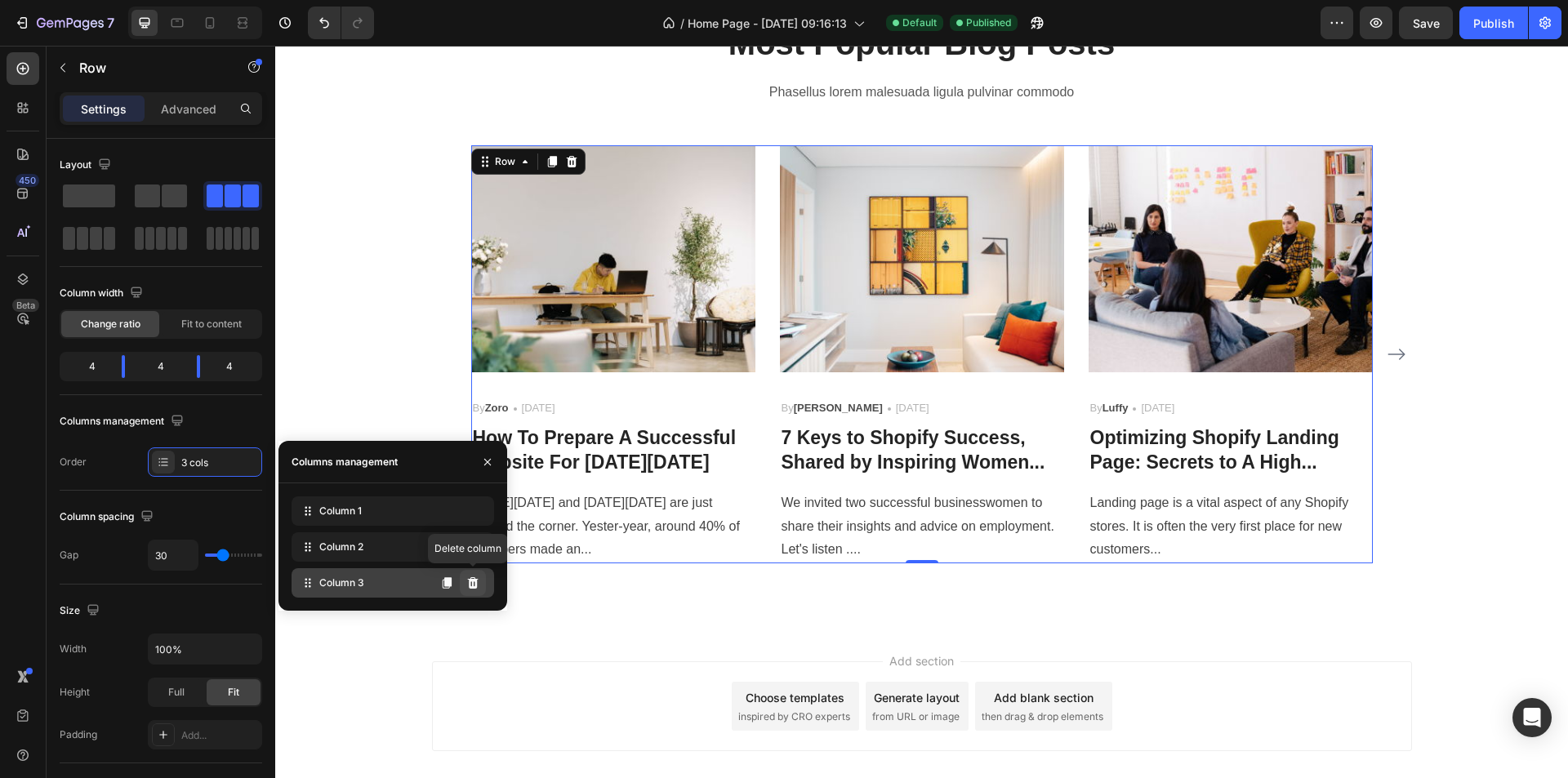
click at [468, 582] on icon at bounding box center [472, 583] width 13 height 13
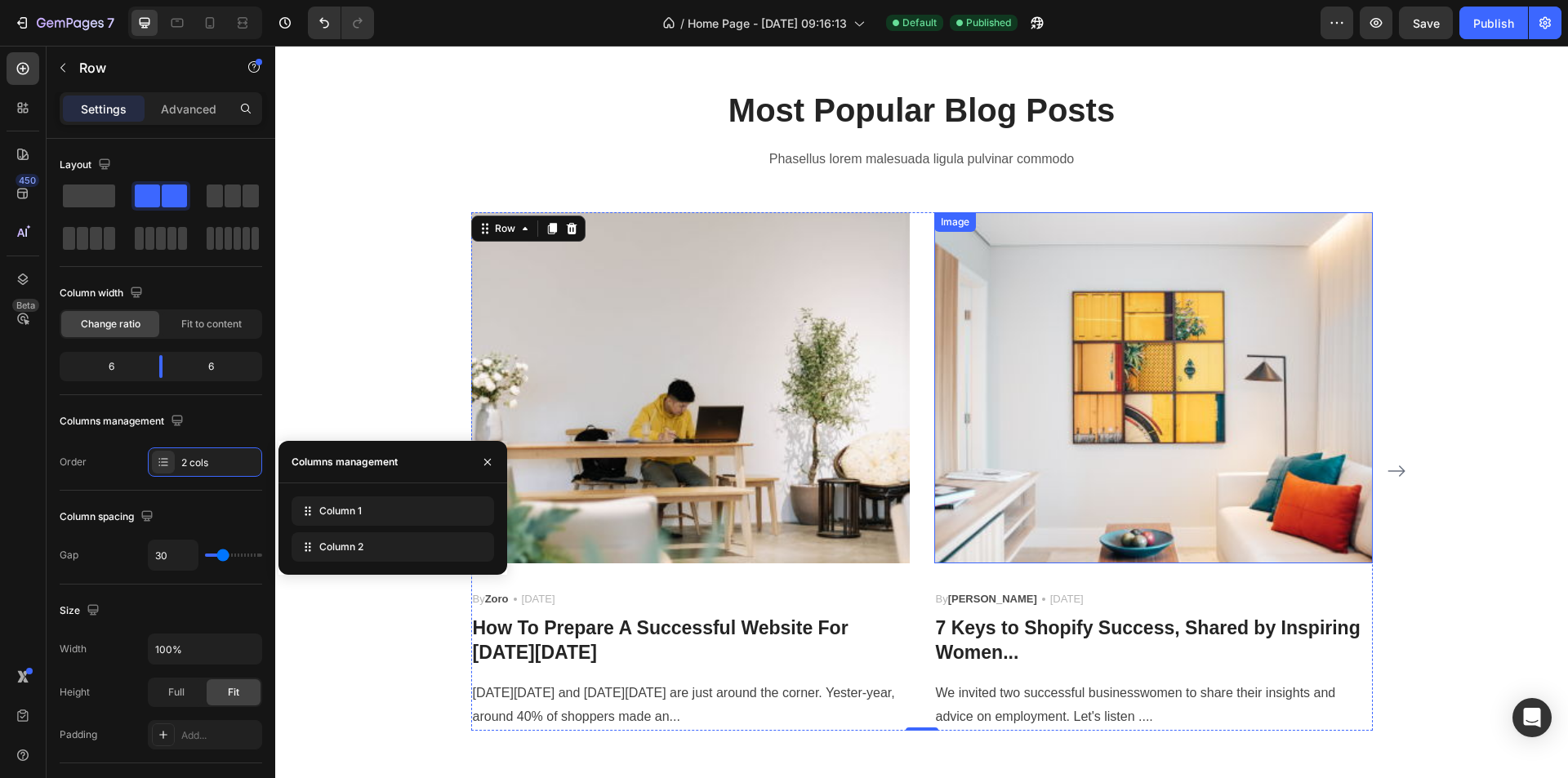
scroll to position [3373, 0]
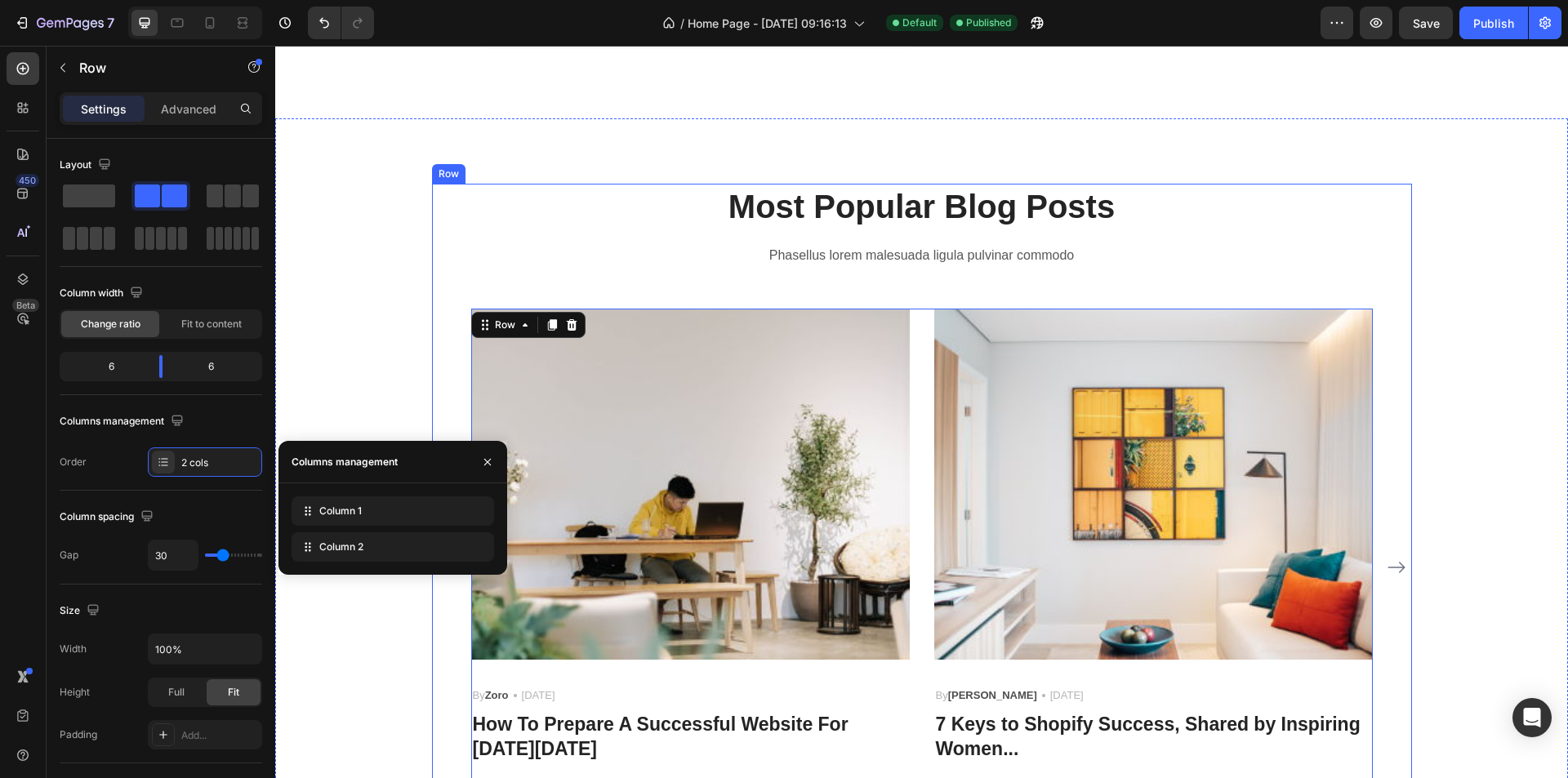
click at [1243, 192] on p "Most Popular Blog Posts" at bounding box center [921, 206] width 977 height 43
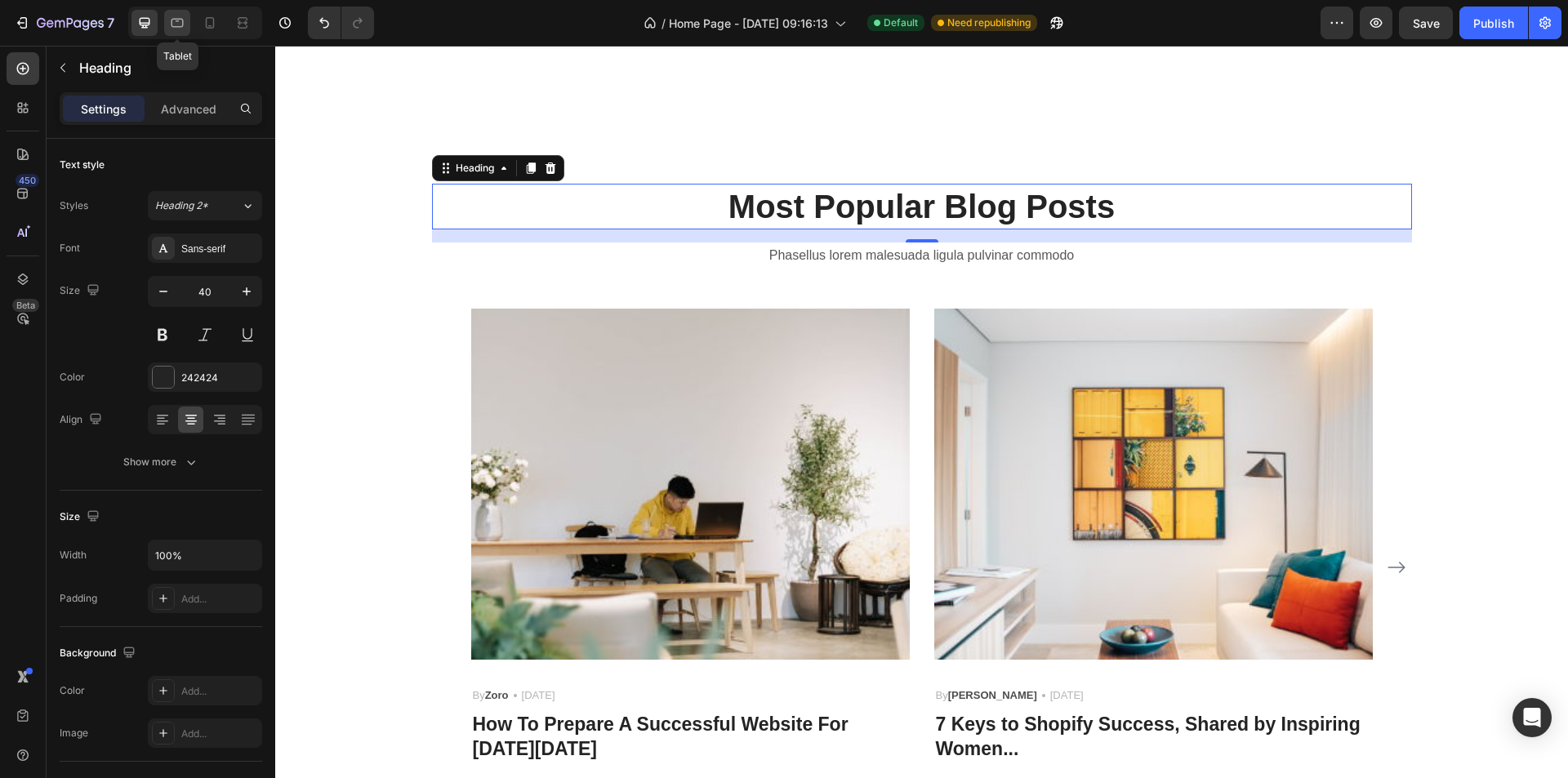
click at [189, 22] on div at bounding box center [177, 23] width 26 height 26
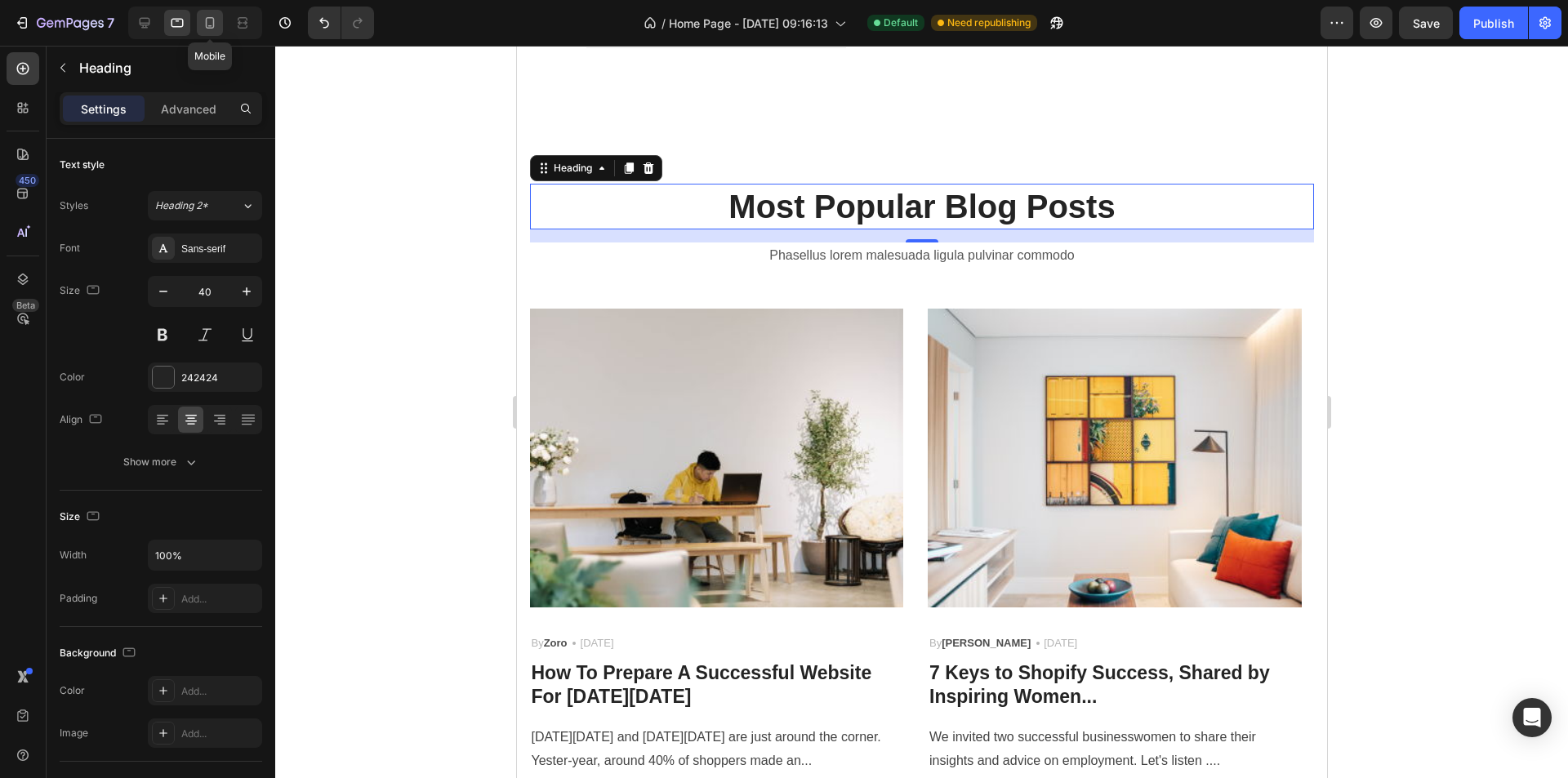
scroll to position [3496, 0]
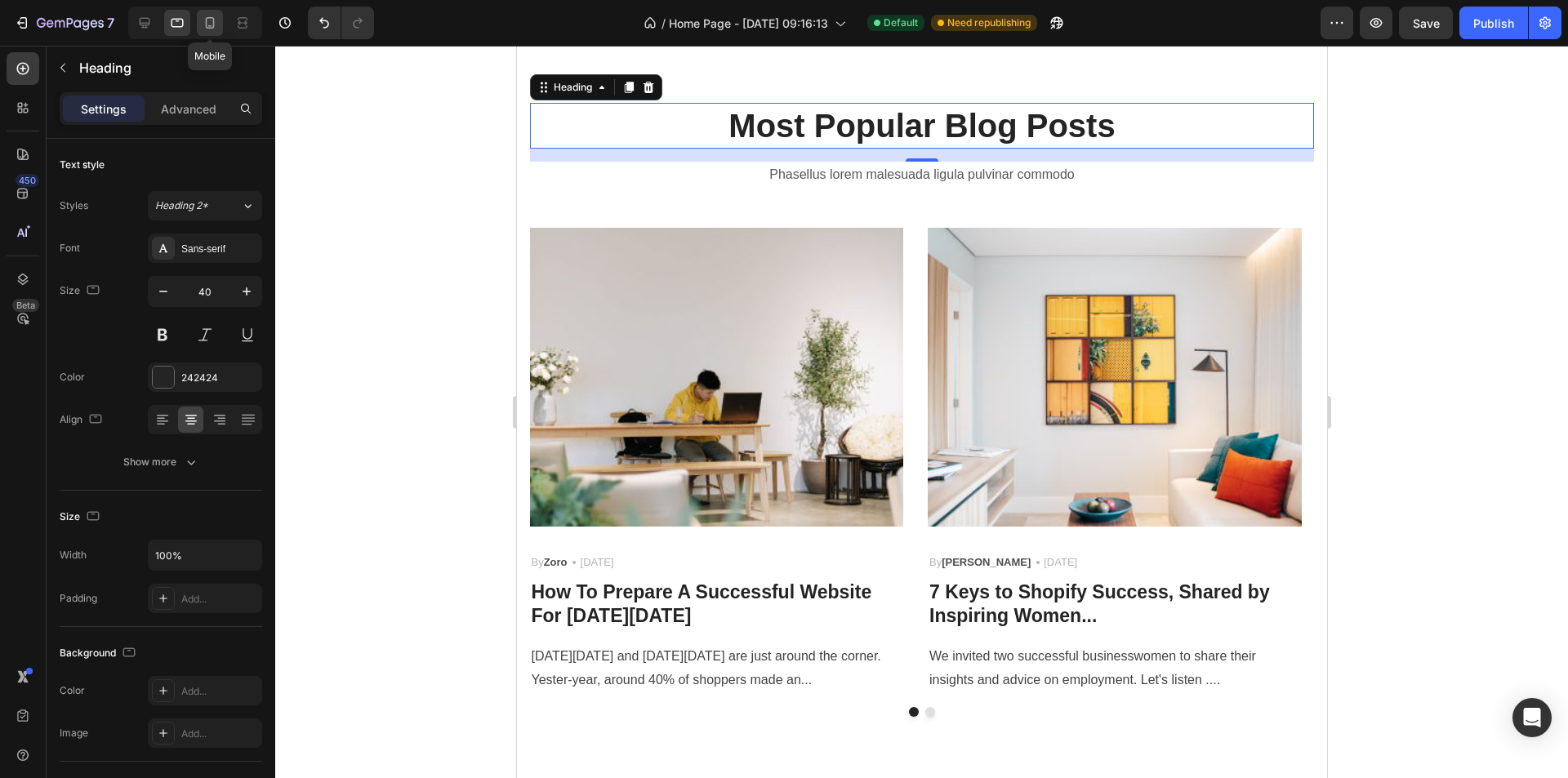
click at [203, 25] on icon at bounding box center [210, 23] width 16 height 16
type input "35"
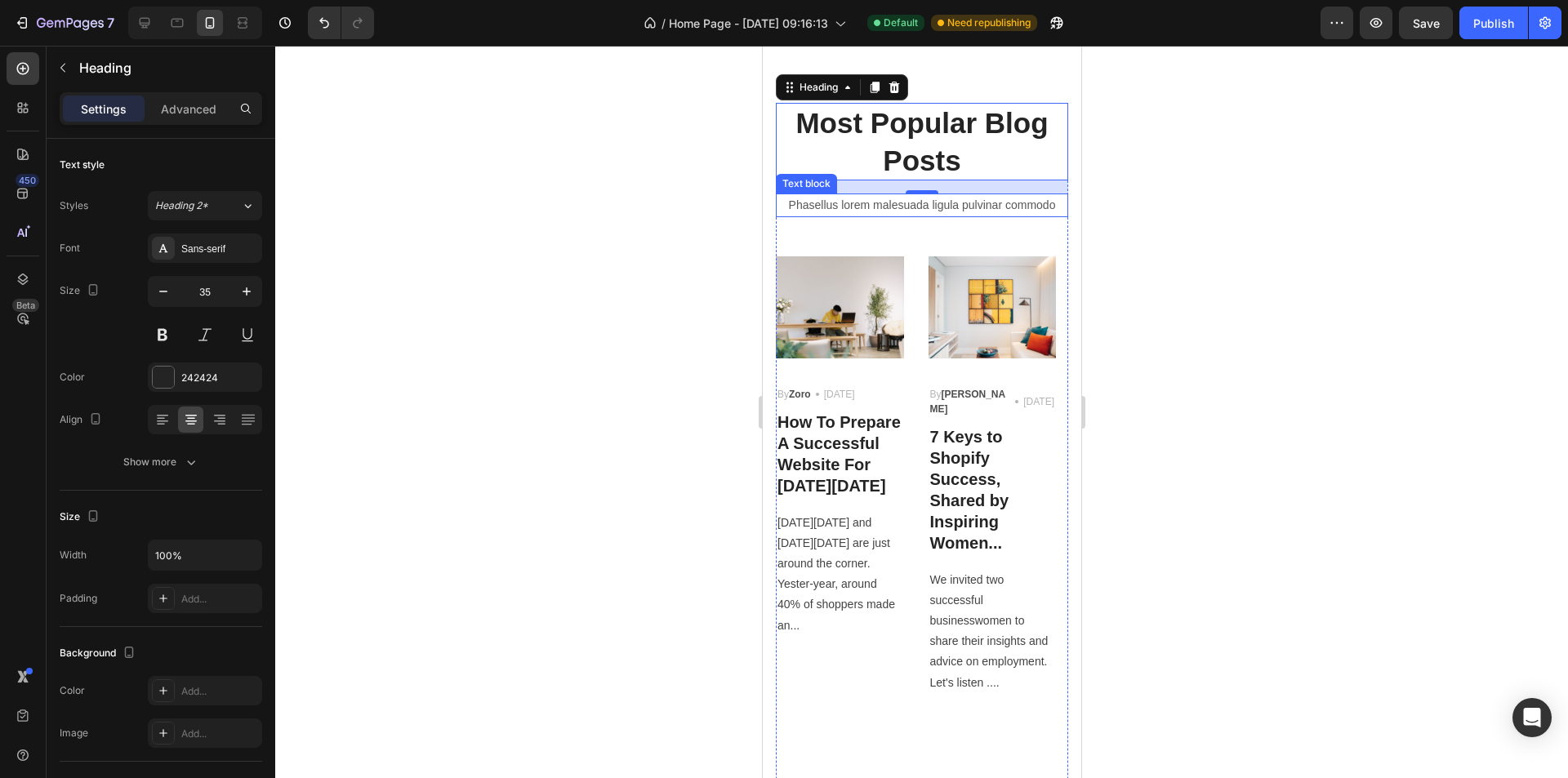
click at [933, 215] on p "Phasellus lorem malesuada ligula pulvinar commodo" at bounding box center [920, 205] width 289 height 20
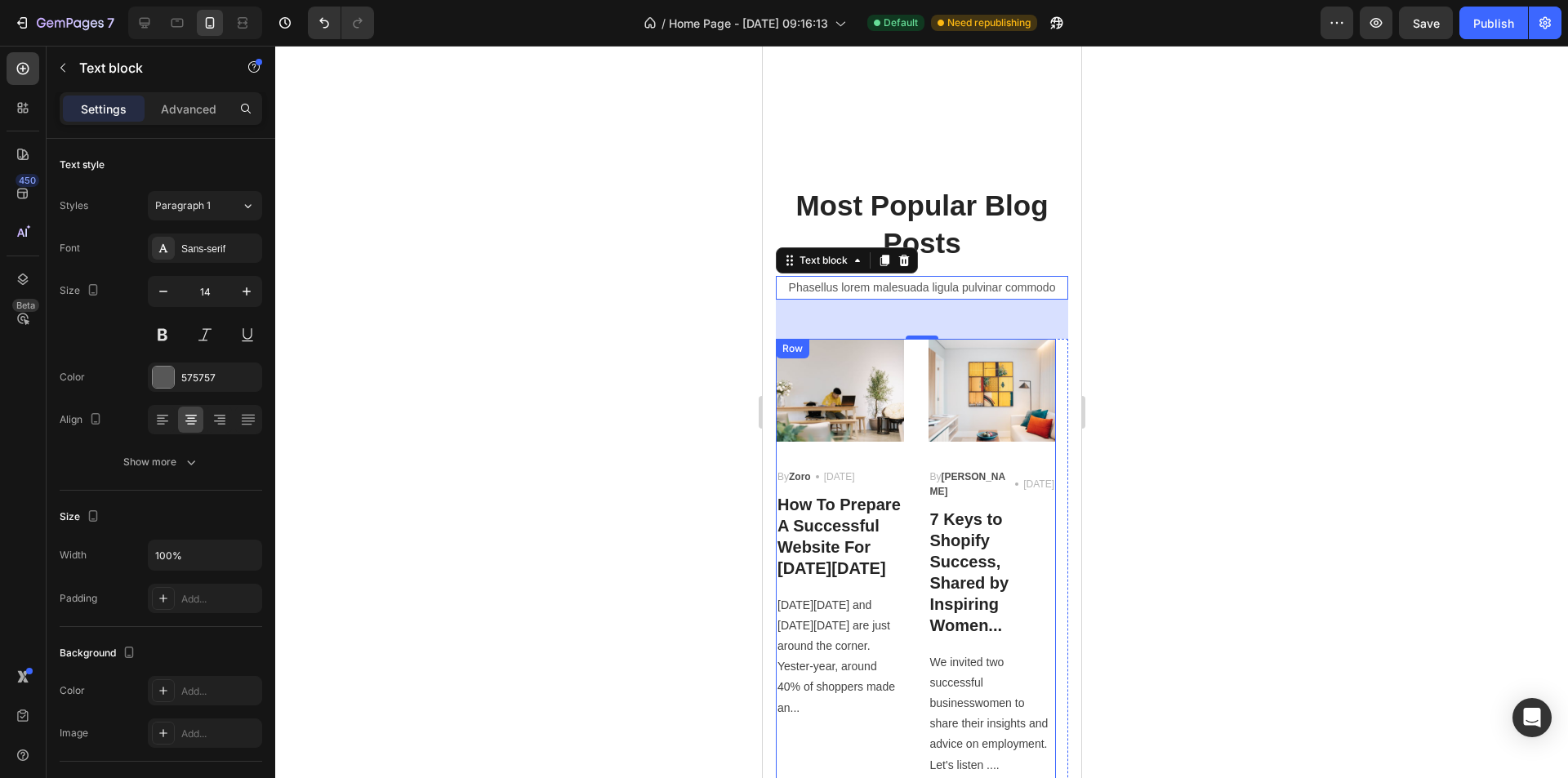
scroll to position [3578, 0]
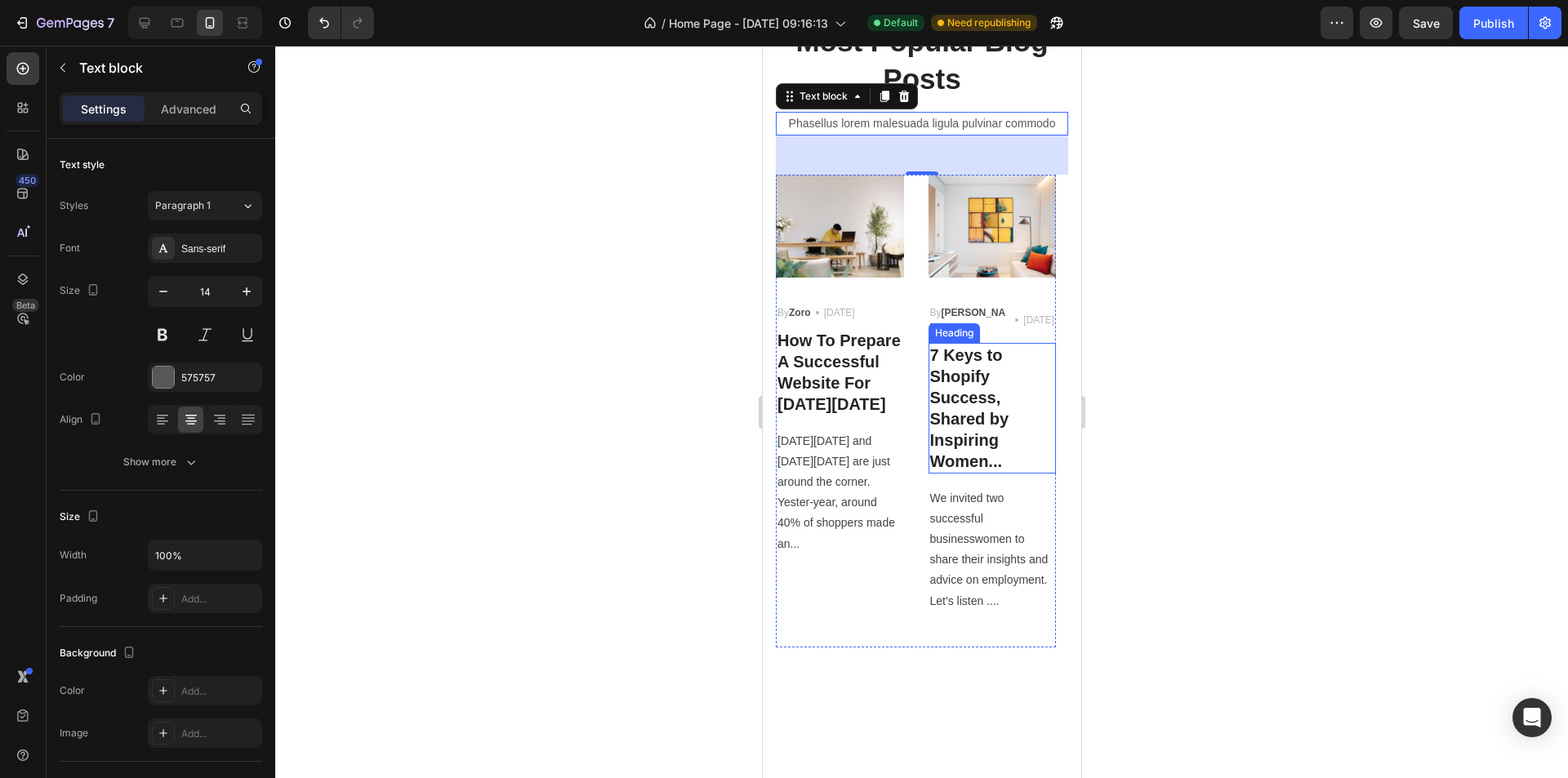
click at [995, 372] on p "7 Keys to Shopify Success, Shared by Inspiring Women..." at bounding box center [992, 409] width 125 height 128
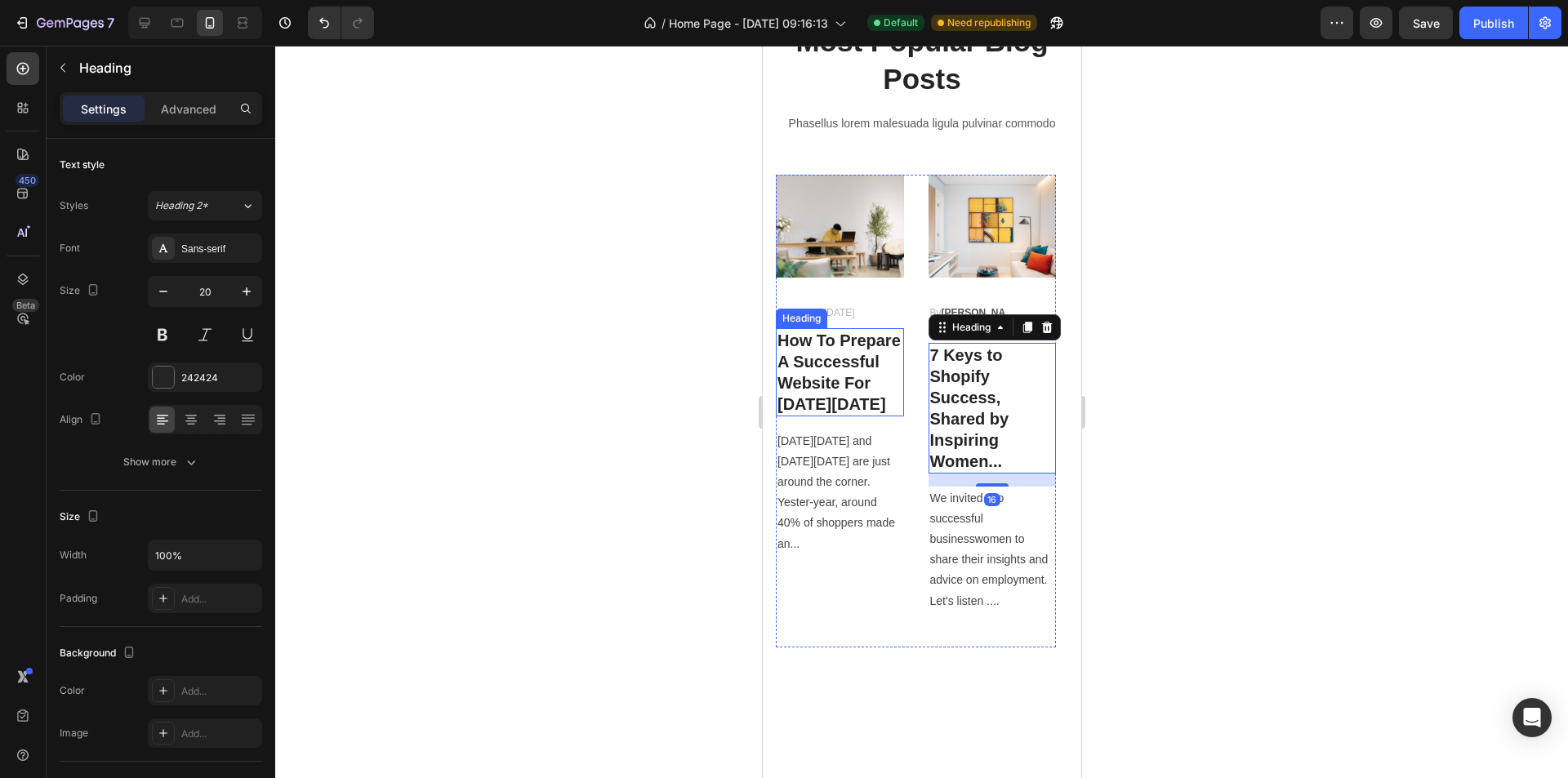
click at [818, 394] on p "How To Prepare A Successful Website For [DATE][DATE]" at bounding box center [838, 372] width 125 height 85
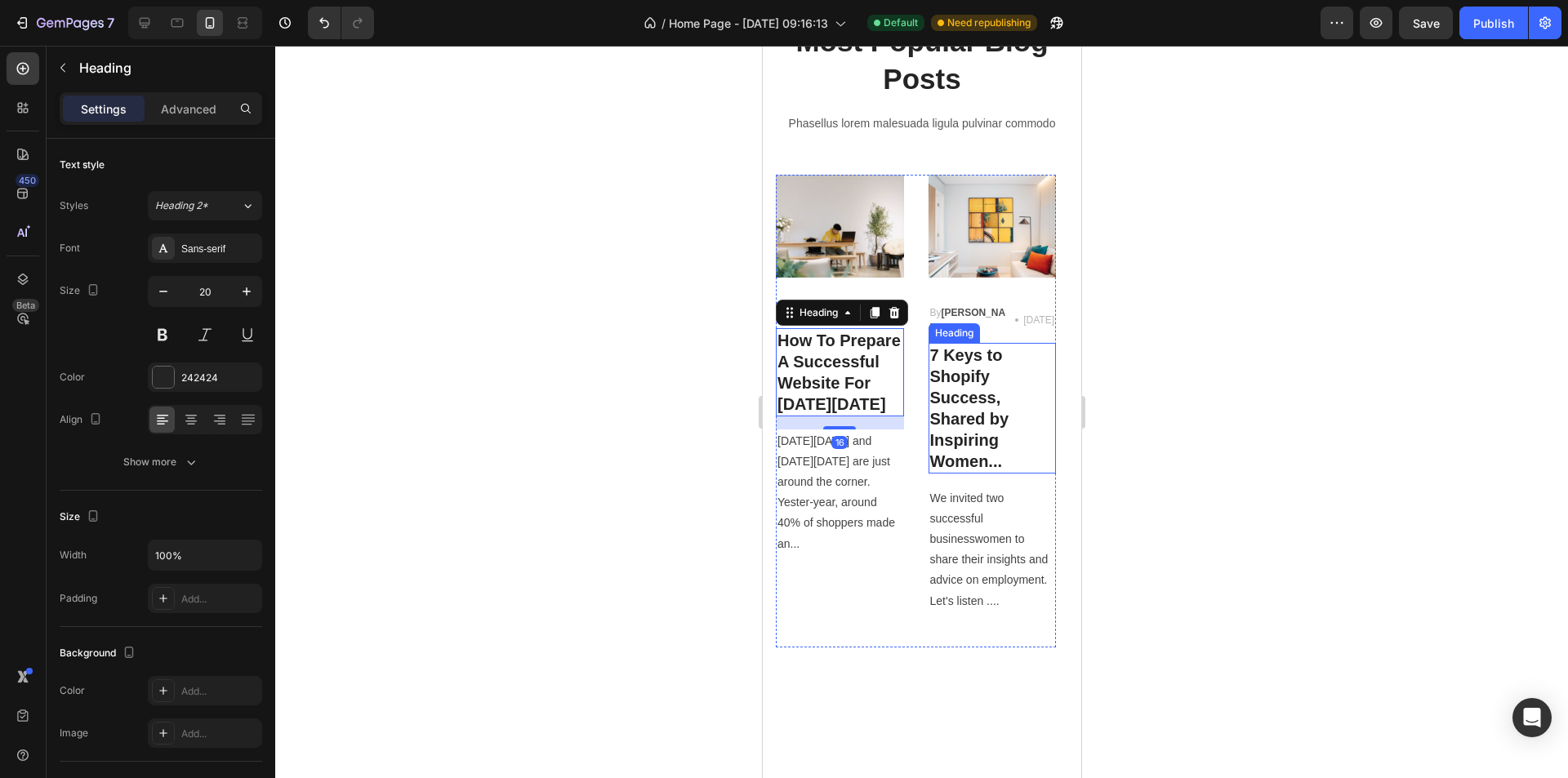
click at [976, 415] on p "7 Keys to Shopify Success, Shared by Inspiring Women..." at bounding box center [992, 409] width 125 height 128
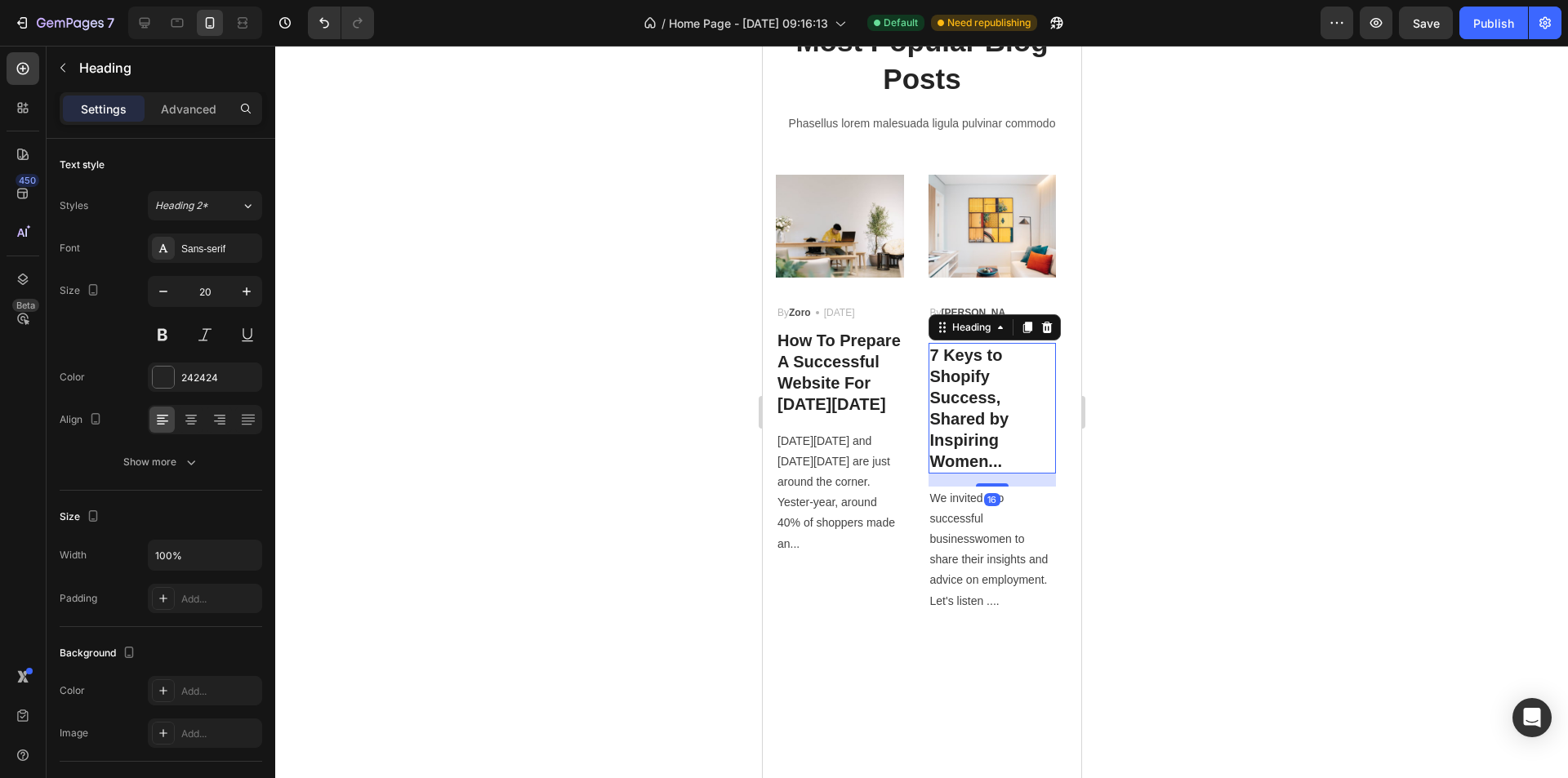
click at [792, 414] on p "How To Prepare A Successful Website For [DATE][DATE]" at bounding box center [838, 372] width 125 height 85
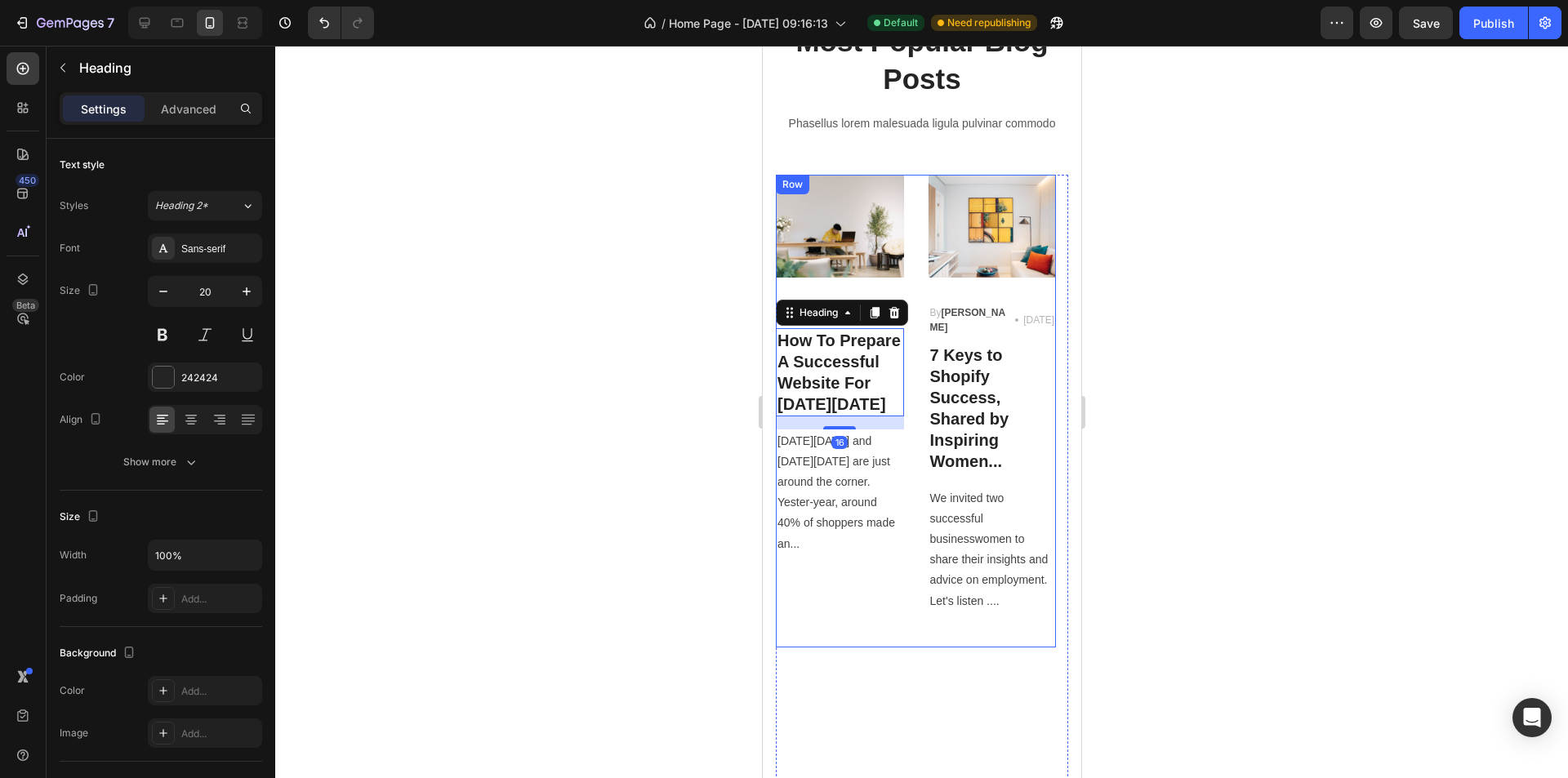
click at [1001, 431] on p "7 Keys to Shopify Success, Shared by Inspiring Women..." at bounding box center [992, 409] width 125 height 128
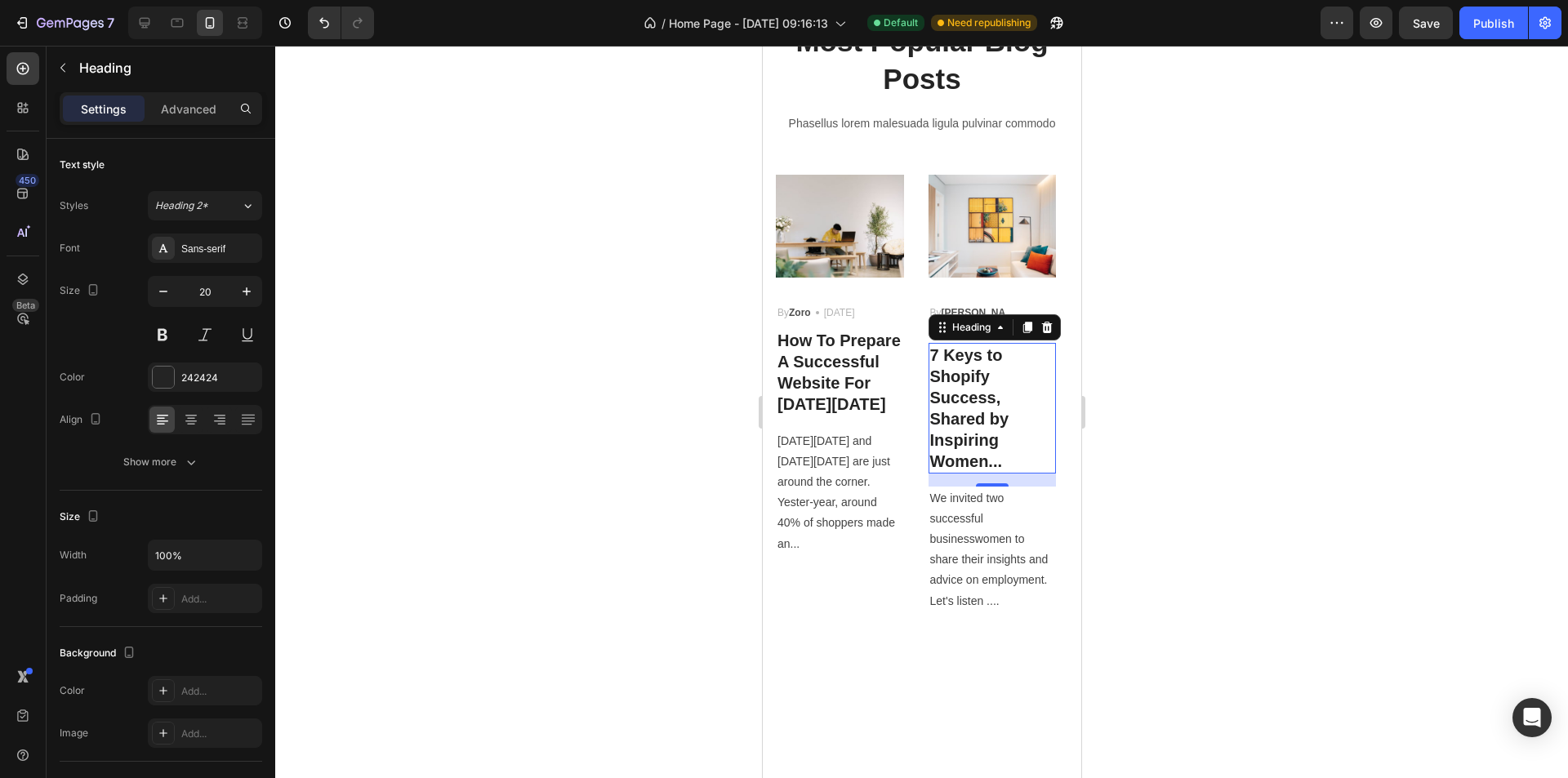
click at [800, 395] on p "How To Prepare A Successful Website For [DATE][DATE]" at bounding box center [838, 372] width 125 height 85
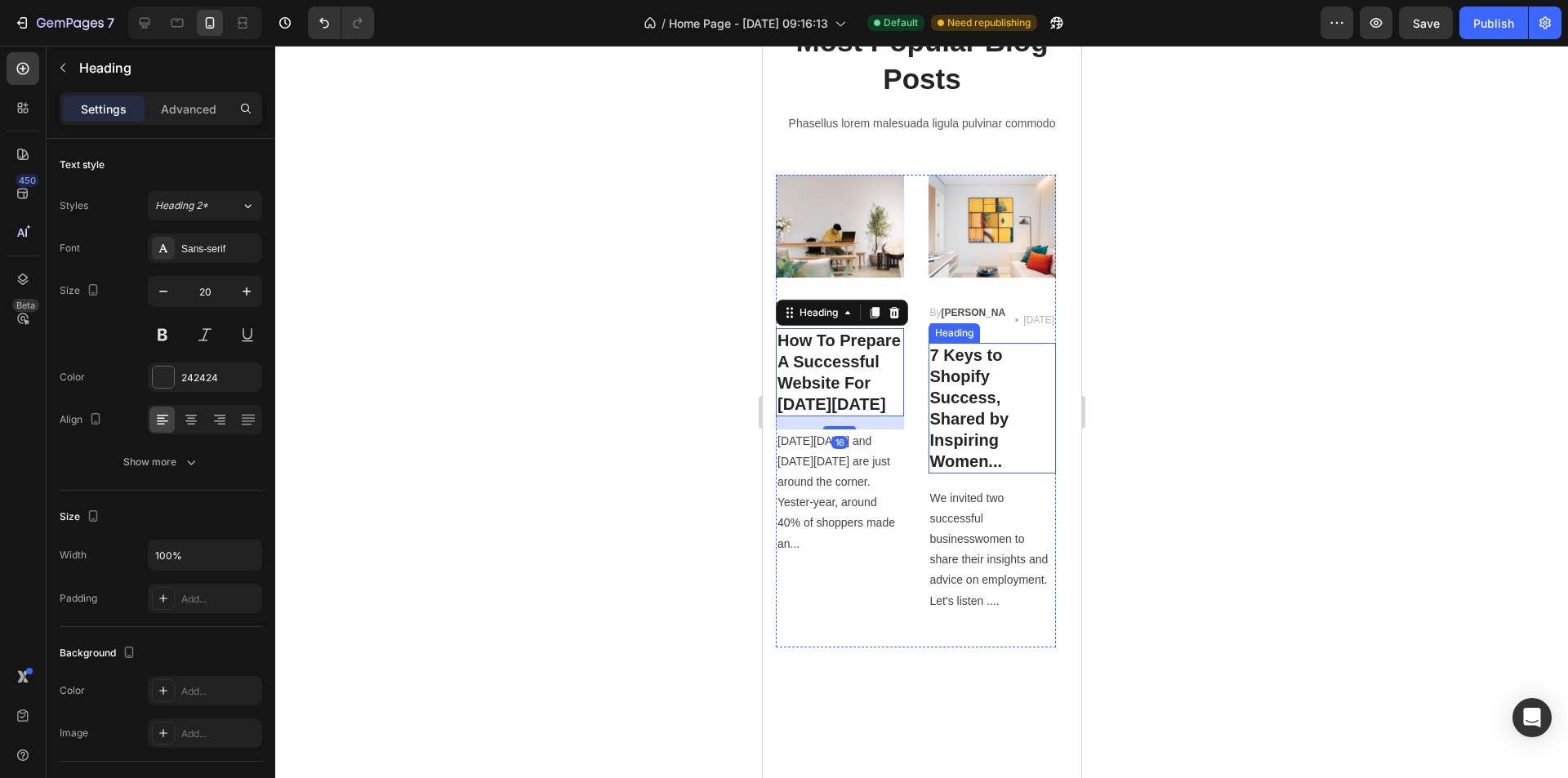
click at [991, 425] on p "7 Keys to Shopify Success, Shared by Inspiring Women..." at bounding box center [992, 409] width 125 height 128
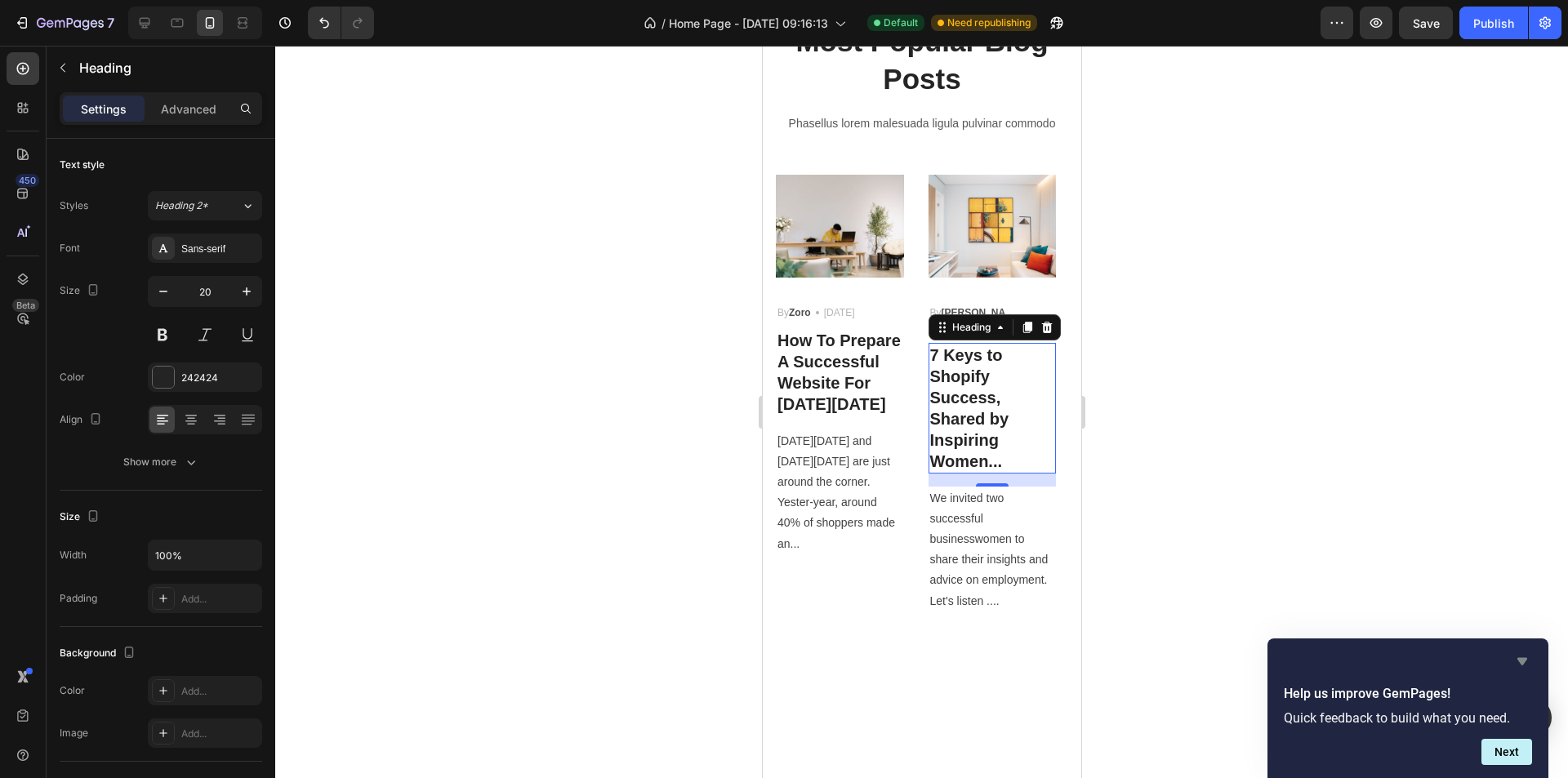
click at [1527, 661] on icon "Hide survey" at bounding box center [1521, 660] width 19 height 19
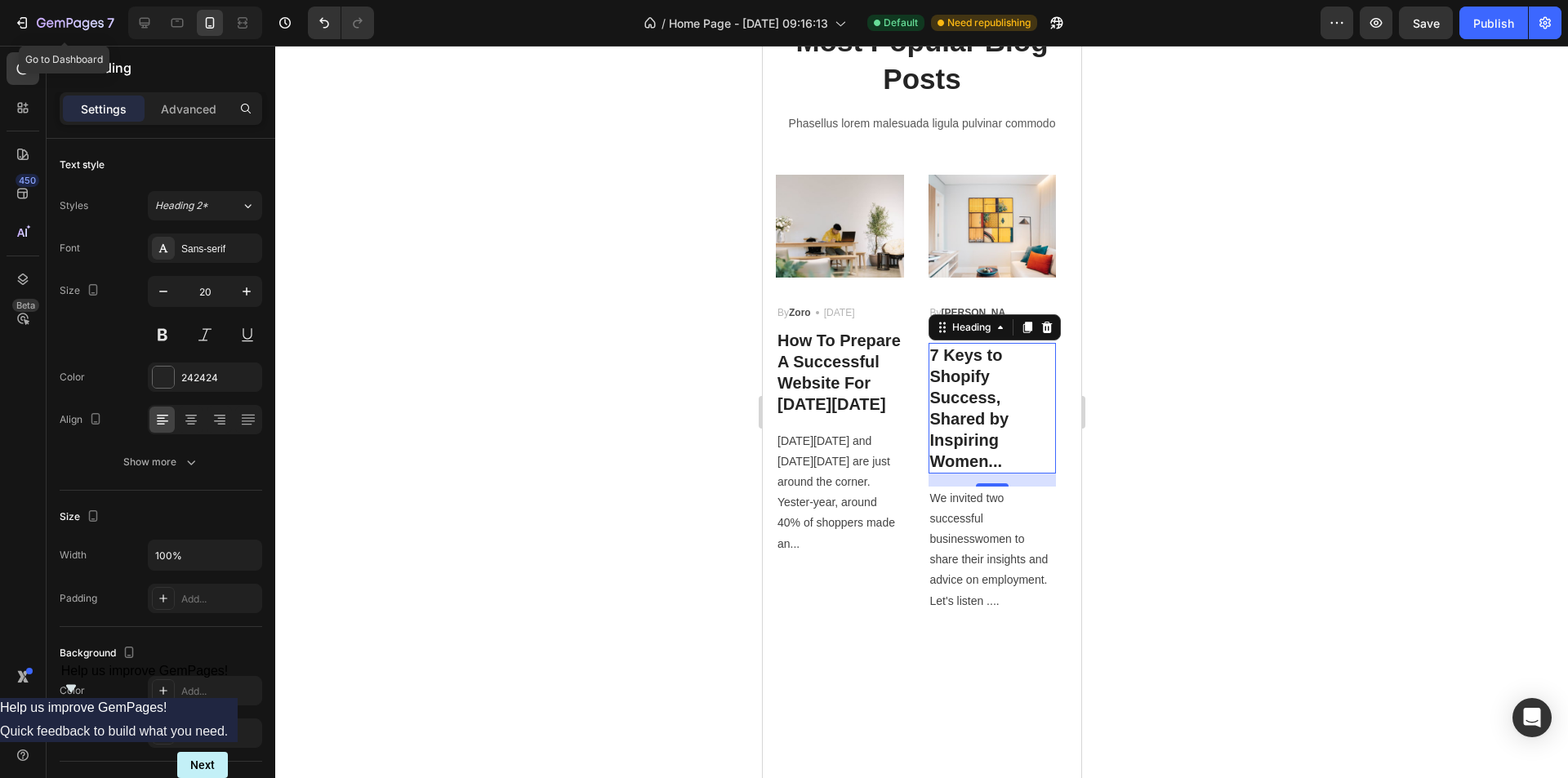
click at [13, 4] on div "7 Go to Dashboard / Home Page - [DATE] 09:16:13 Default Need republishing Previ…" at bounding box center [784, 23] width 1568 height 47
click at [24, 14] on div "7" at bounding box center [64, 22] width 100 height 19
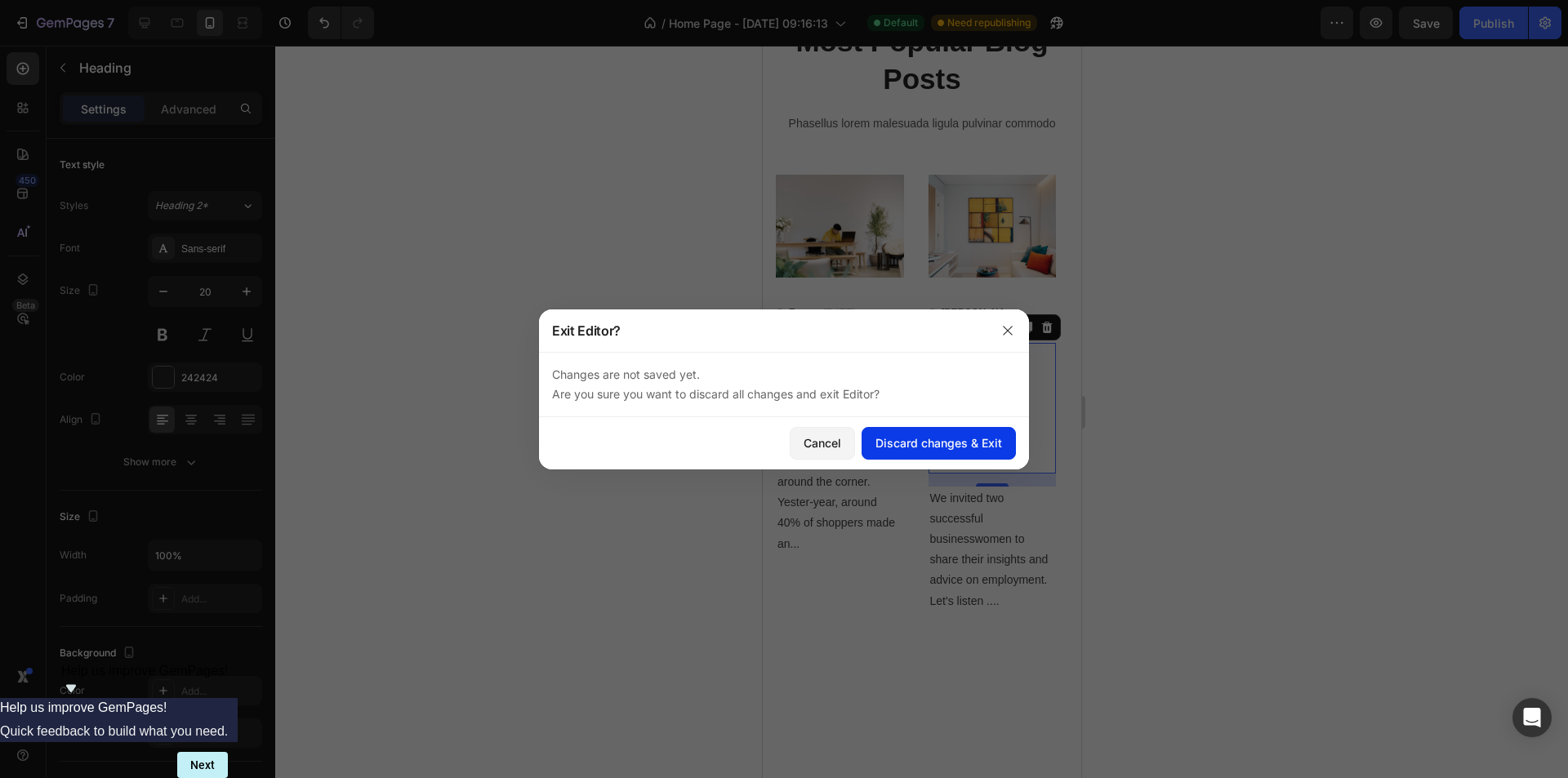
click at [902, 451] on div "Discard changes & Exit" at bounding box center [939, 442] width 127 height 17
